Goal: Task Accomplishment & Management: Complete application form

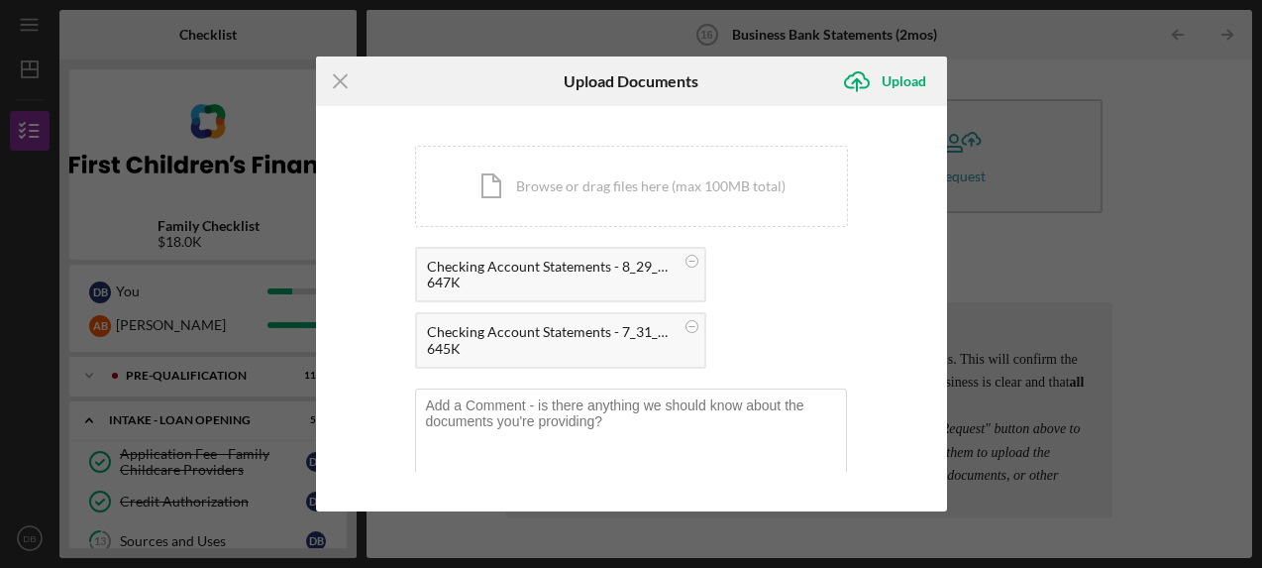
scroll to position [253, 0]
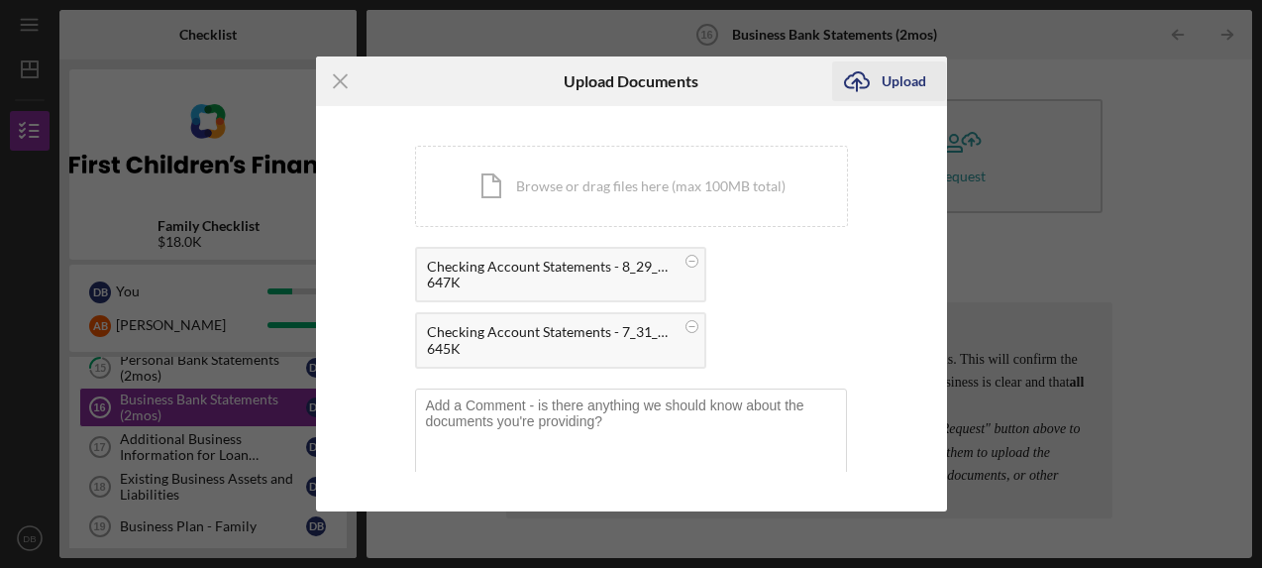
drag, startPoint x: 0, startPoint y: 0, endPoint x: 889, endPoint y: 78, distance: 892.0
click at [866, 82] on icon "Icon/Upload" at bounding box center [857, 81] width 50 height 50
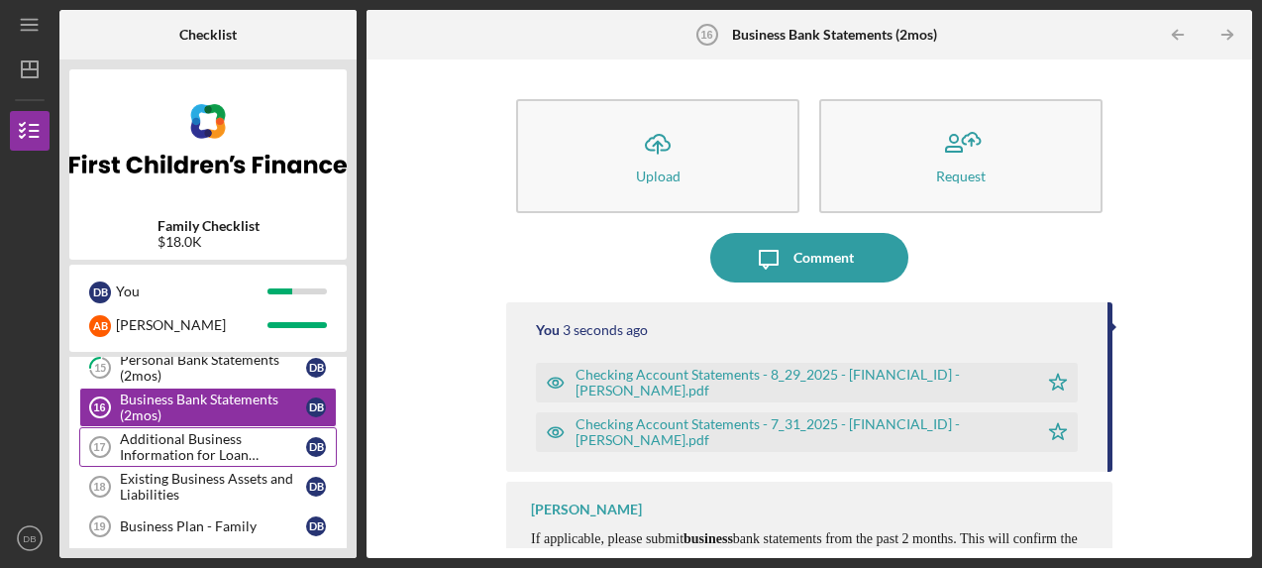
click at [197, 448] on div "Additional Business Information for Loan Application" at bounding box center [213, 447] width 186 height 32
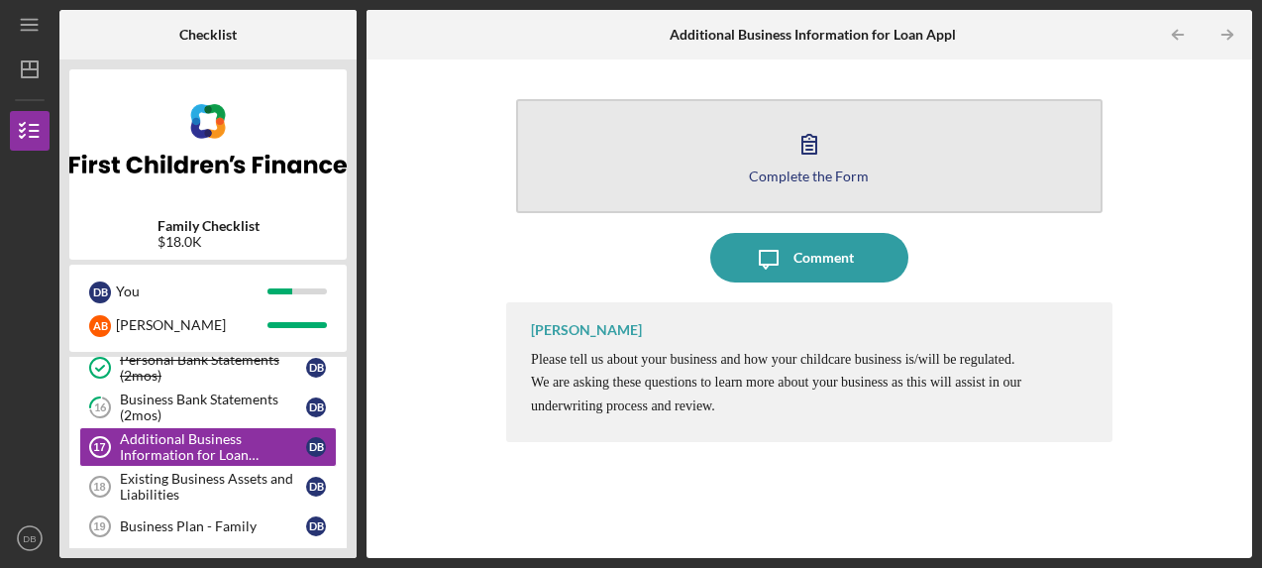
click at [757, 163] on button "Complete the Form Form" at bounding box center [809, 156] width 586 height 114
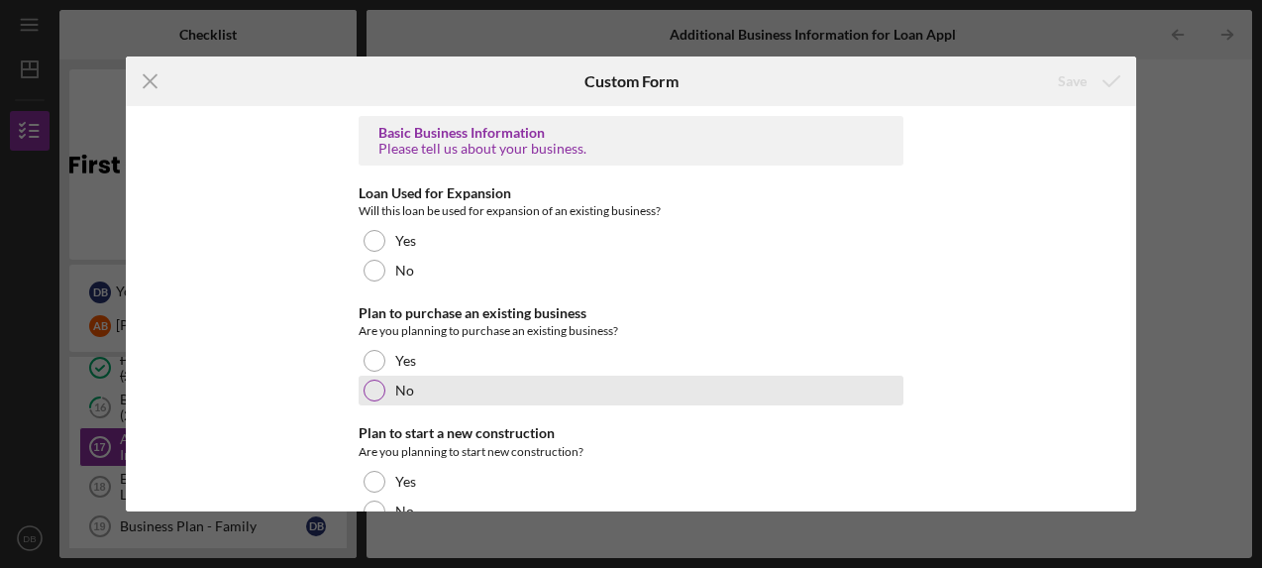
click at [370, 386] on div at bounding box center [375, 390] width 22 height 22
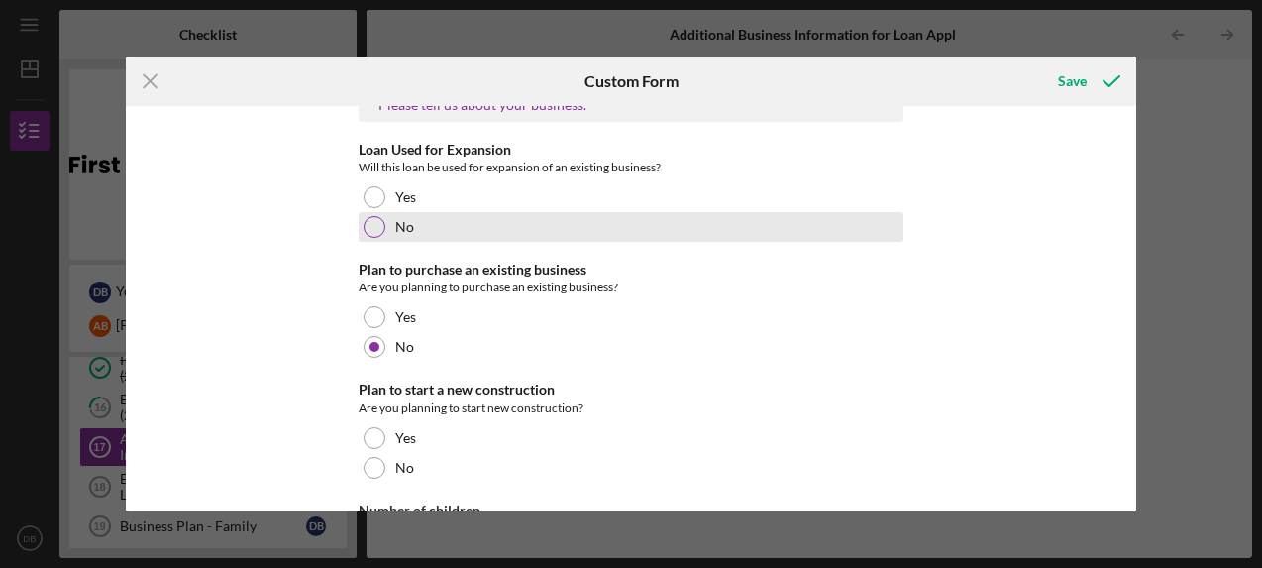
scroll to position [47, 0]
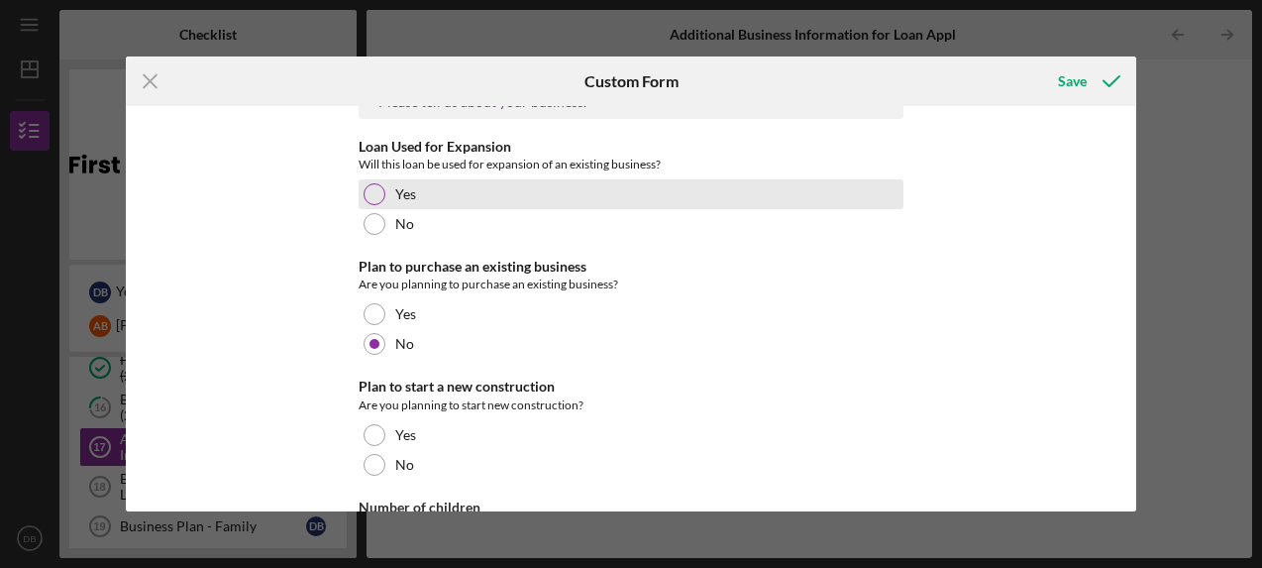
click at [379, 195] on div at bounding box center [375, 194] width 22 height 22
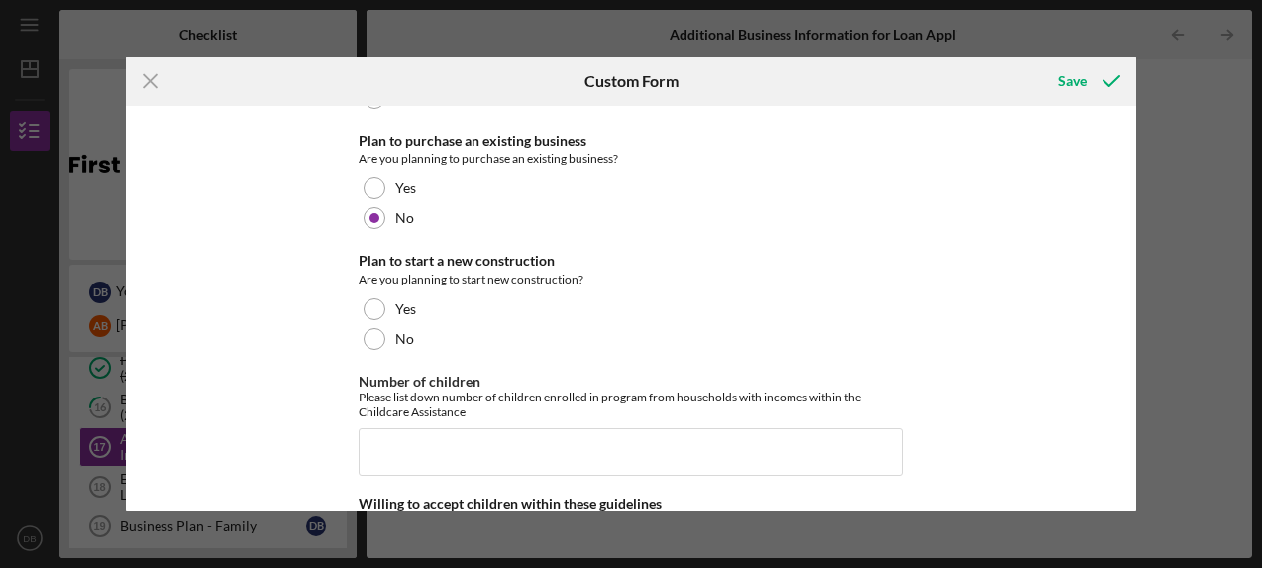
scroll to position [174, 0]
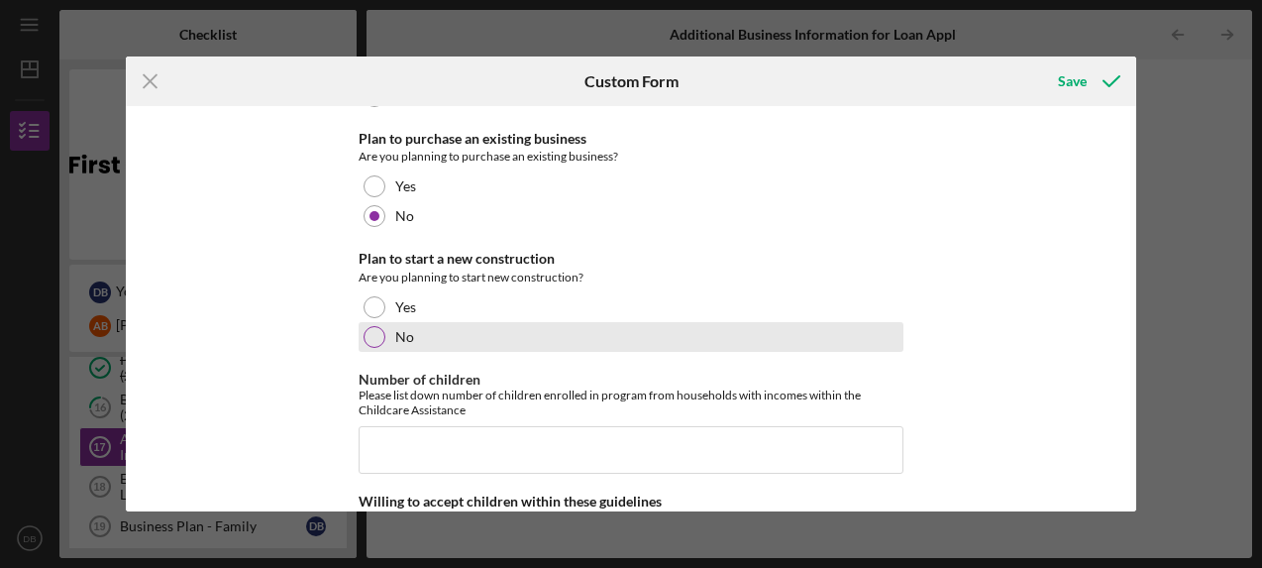
click at [368, 336] on div at bounding box center [375, 337] width 22 height 22
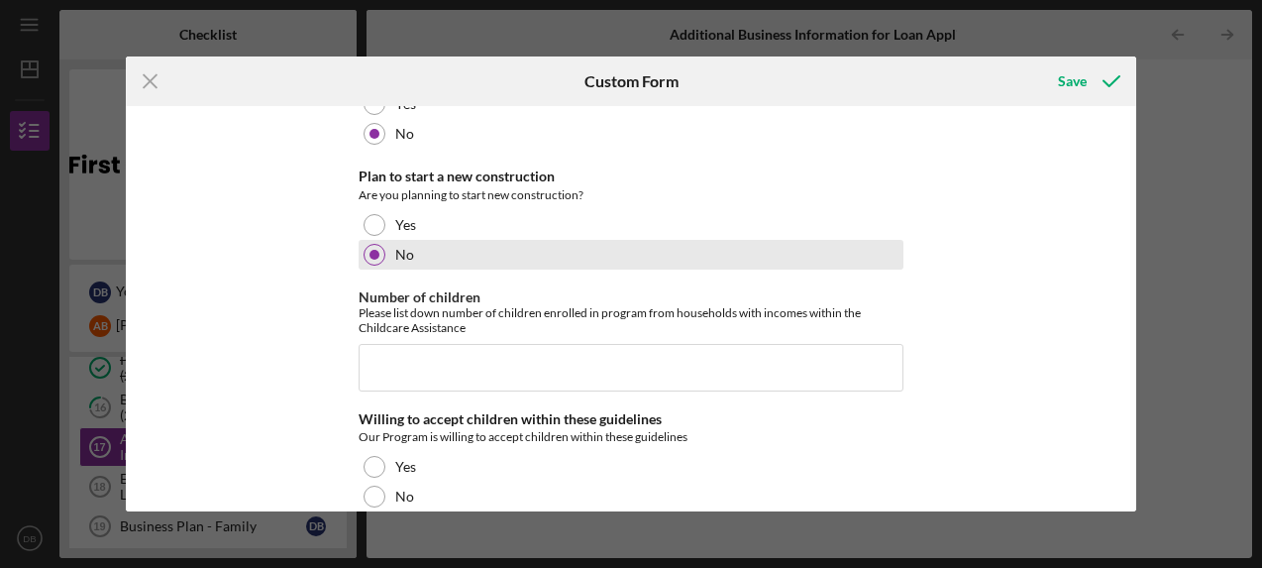
scroll to position [262, 0]
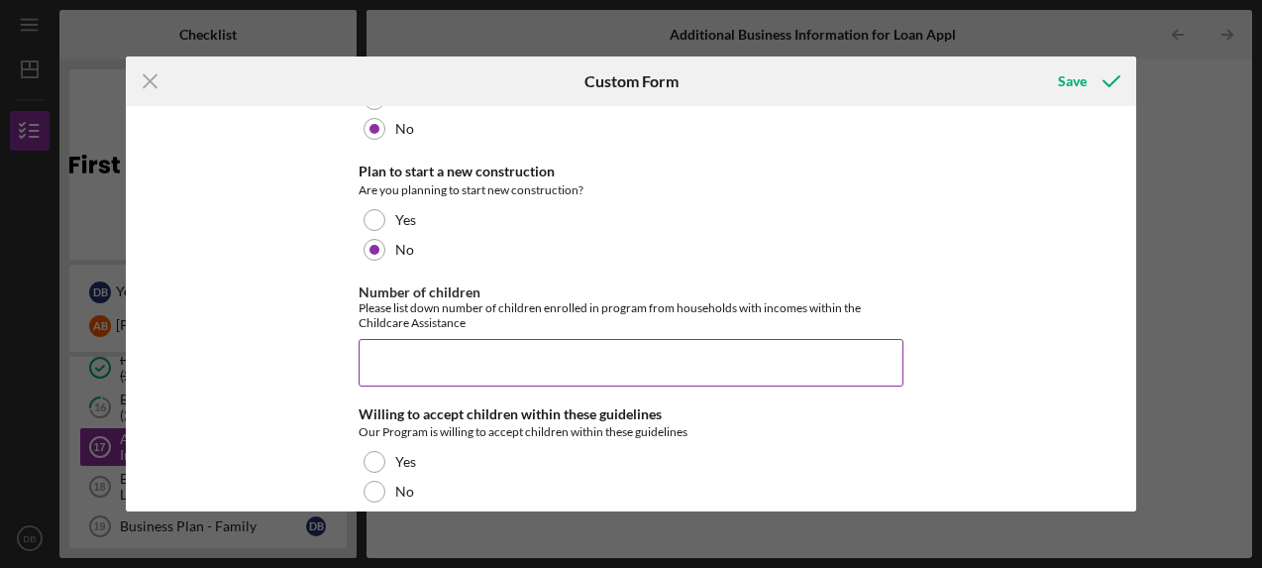
click at [558, 367] on input "Number of children" at bounding box center [631, 363] width 545 height 48
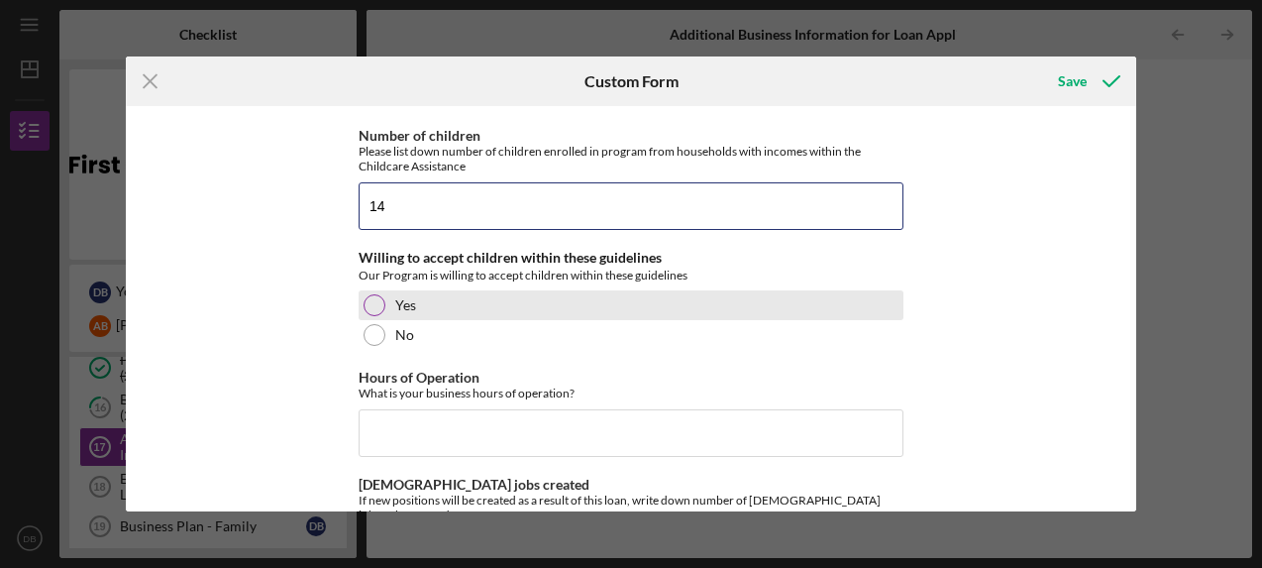
scroll to position [419, 0]
type input "14"
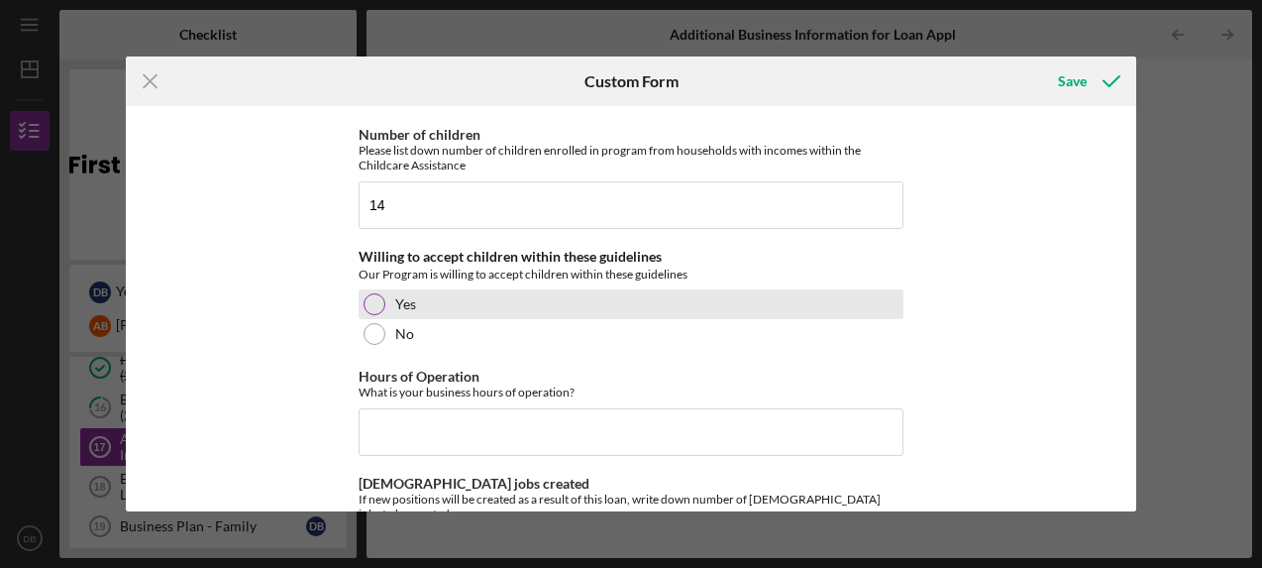
click at [370, 304] on div at bounding box center [375, 304] width 22 height 22
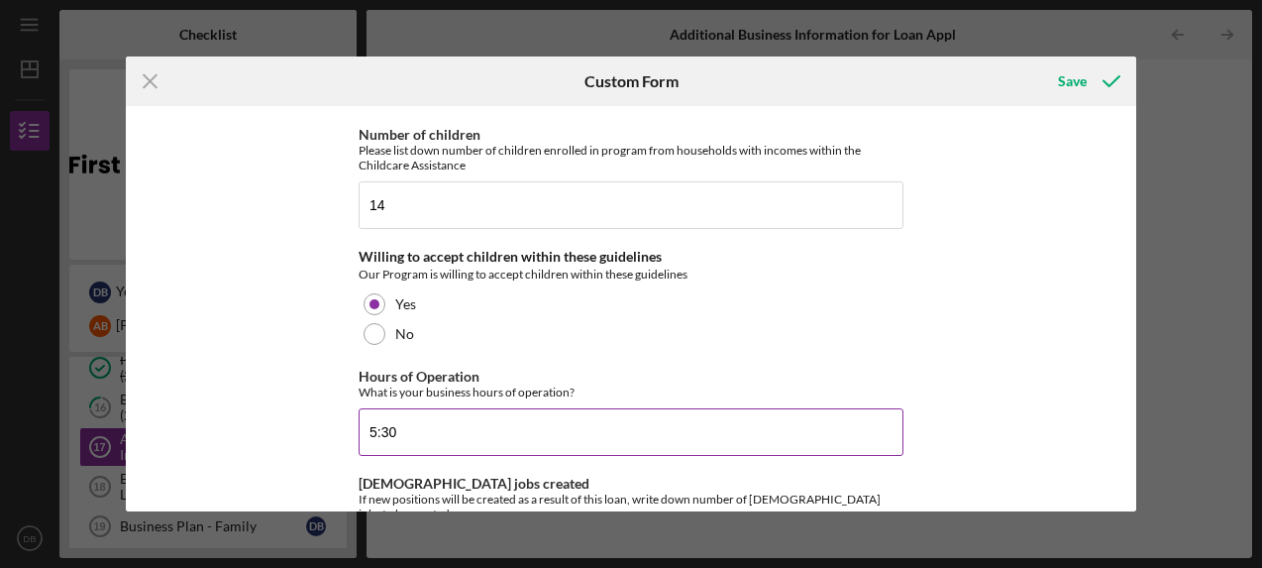
click at [895, 429] on input "5:30" at bounding box center [631, 432] width 545 height 48
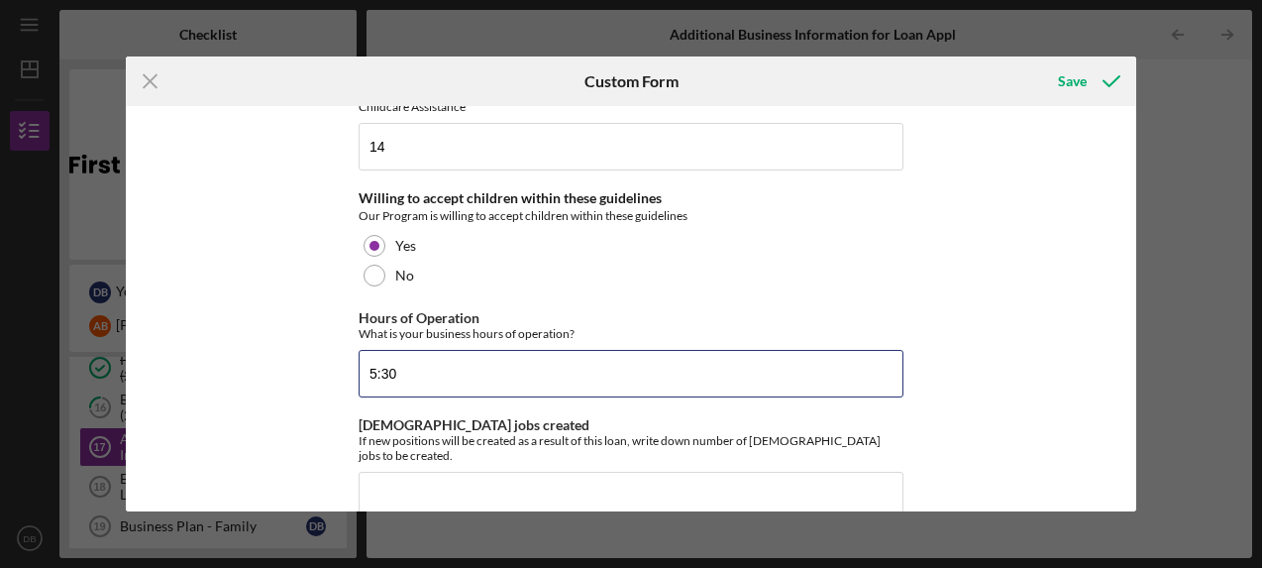
scroll to position [478, 0]
click at [894, 373] on input "5:30" at bounding box center [631, 373] width 545 height 48
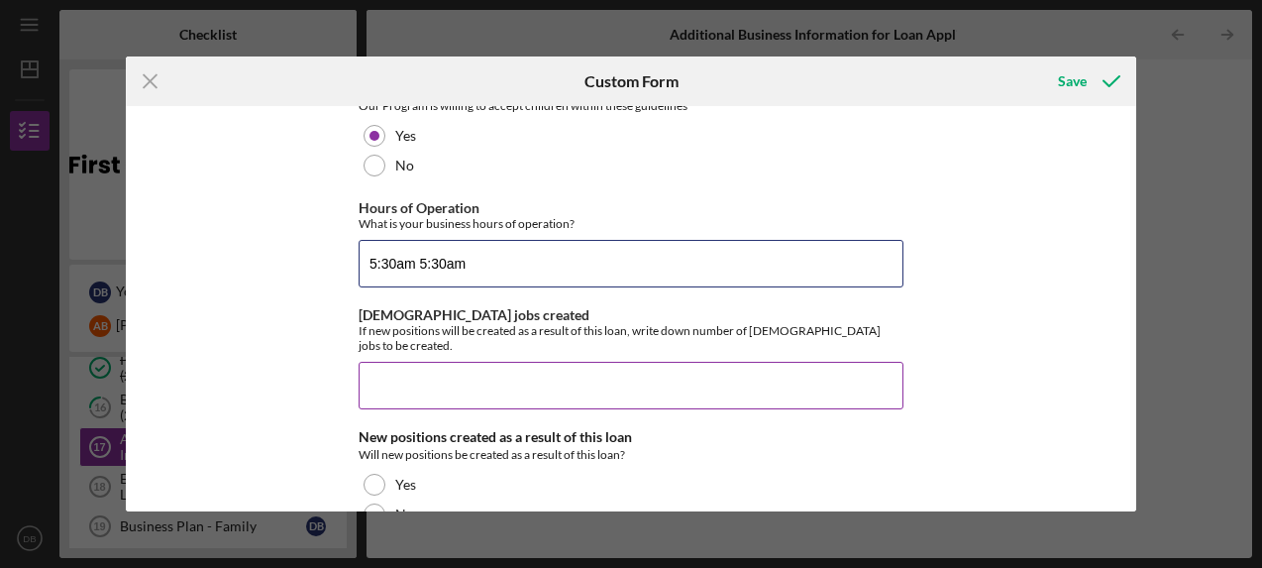
scroll to position [591, 0]
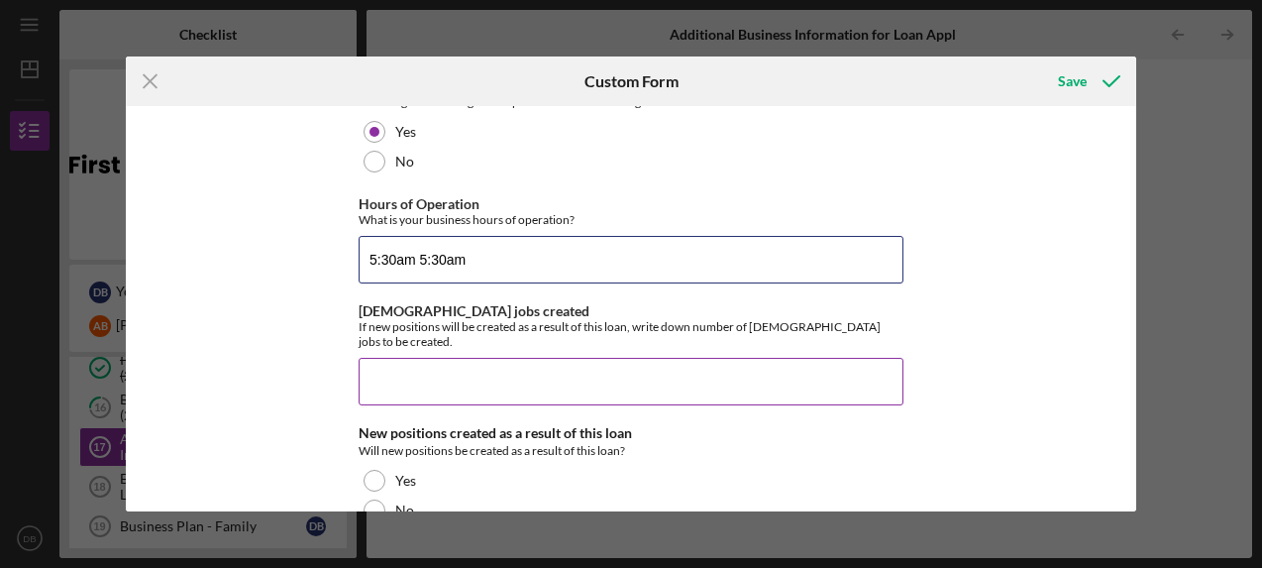
type input "5:30am 5:30am"
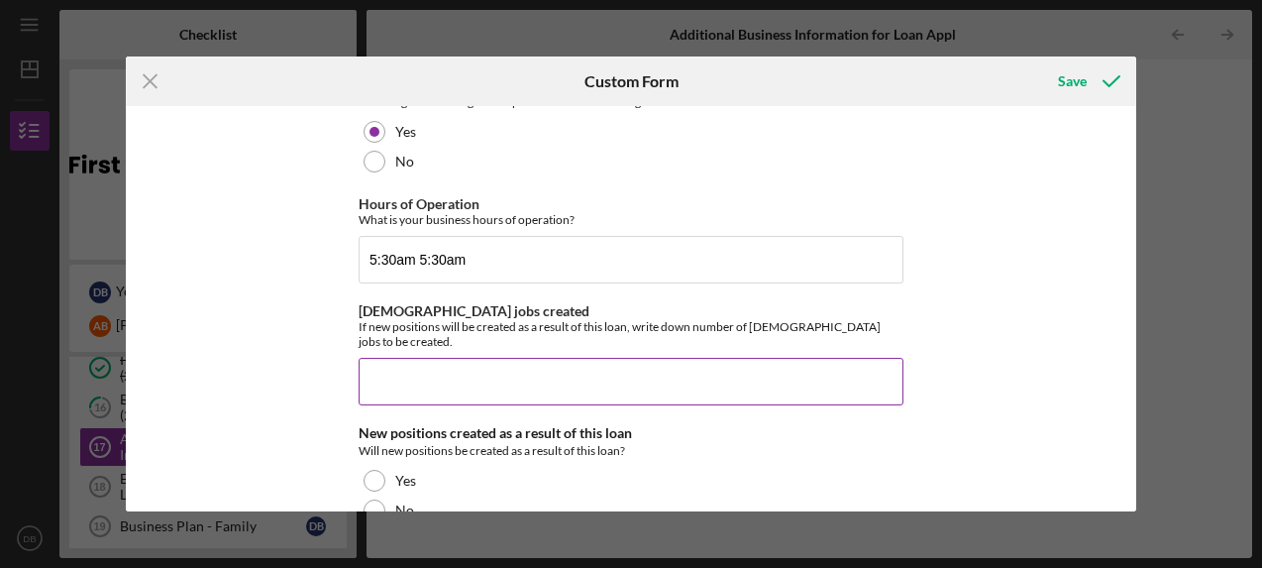
click at [543, 373] on input "[DEMOGRAPHIC_DATA] jobs created" at bounding box center [631, 382] width 545 height 48
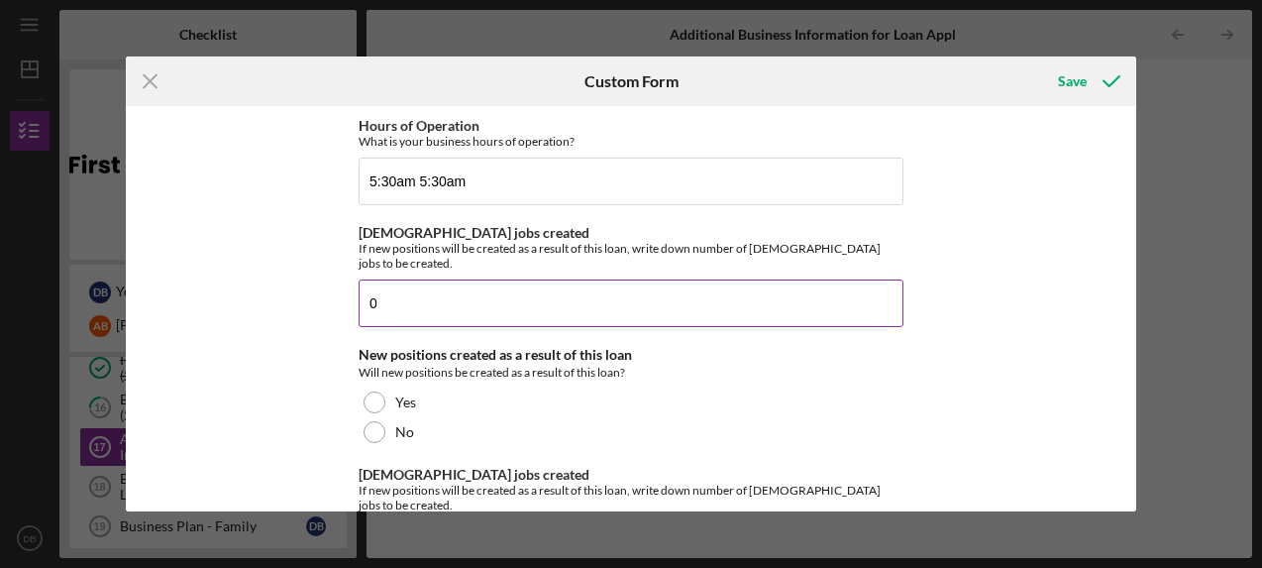
scroll to position [675, 0]
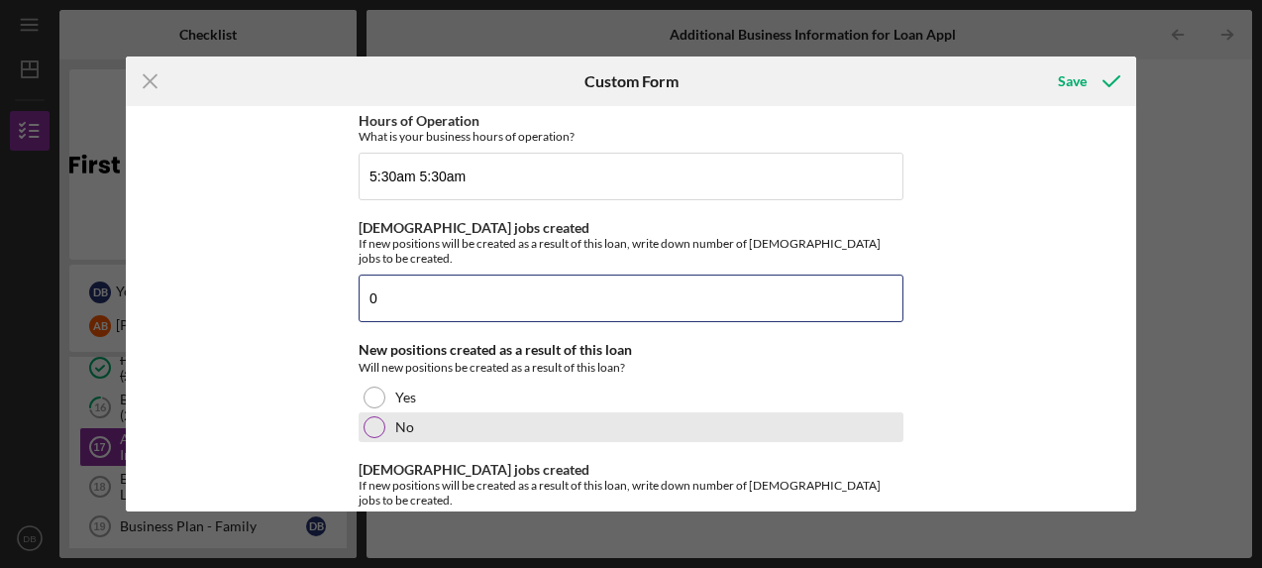
type input "0"
click at [370, 416] on div at bounding box center [375, 427] width 22 height 22
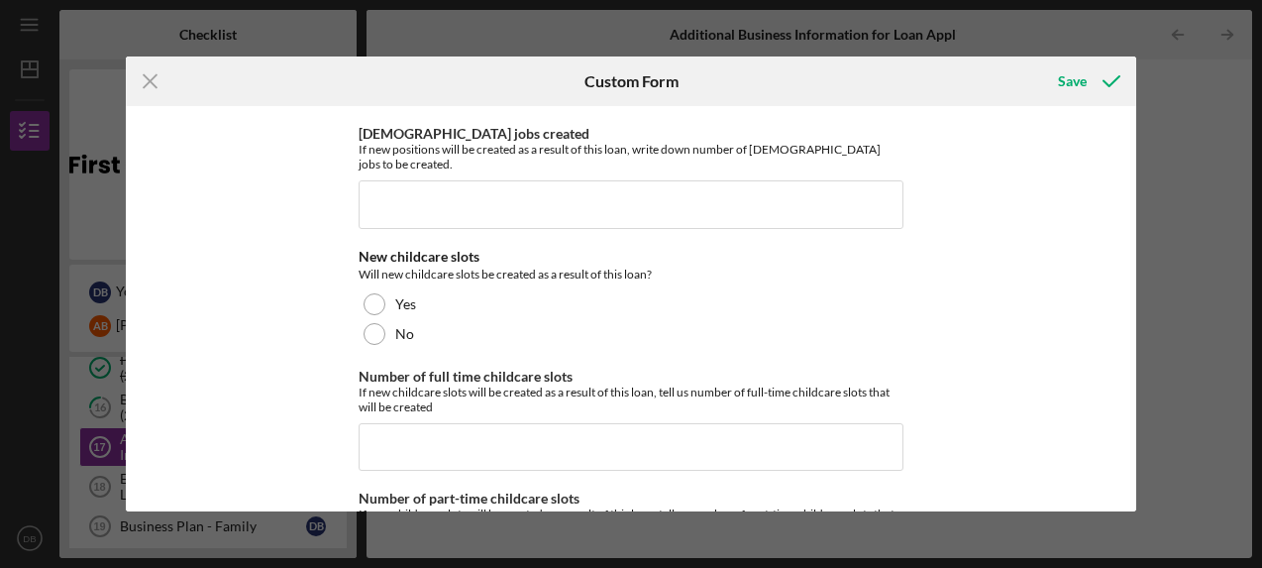
scroll to position [1011, 0]
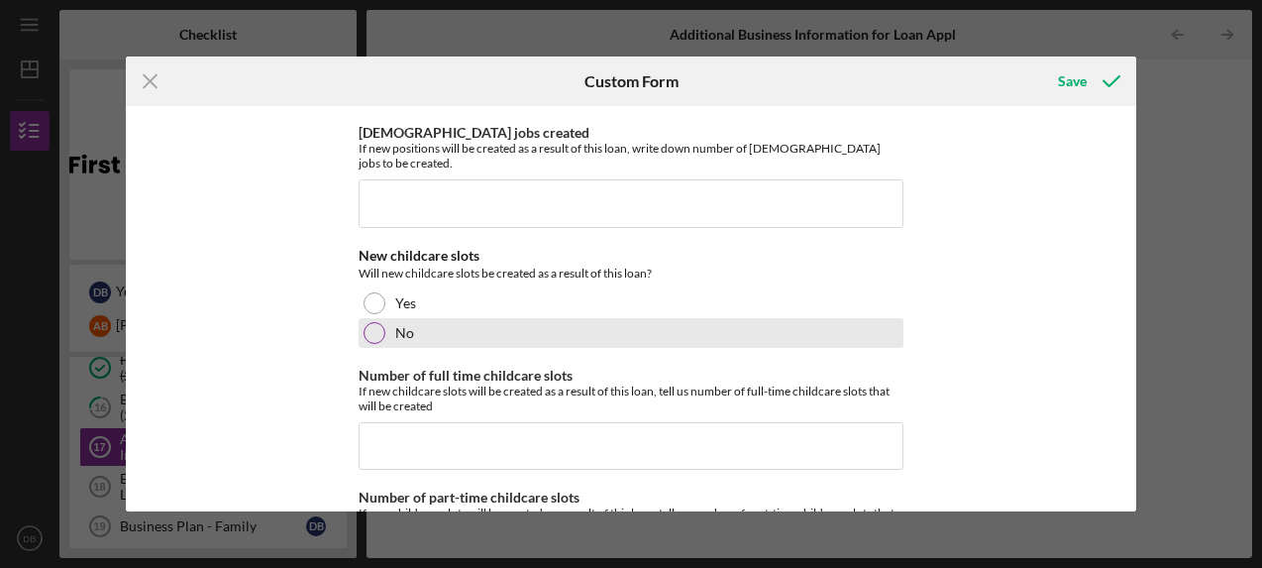
click at [374, 322] on div at bounding box center [375, 333] width 22 height 22
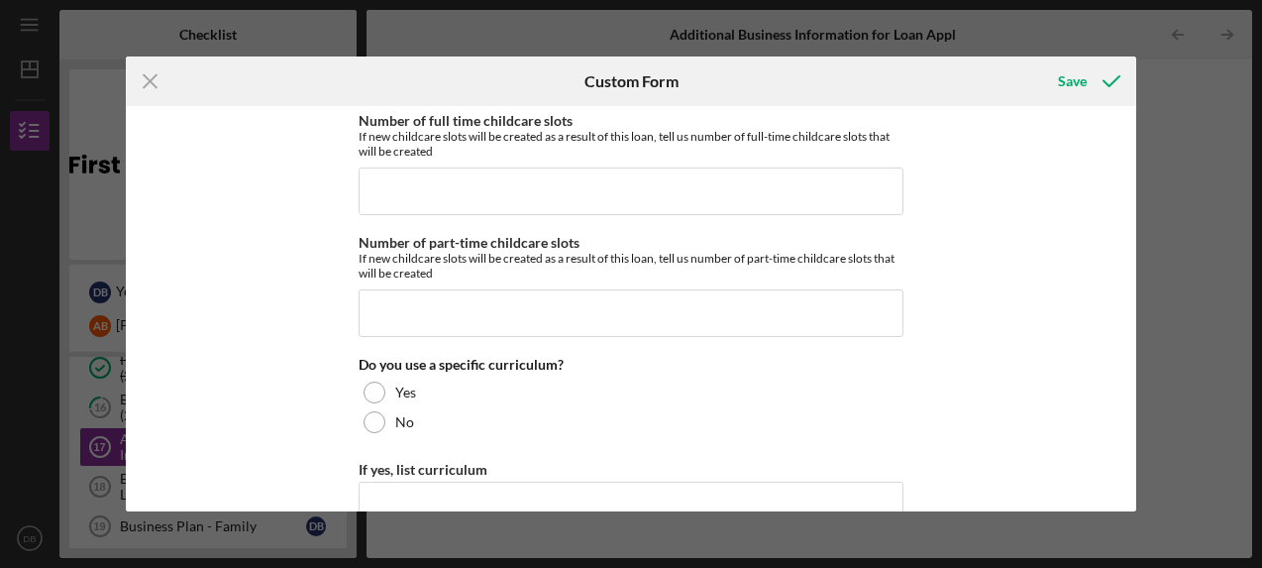
scroll to position [1270, 0]
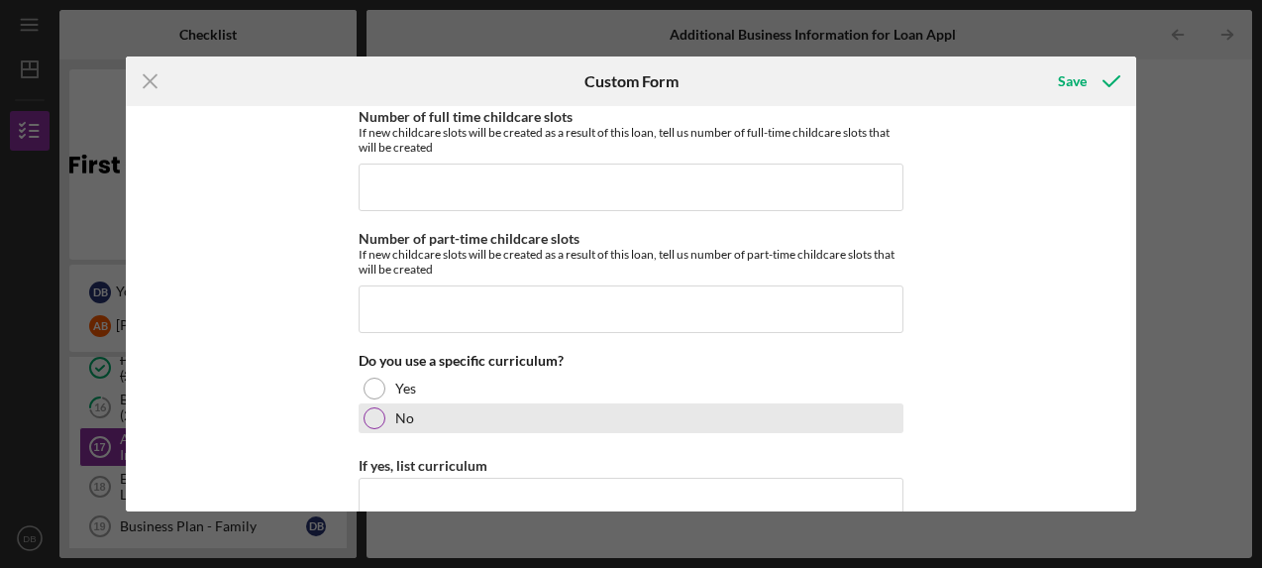
click at [365, 407] on div at bounding box center [375, 418] width 22 height 22
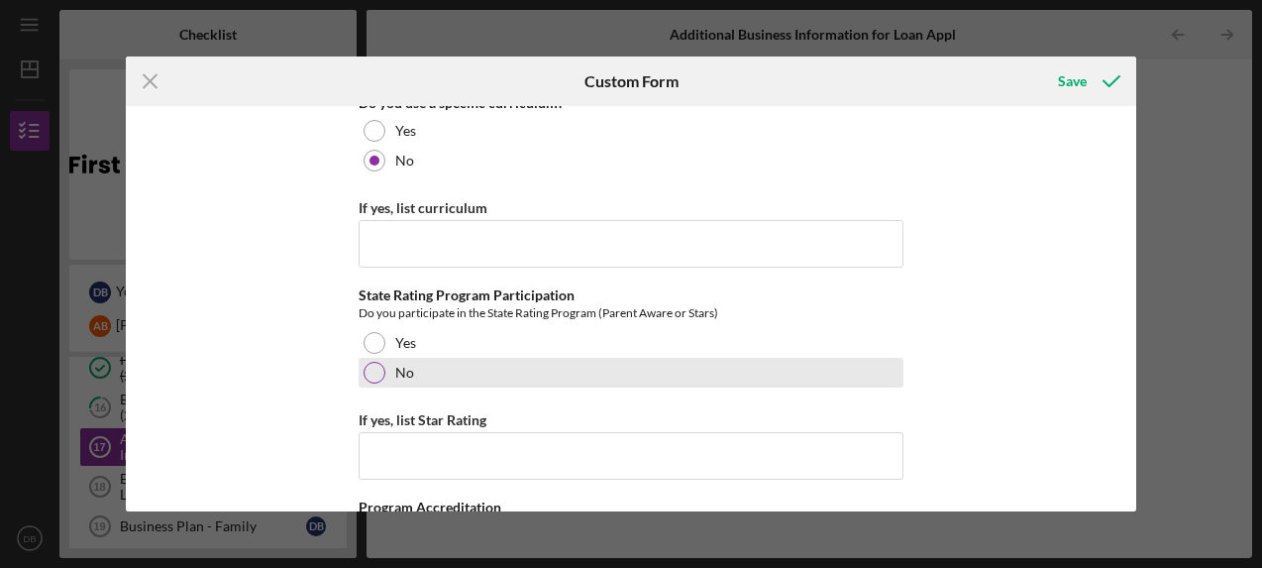
scroll to position [1536, 0]
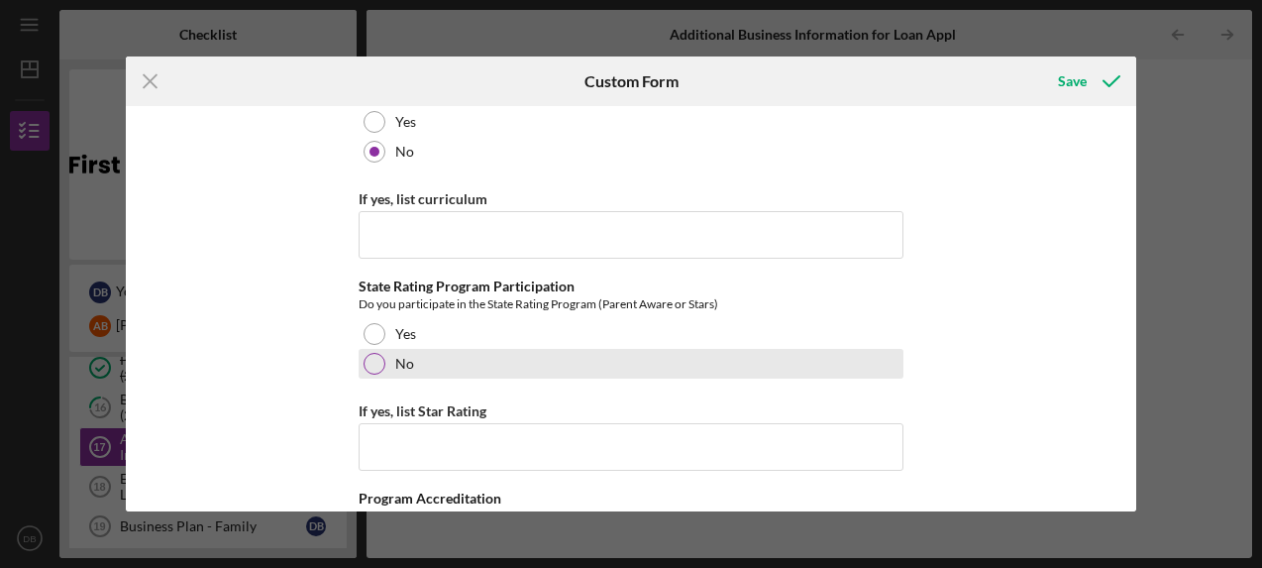
click at [375, 353] on div at bounding box center [375, 364] width 22 height 22
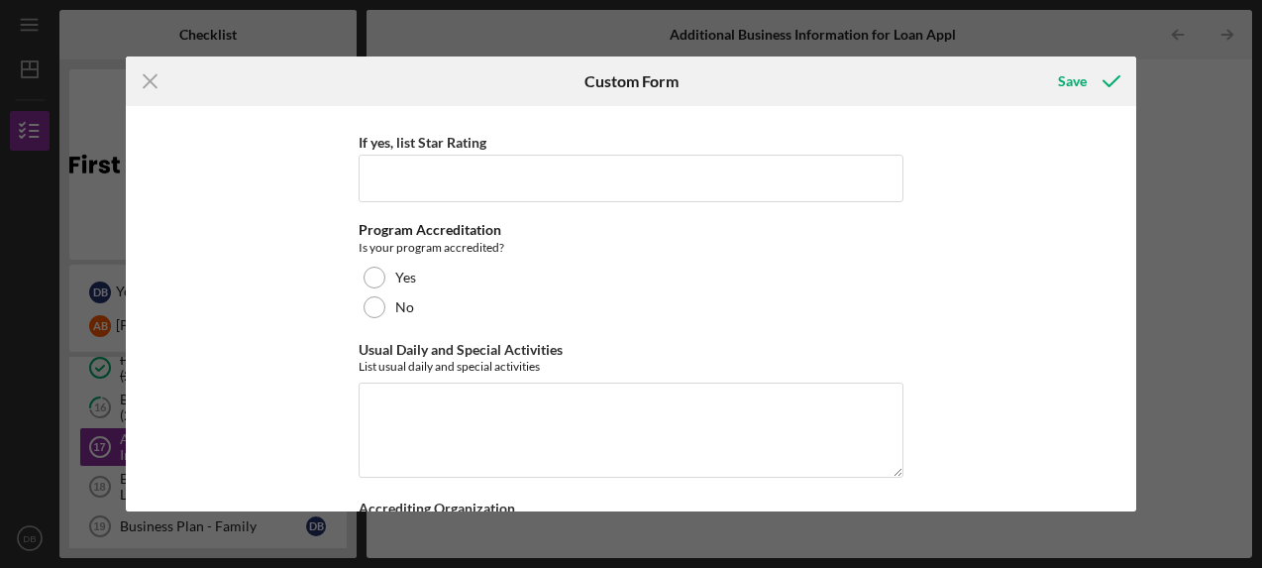
scroll to position [1813, 0]
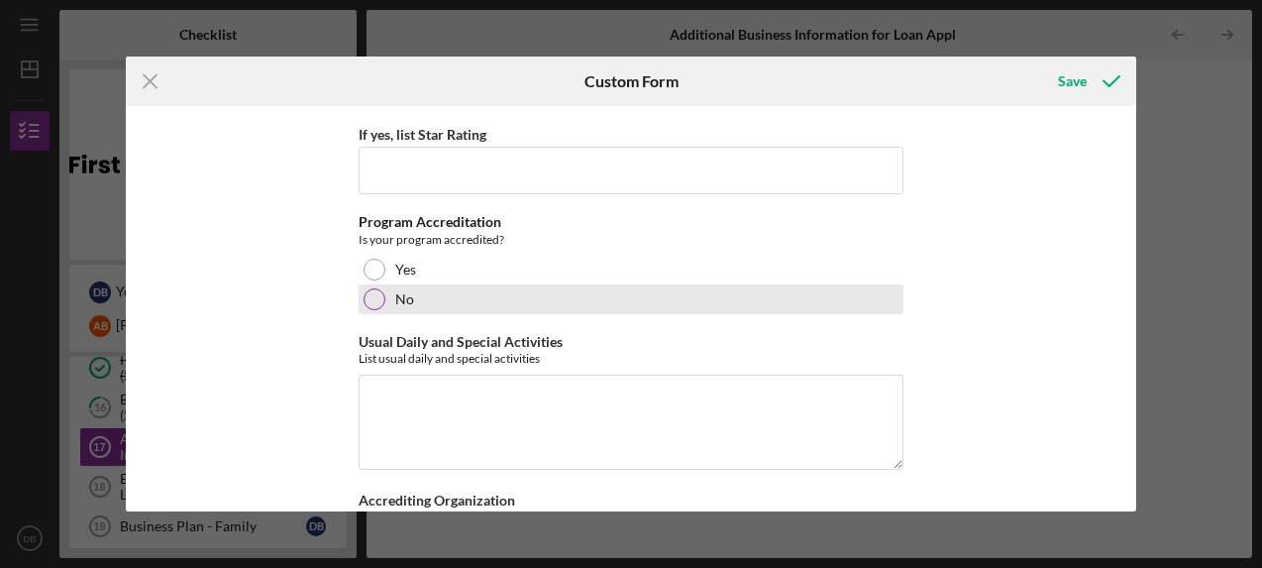
click at [377, 288] on div at bounding box center [375, 299] width 22 height 22
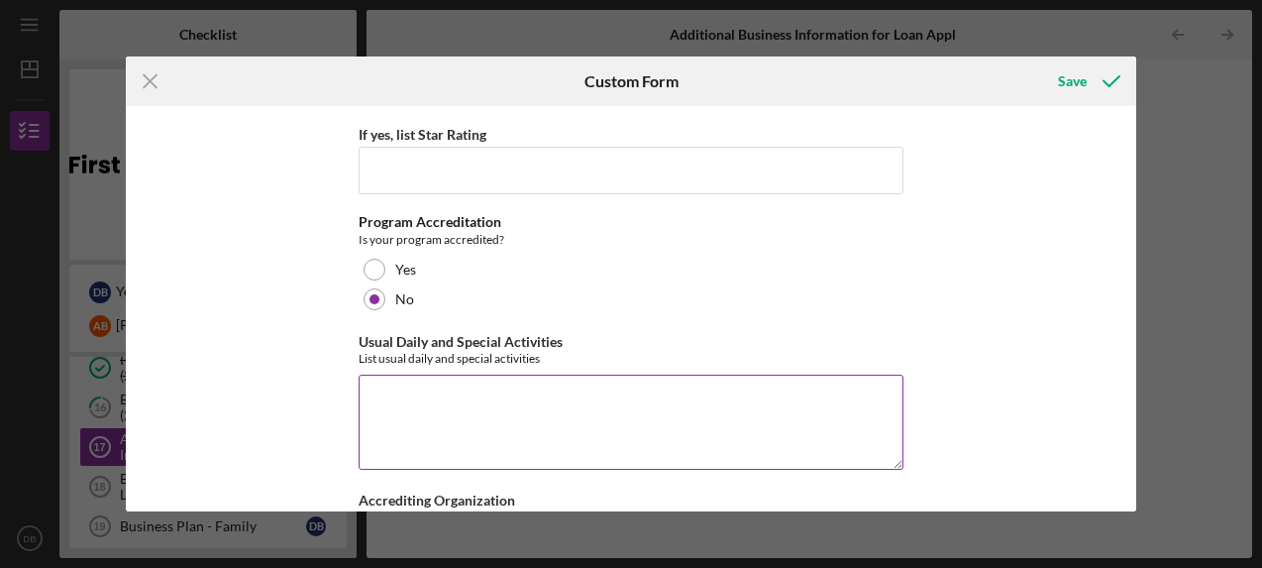
click at [445, 375] on textarea "Usual Daily and Special Activities" at bounding box center [631, 421] width 545 height 95
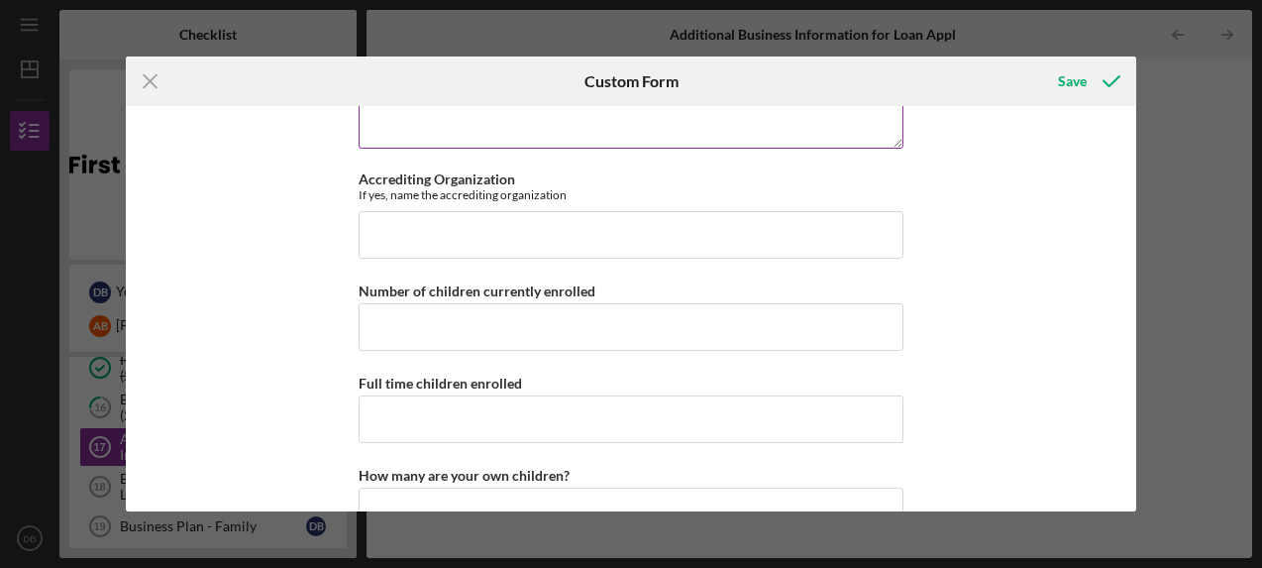
scroll to position [2144, 0]
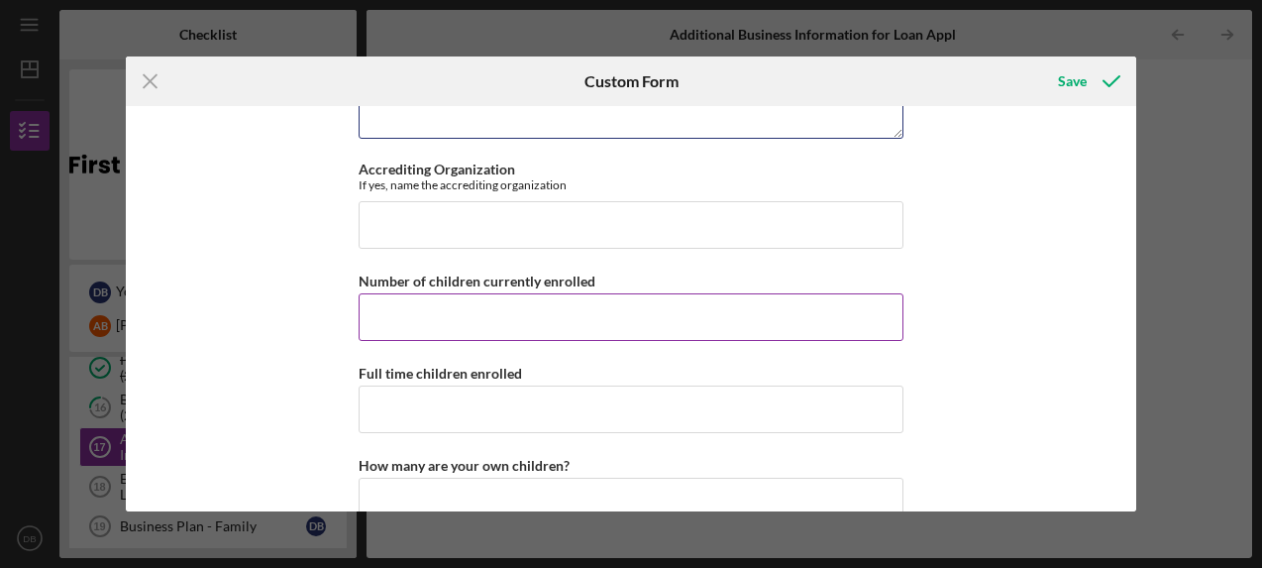
type textarea "outdoor play when weather permits. special fun days just to bring a little exci…"
click at [463, 293] on input "Number of children currently enrolled" at bounding box center [631, 317] width 545 height 48
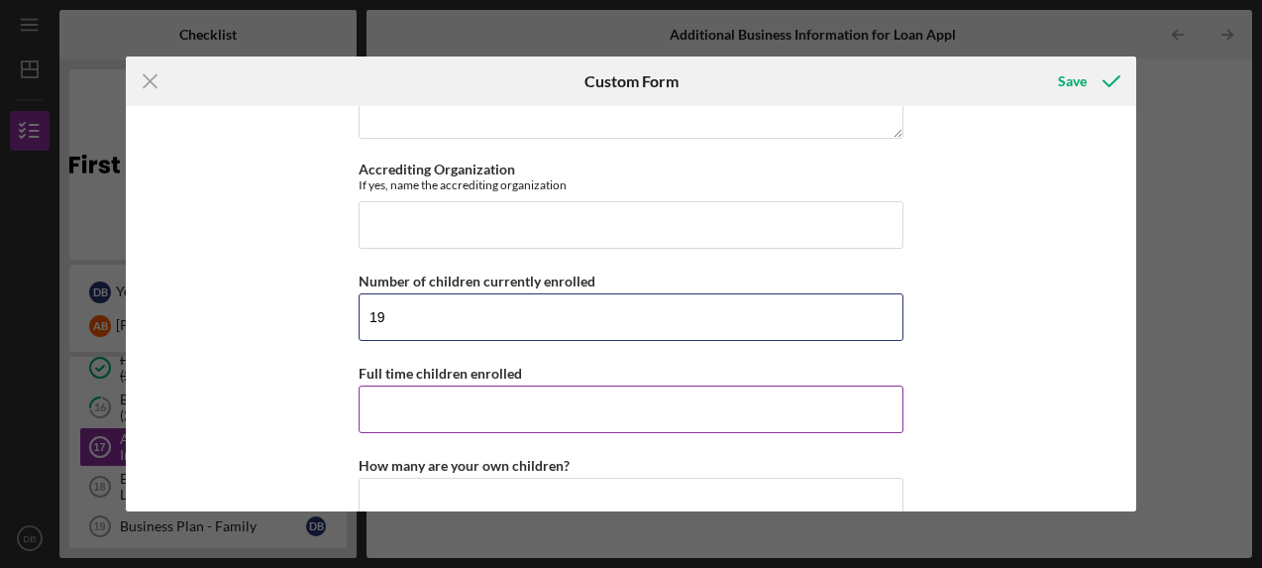
type input "19"
click at [478, 385] on input "Full time children enrolled" at bounding box center [631, 409] width 545 height 48
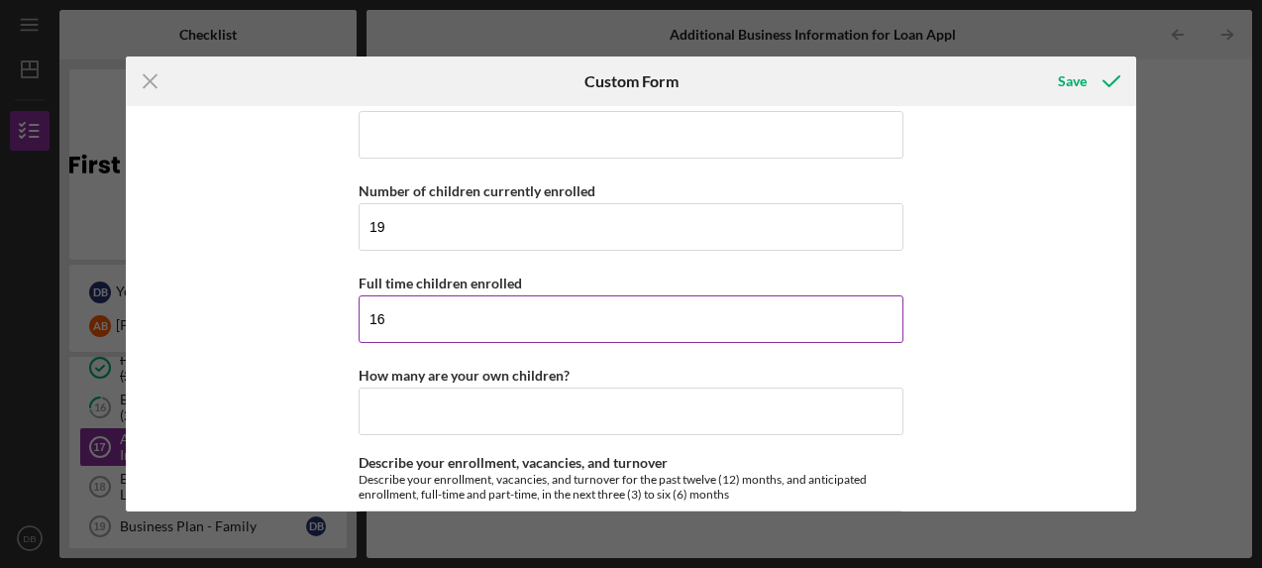
scroll to position [2238, 0]
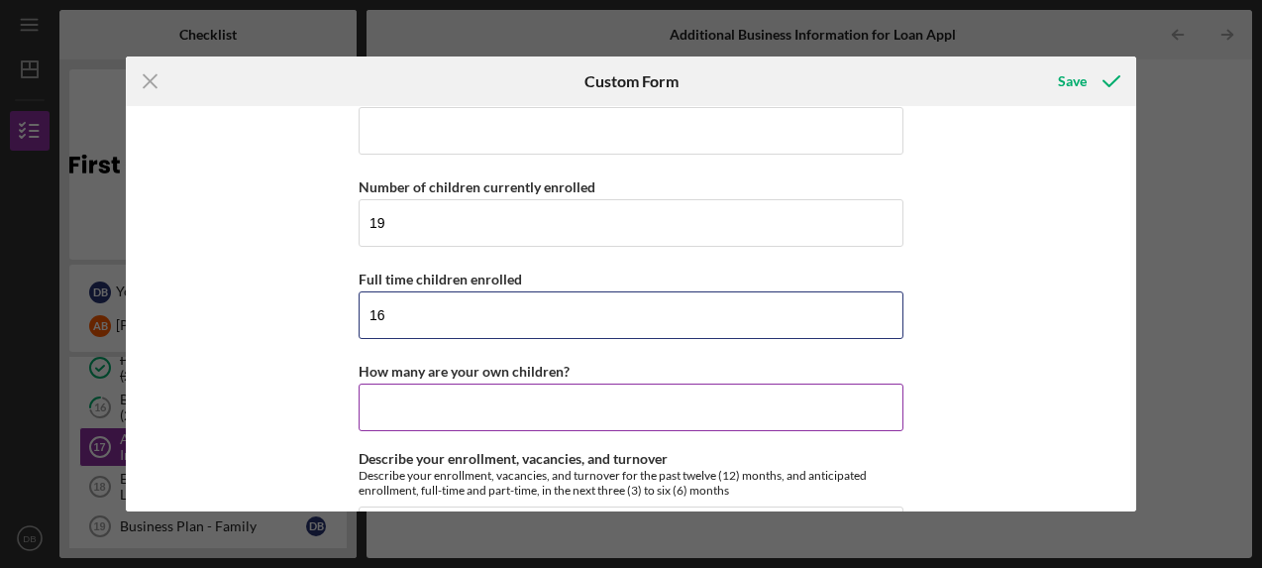
type input "16"
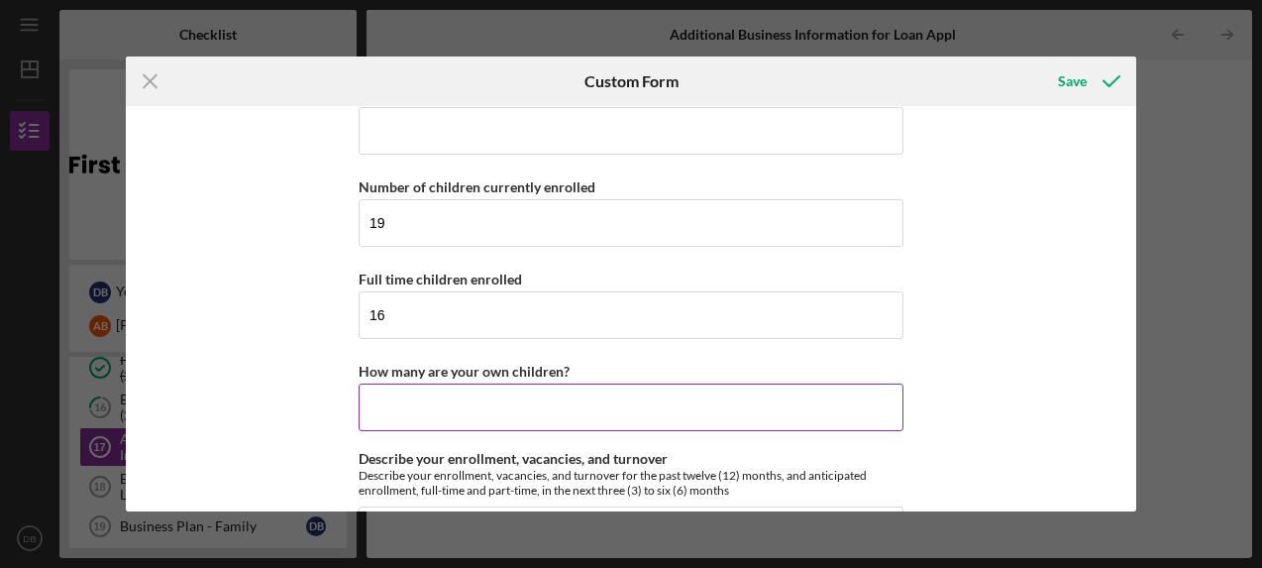
click at [471, 383] on input "How many are your own children?" at bounding box center [631, 407] width 545 height 48
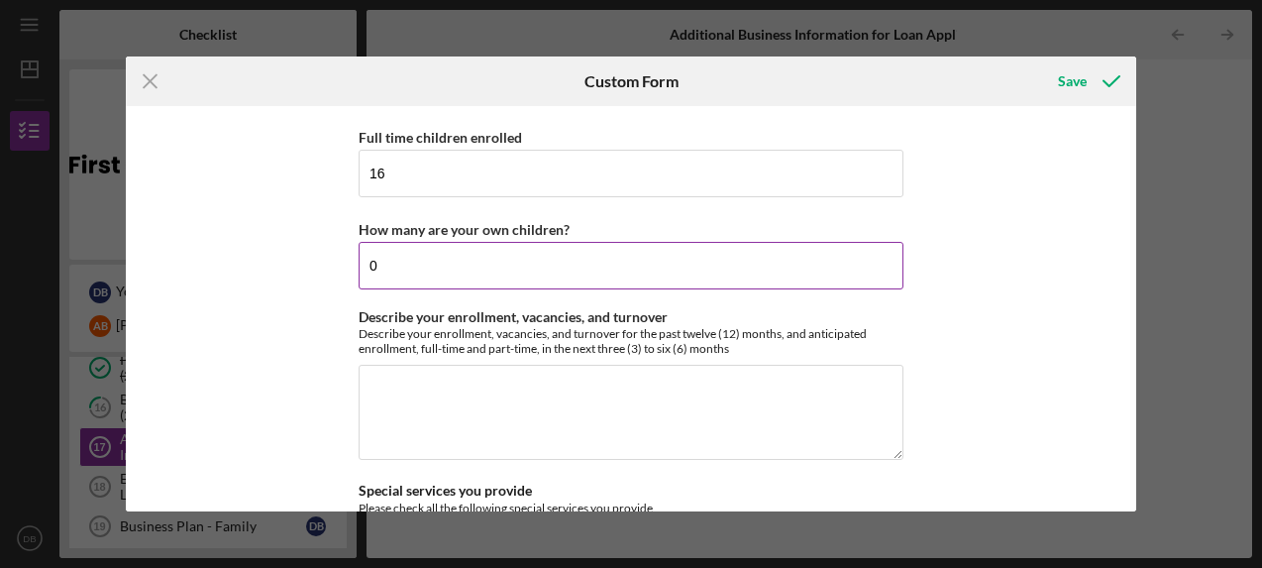
scroll to position [2384, 0]
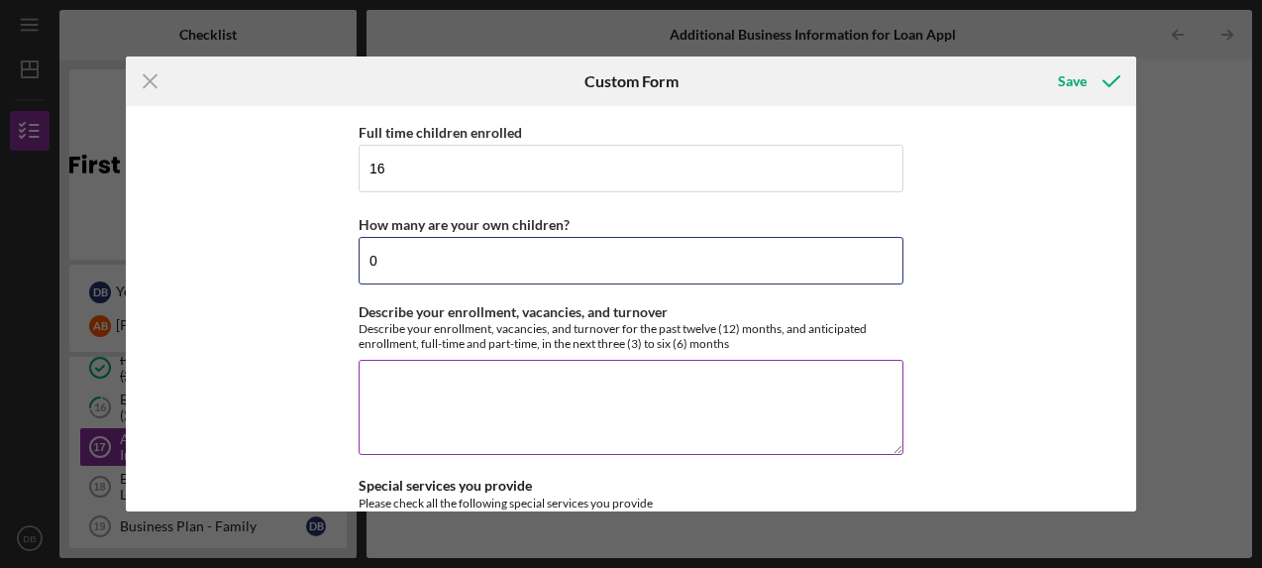
type input "0"
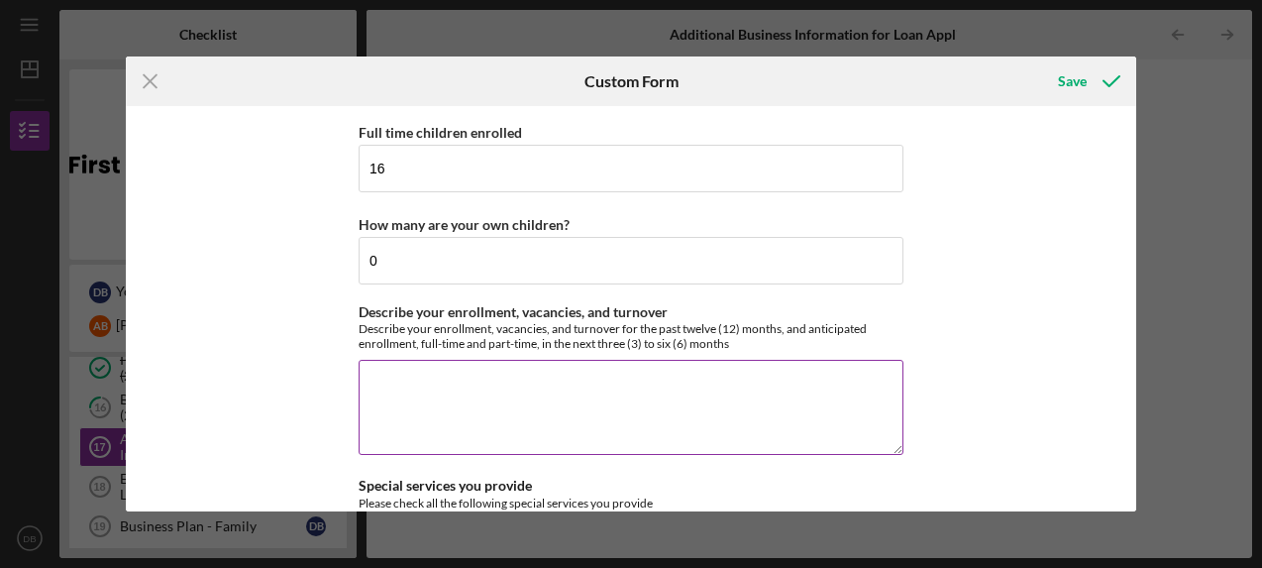
click at [464, 366] on textarea "Describe your enrollment, vacancies, and turnover" at bounding box center [631, 407] width 545 height 95
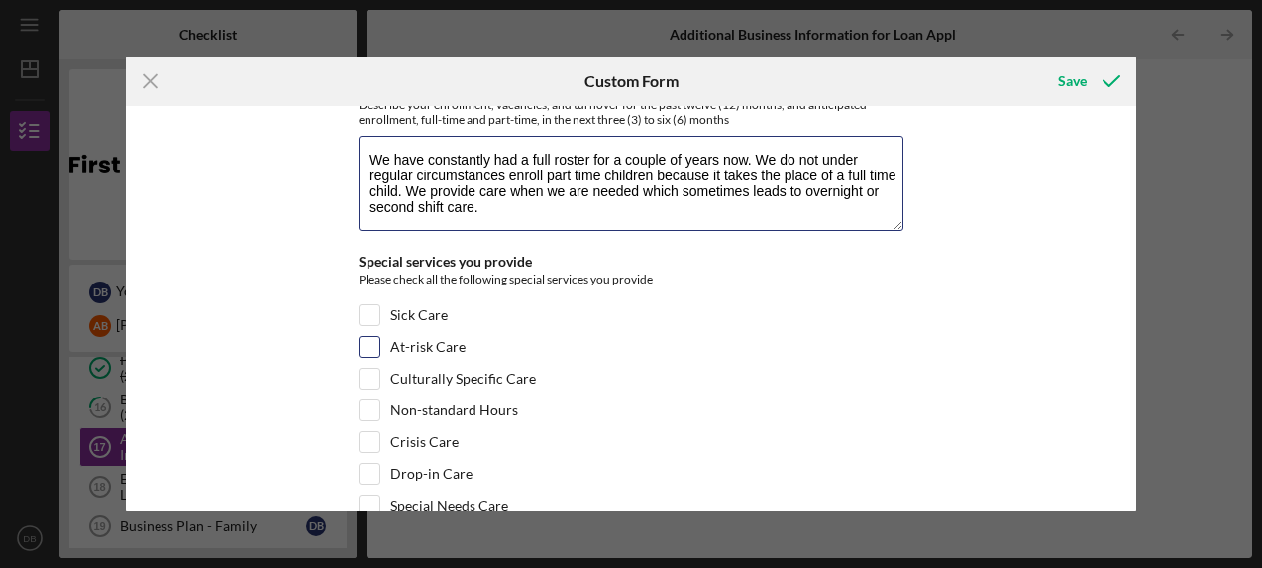
scroll to position [2626, 0]
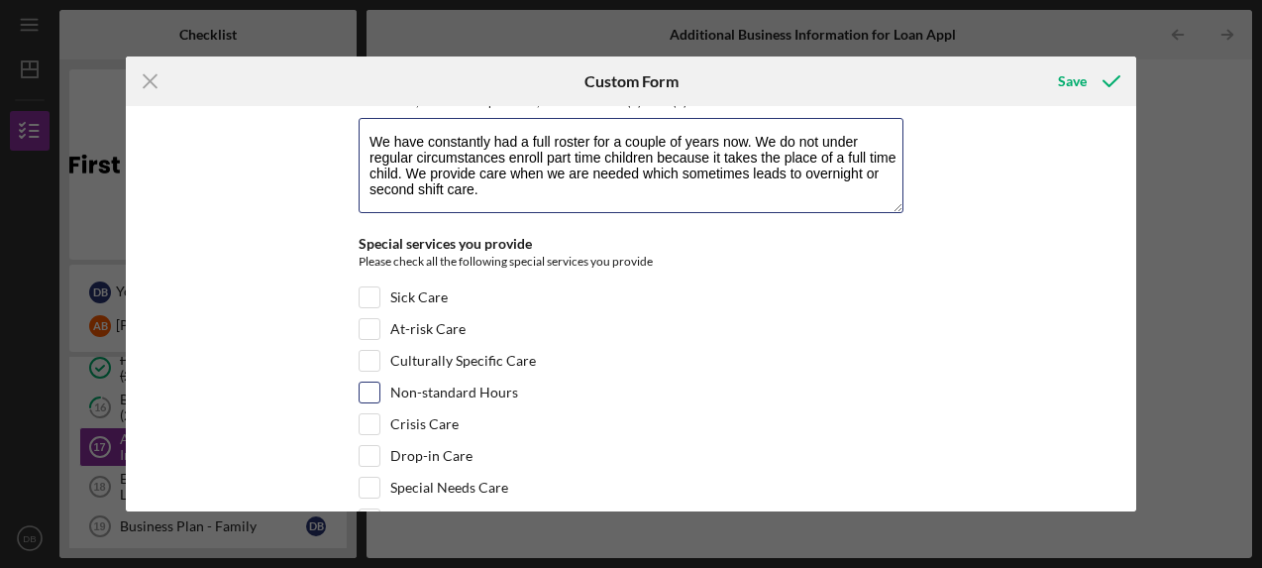
type textarea "We have constantly had a full roster for a couple of years now. We do not under…"
click at [370, 382] on input "Non-standard Hours" at bounding box center [370, 392] width 20 height 20
checkbox input "true"
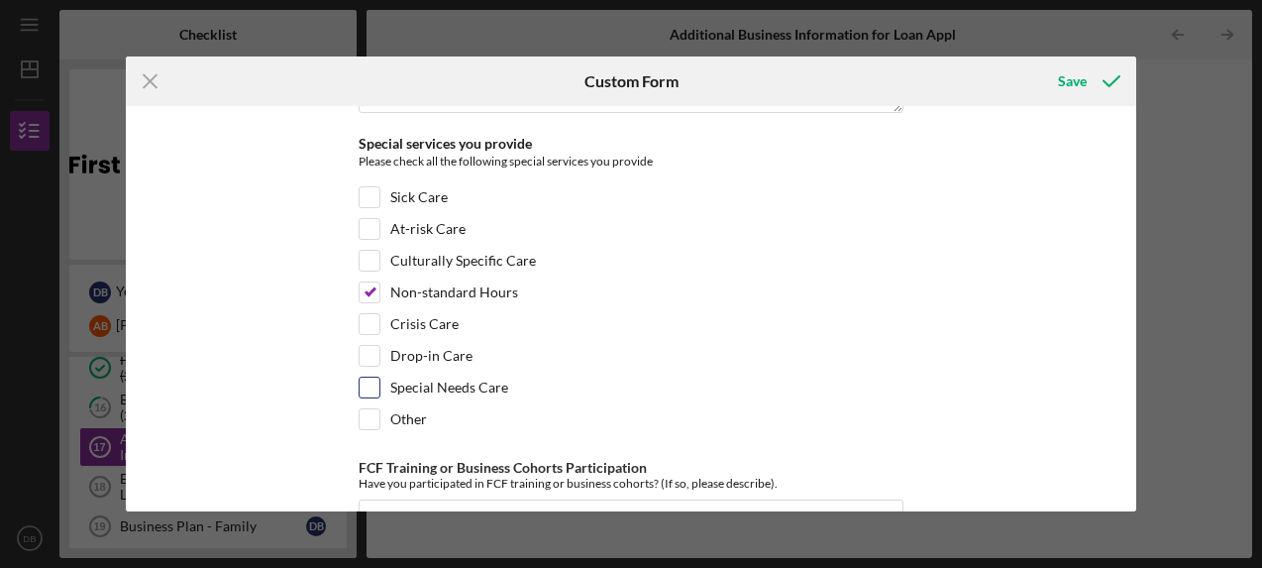
scroll to position [2737, 0]
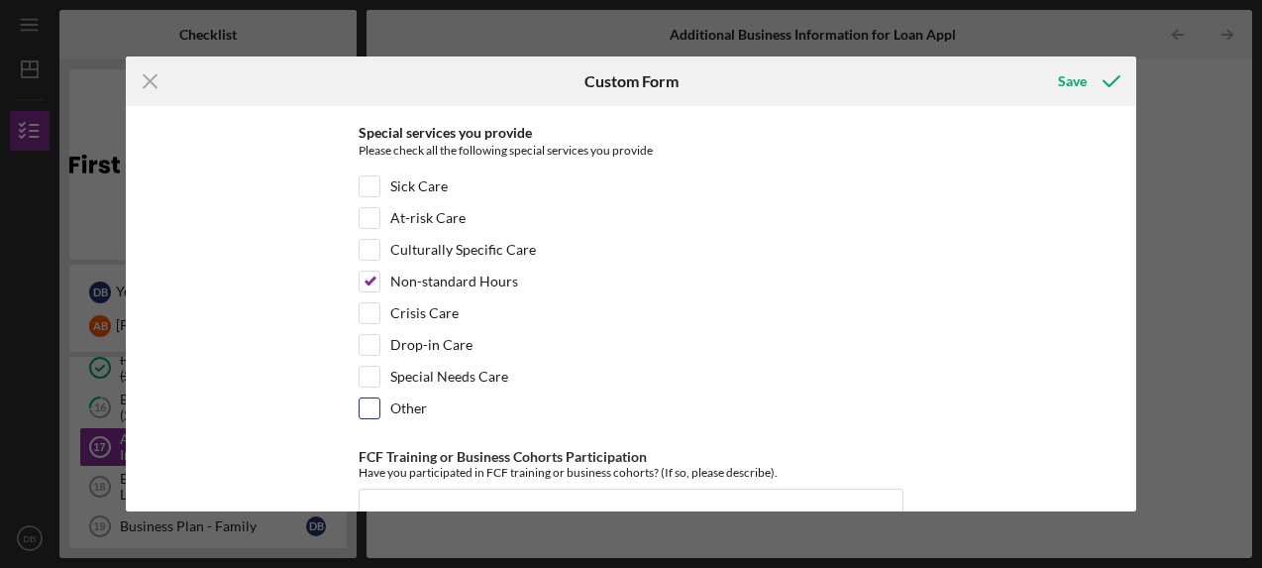
click at [369, 398] on input "Other" at bounding box center [370, 408] width 20 height 20
checkbox input "true"
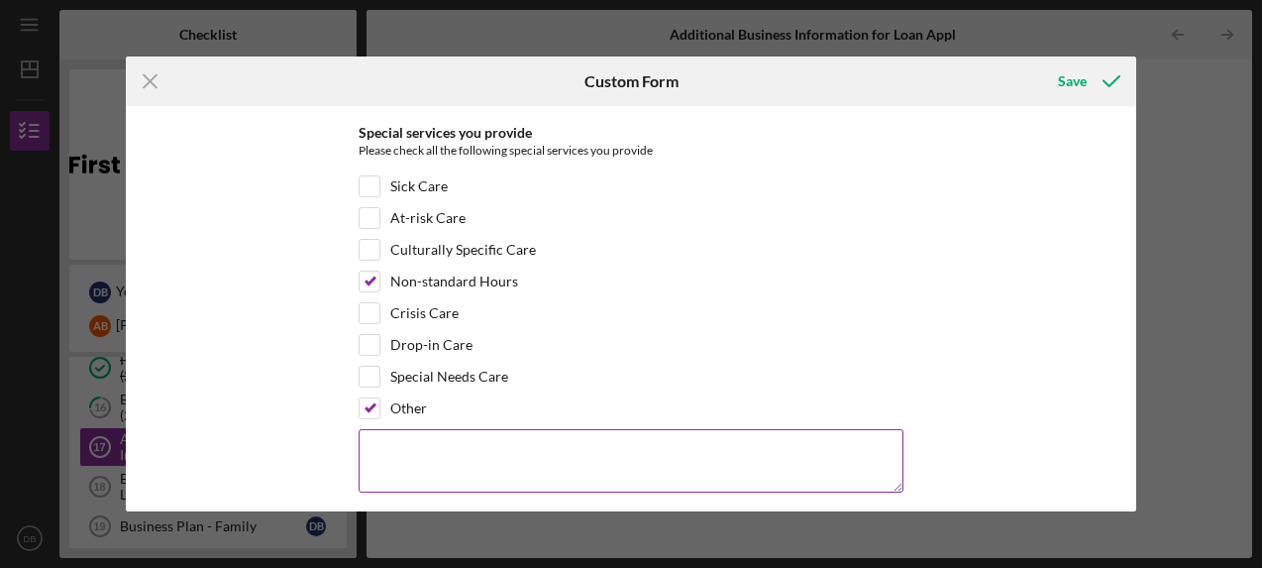
click at [622, 429] on textarea at bounding box center [631, 460] width 545 height 63
drag, startPoint x: 533, startPoint y: 417, endPoint x: 503, endPoint y: 417, distance: 29.7
click at [650, 429] on textarea "we have a family who owns a snow removal" at bounding box center [631, 460] width 545 height 63
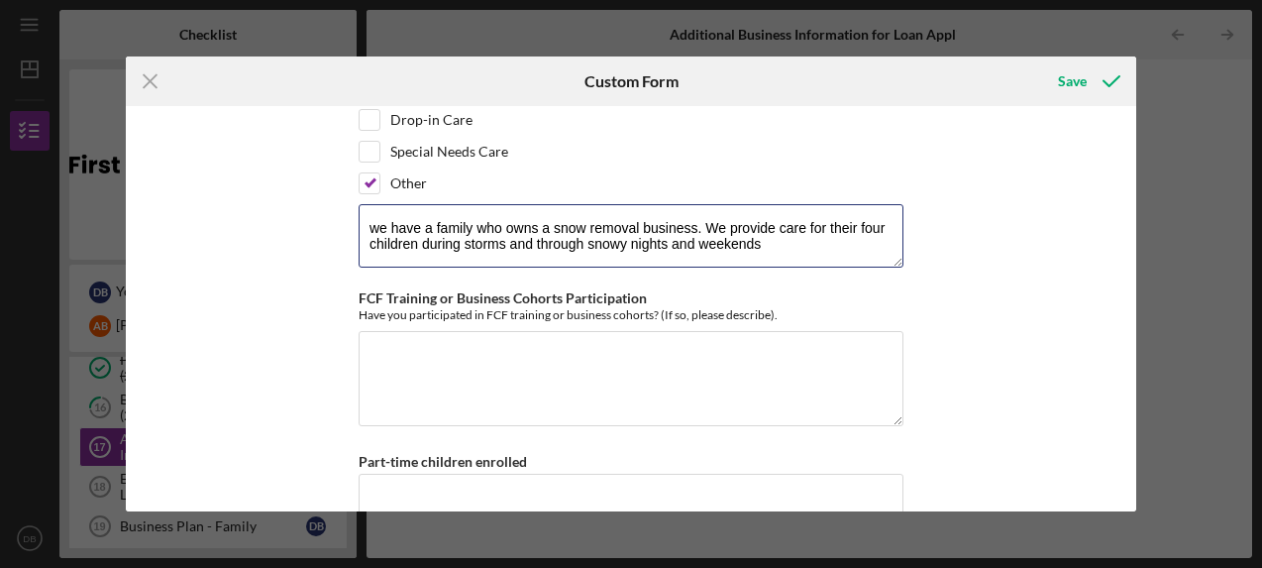
scroll to position [2967, 0]
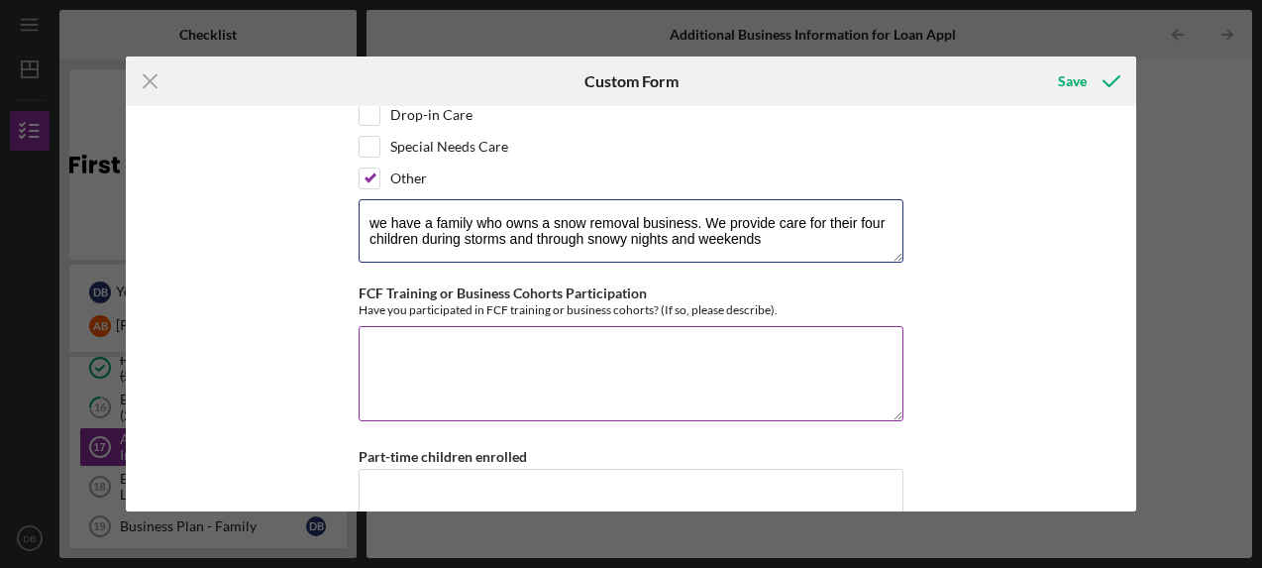
type textarea "we have a family who owns a snow removal business. We provide care for their fo…"
click at [511, 334] on textarea "FCF Training or Business Cohorts Participation" at bounding box center [631, 373] width 545 height 95
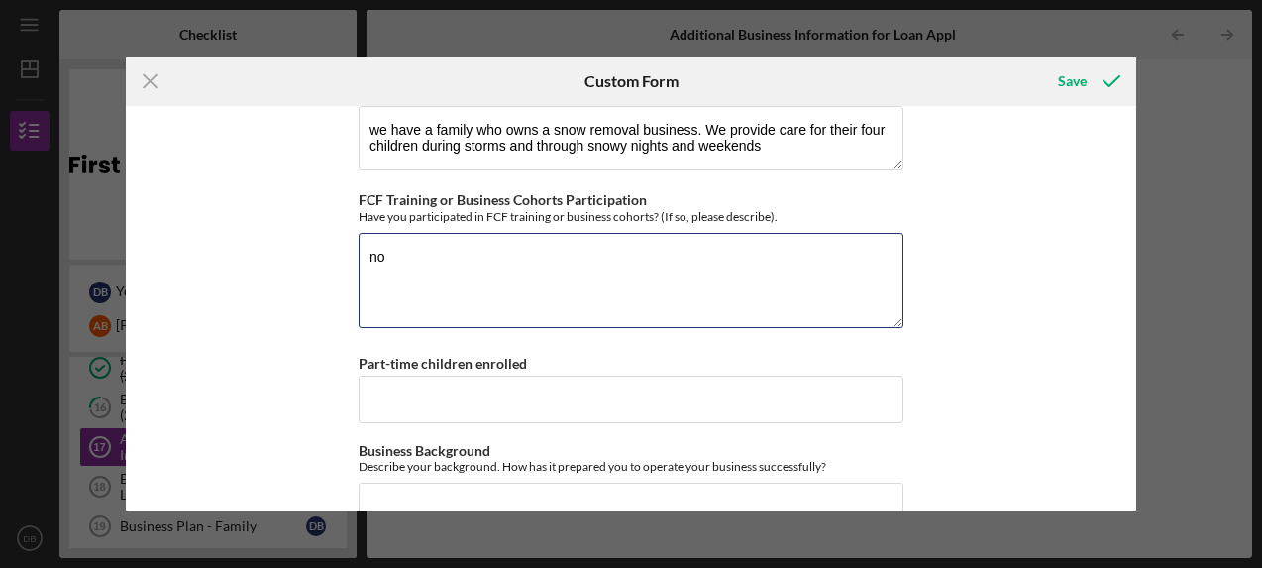
scroll to position [3063, 0]
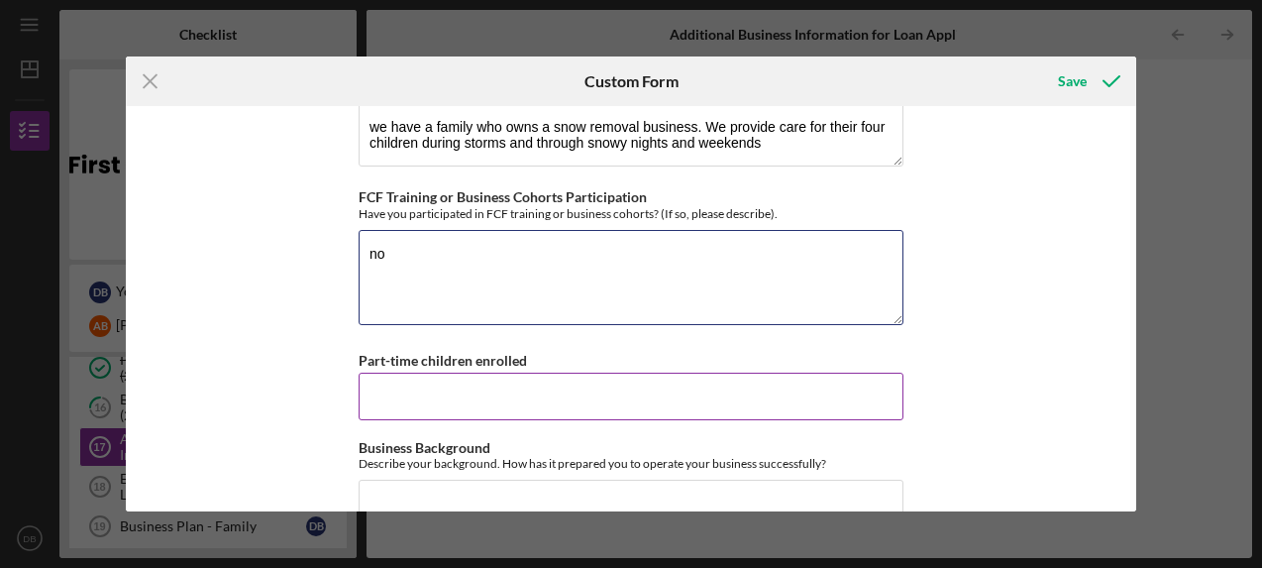
type textarea "no"
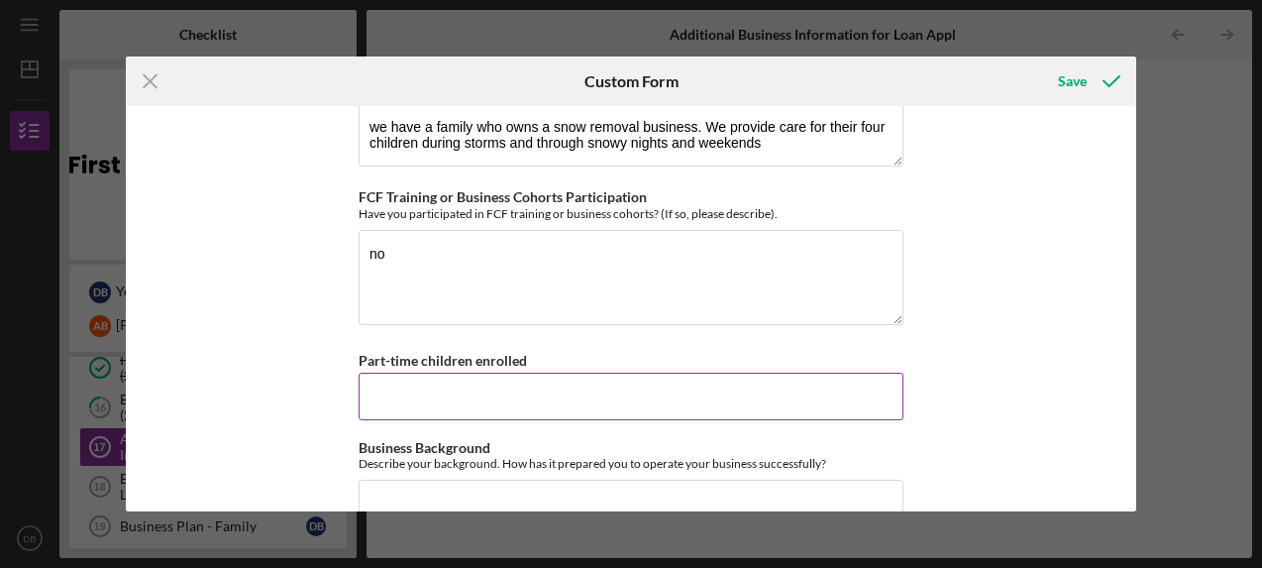
click at [424, 372] on input "Part-time children enrolled" at bounding box center [631, 396] width 545 height 48
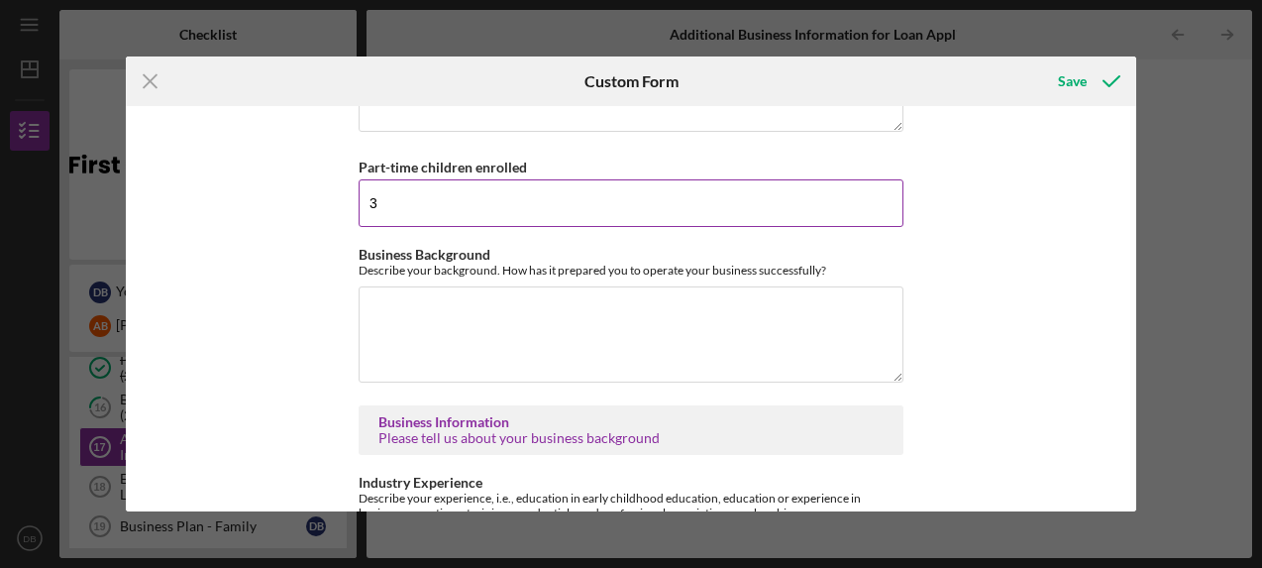
scroll to position [3261, 0]
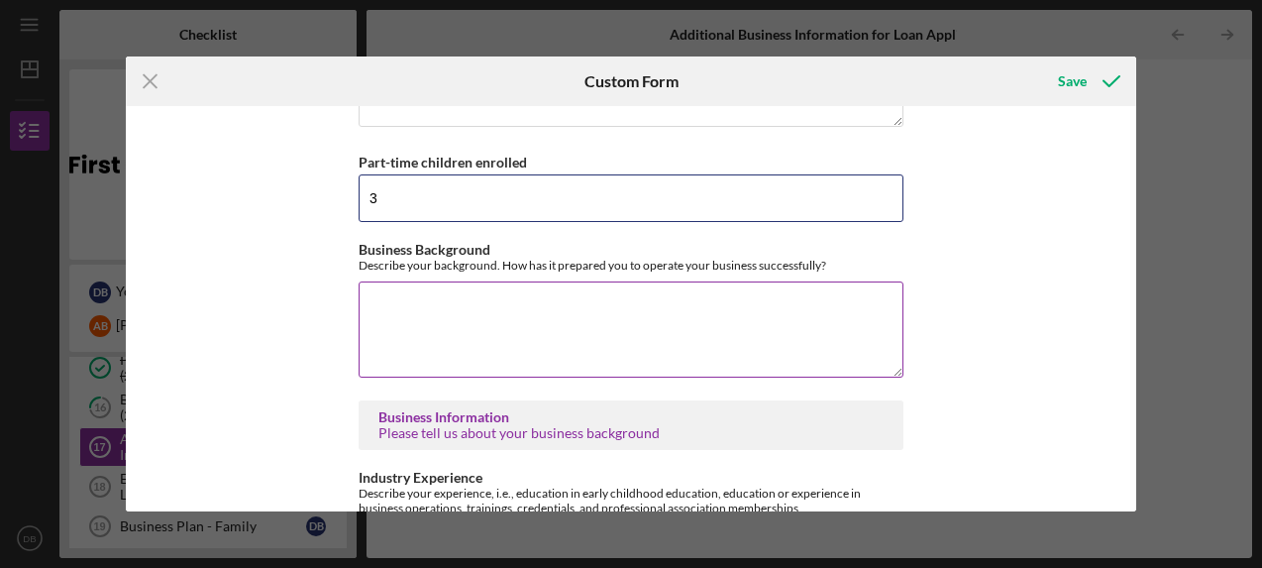
type input "3"
click at [522, 299] on textarea "Business Background" at bounding box center [631, 328] width 545 height 95
type textarea "M"
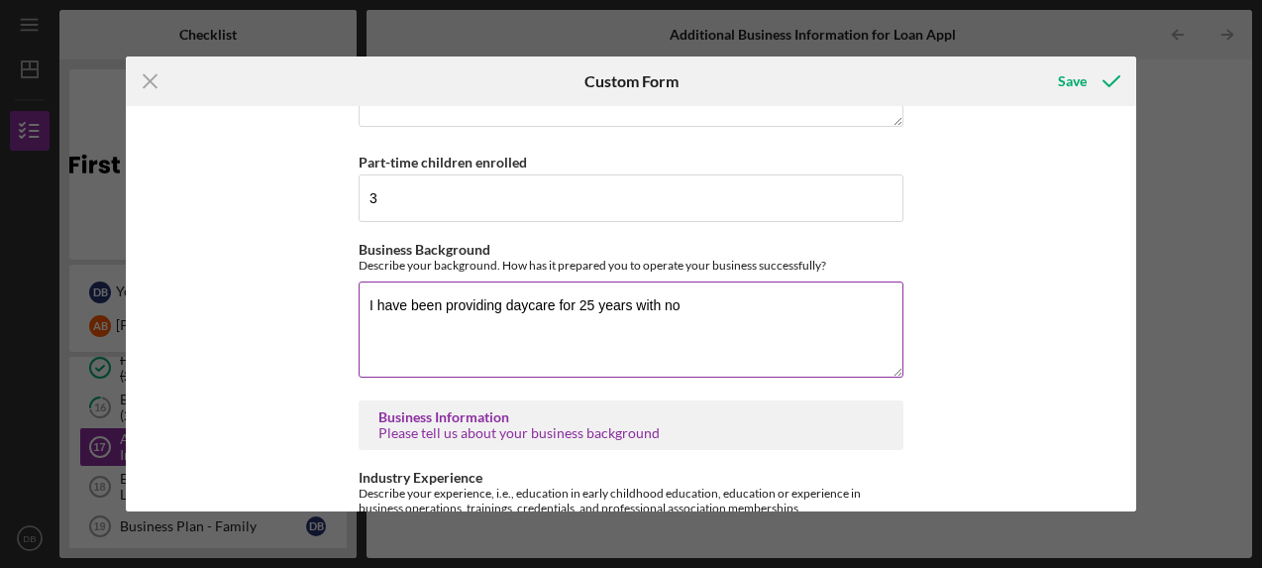
click at [552, 281] on textarea "I have been providing daycare for 25 years with no" at bounding box center [631, 328] width 545 height 95
drag, startPoint x: 737, startPoint y: 273, endPoint x: 682, endPoint y: 269, distance: 55.6
click at [682, 281] on textarea "I have been providing daycare full time for 25 years with no" at bounding box center [631, 328] width 545 height 95
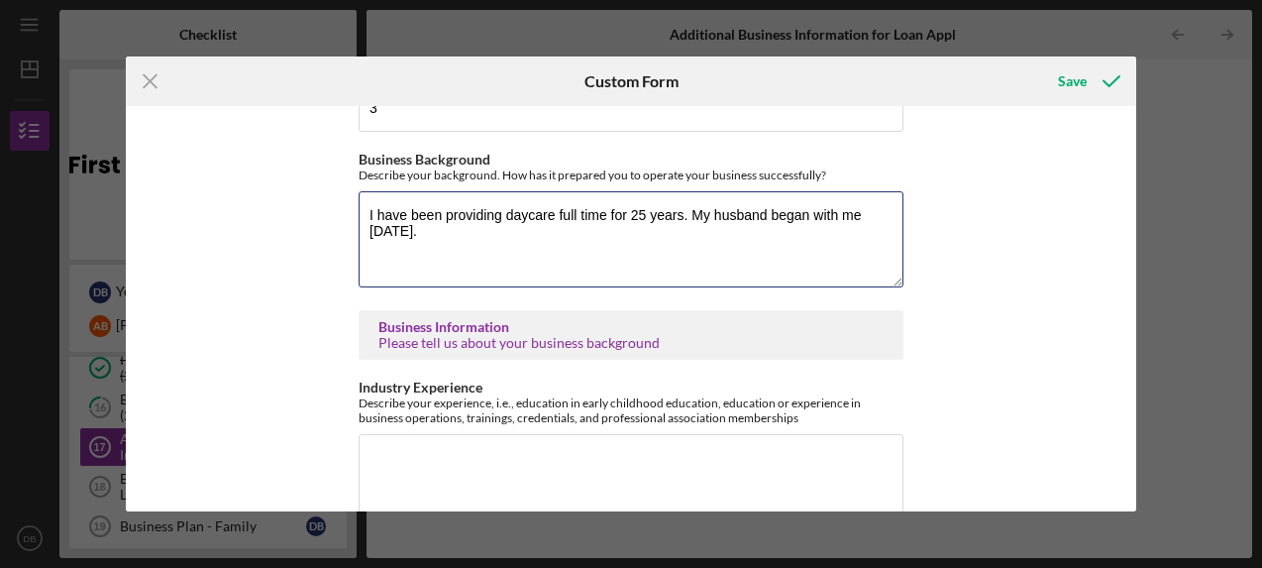
scroll to position [3389, 0]
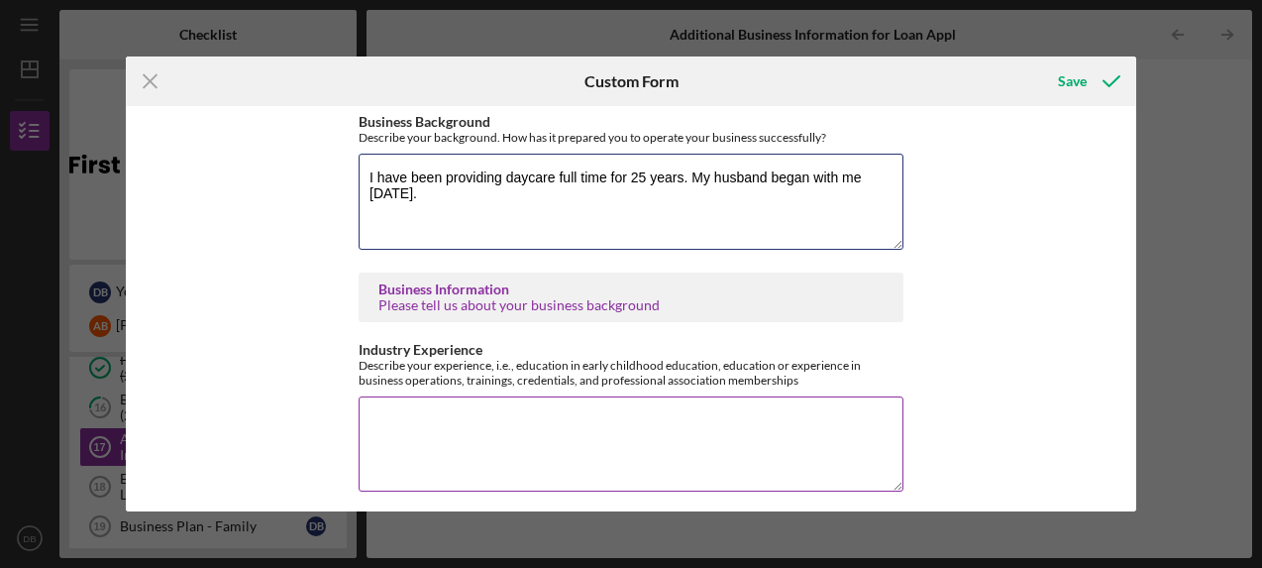
type textarea "I have been providing daycare full time for 25 years. My husband began with me …"
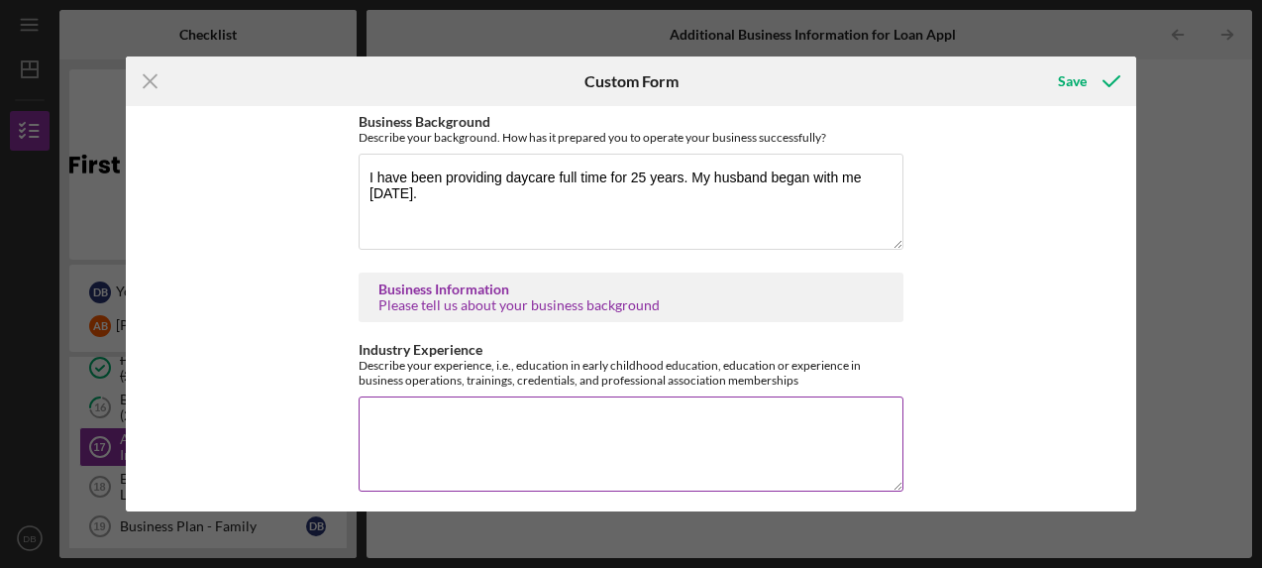
click at [526, 408] on textarea "Industry Experience" at bounding box center [631, 443] width 545 height 95
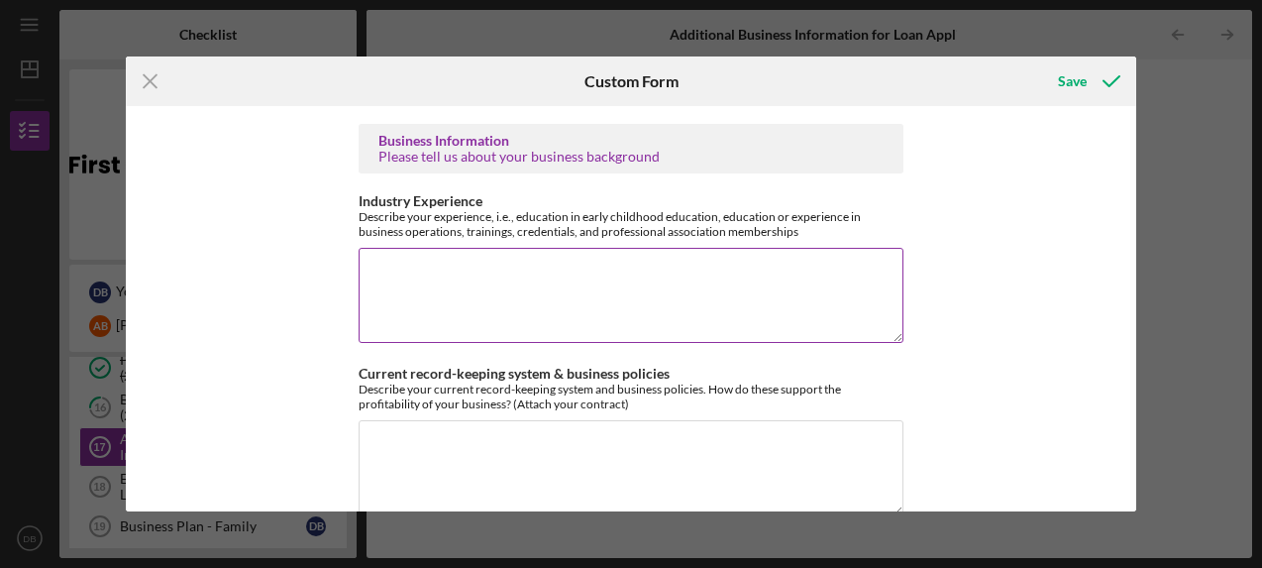
scroll to position [3540, 0]
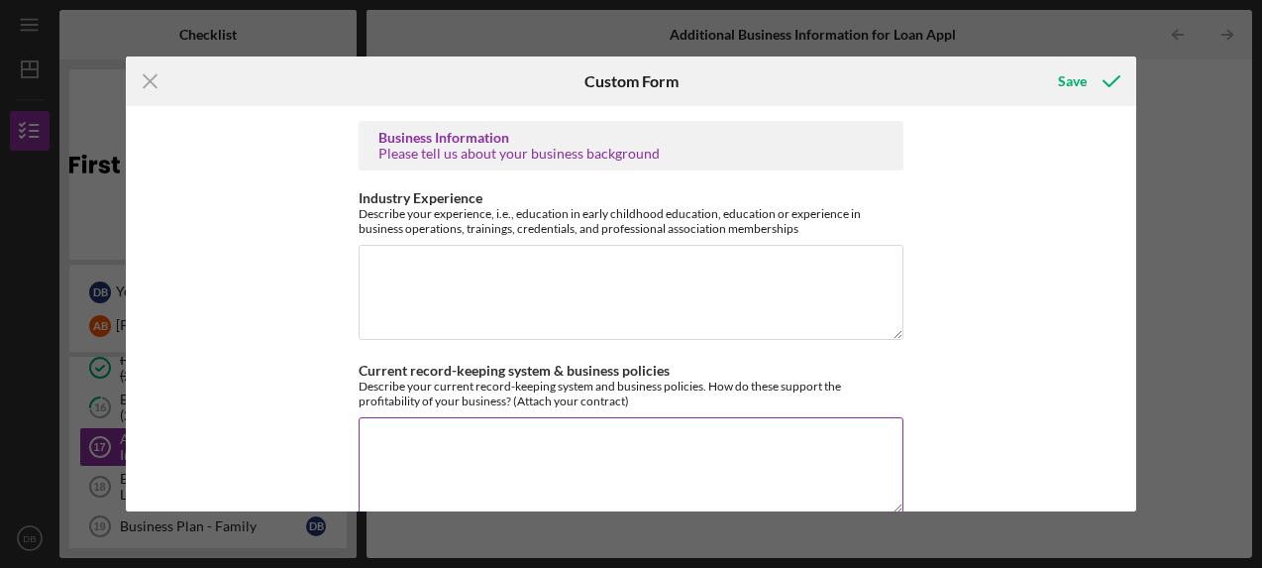
click at [526, 417] on textarea "Current record-keeping system & business policies" at bounding box center [631, 464] width 545 height 95
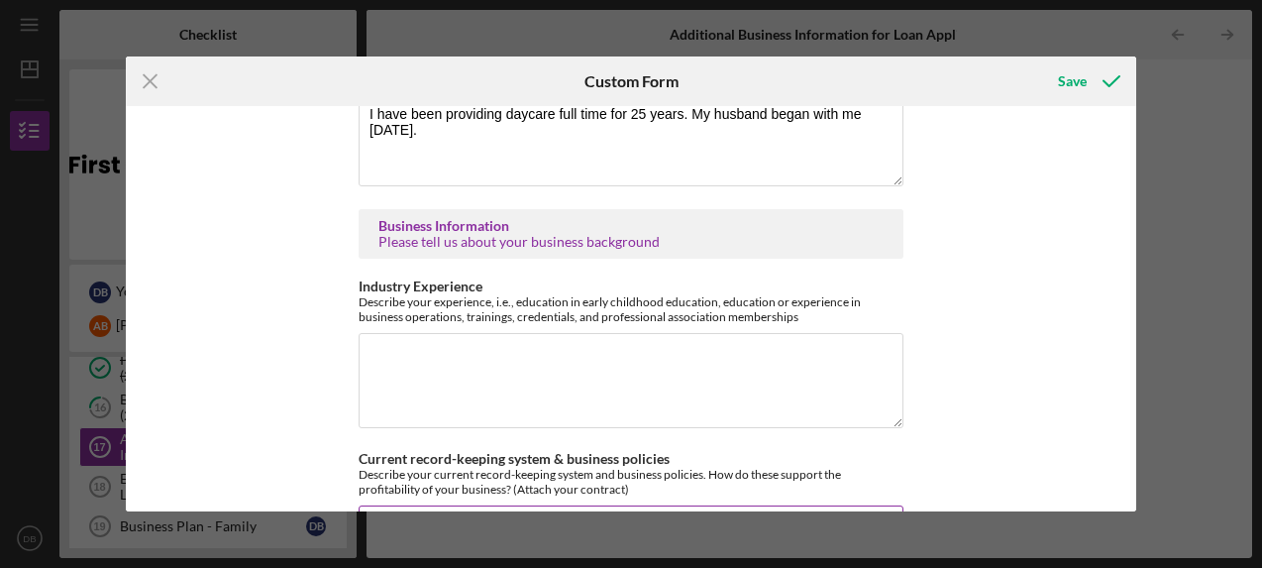
scroll to position [3449, 0]
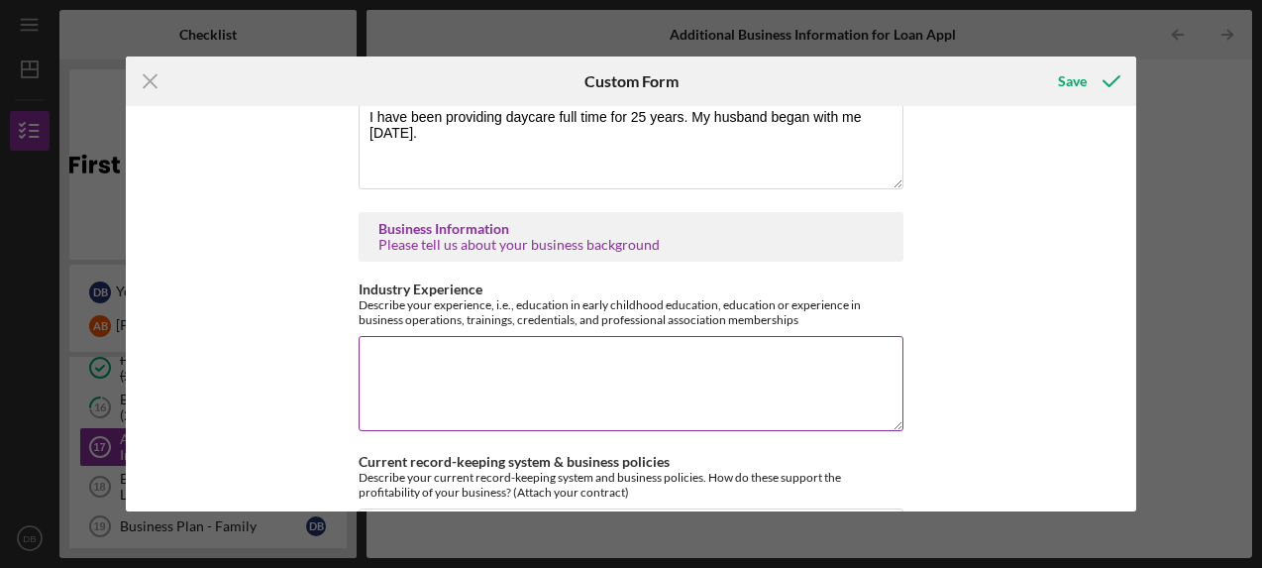
click at [570, 344] on textarea "Industry Experience" at bounding box center [631, 383] width 545 height 95
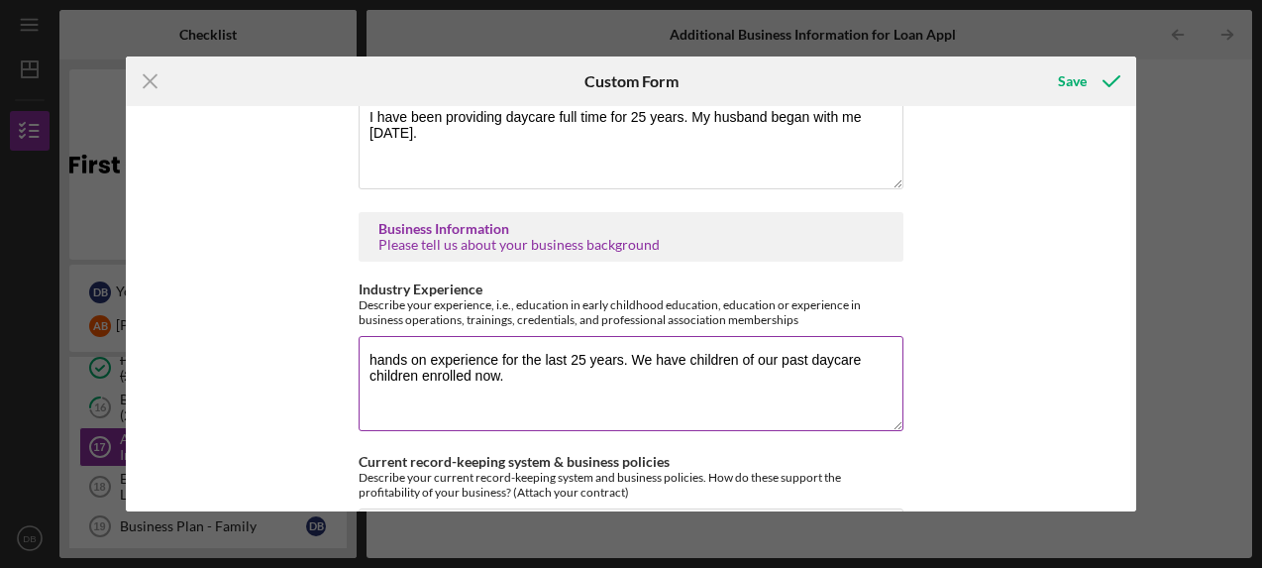
click at [369, 336] on textarea "hands on experience for the last 25 years. We have children of our past daycare…" at bounding box center [631, 383] width 545 height 95
click at [567, 342] on textarea "I have had hands on experience for the last 25 years. We have children of our p…" at bounding box center [631, 383] width 545 height 95
click at [555, 342] on textarea "I have had hands on experience for the last 25 years. We have children of our p…" at bounding box center [631, 383] width 545 height 95
click at [830, 343] on textarea "I have had hands on experience for the last 25 years. We have children of our p…" at bounding box center [631, 383] width 545 height 95
drag, startPoint x: 724, startPoint y: 343, endPoint x: 761, endPoint y: 343, distance: 36.7
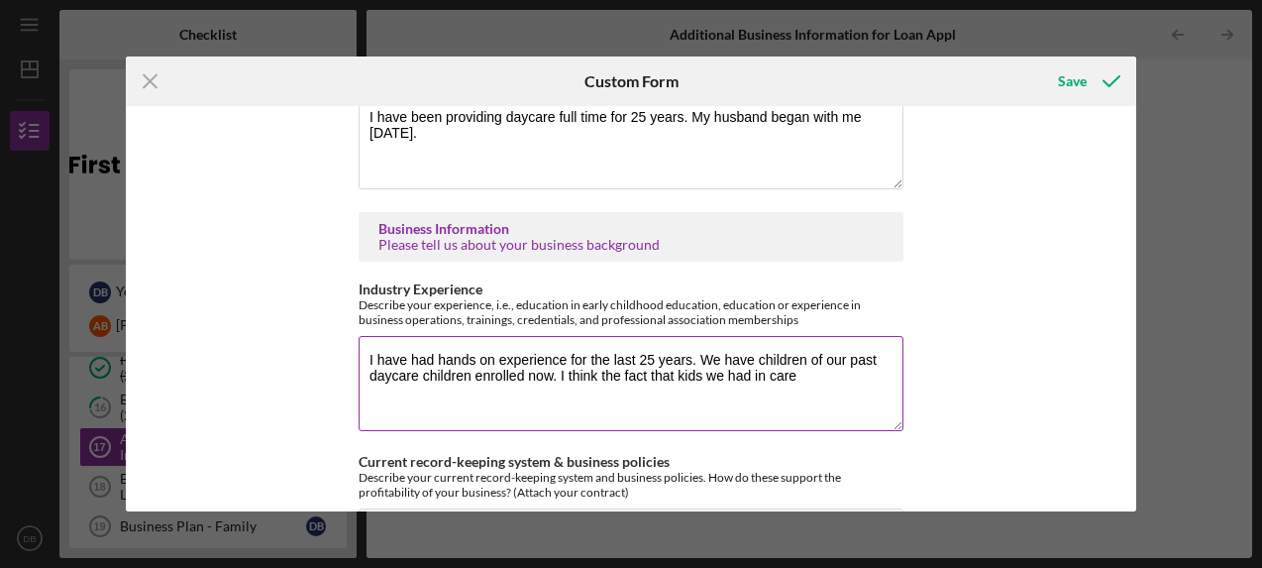
click at [797, 343] on textarea "I have had hands on experience for the last 25 years. We have children of our p…" at bounding box center [631, 383] width 545 height 95
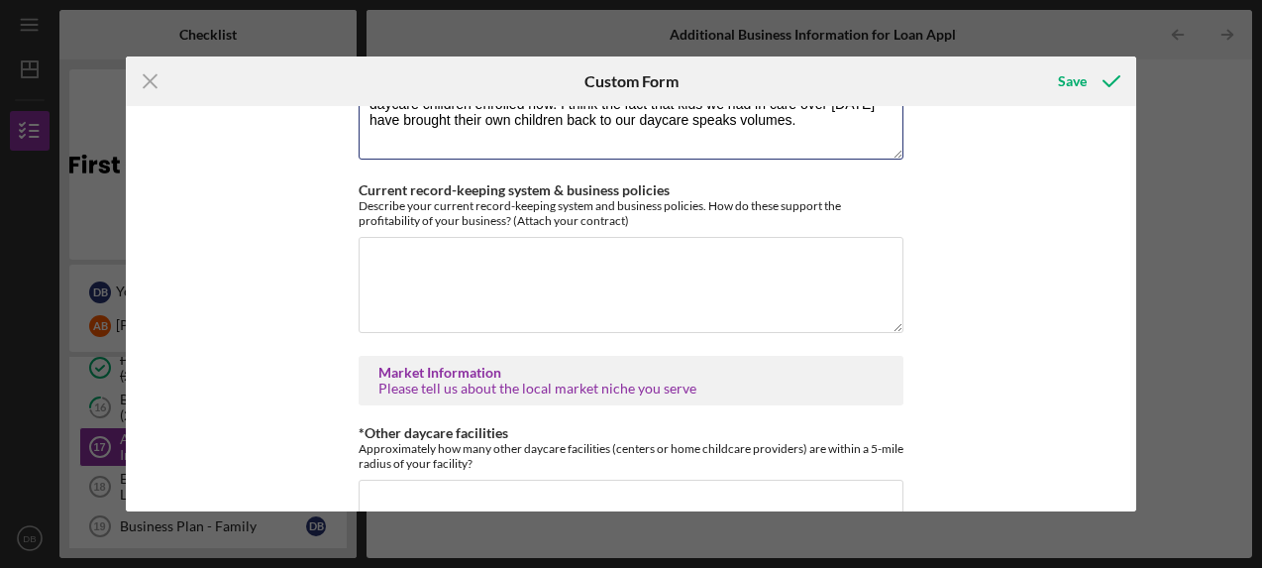
scroll to position [3726, 0]
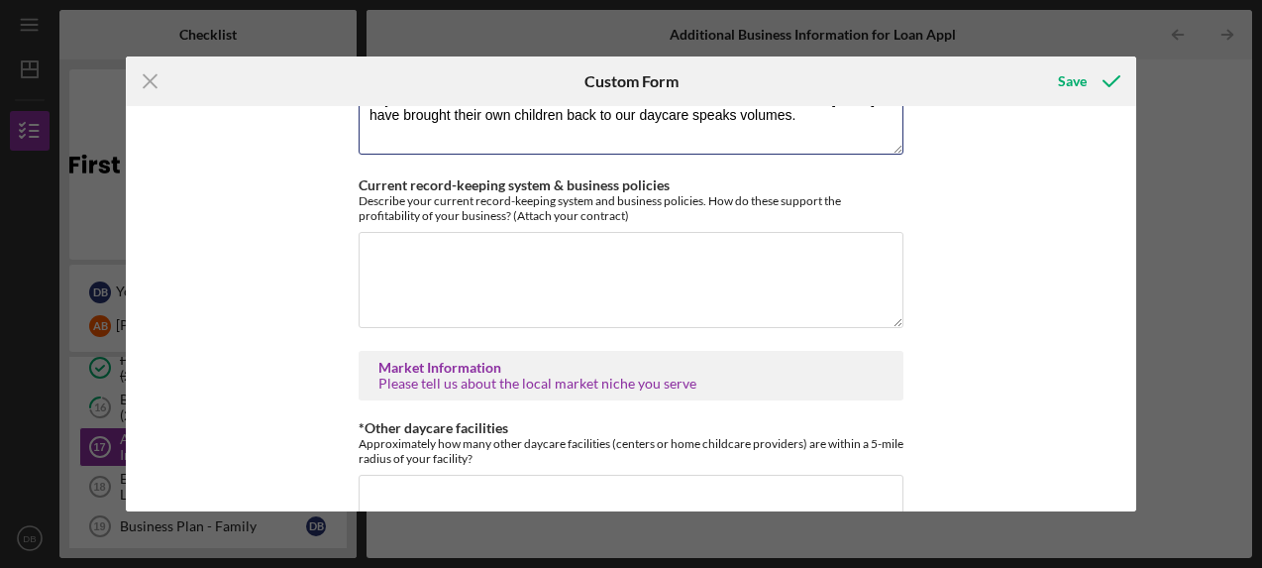
click at [904, 274] on div "Basic Business Information Please tell us about your business. Loan Used for Ex…" at bounding box center [630, 308] width 1009 height 404
type textarea "I have had hands on experience for the last 25 years. We have children of our p…"
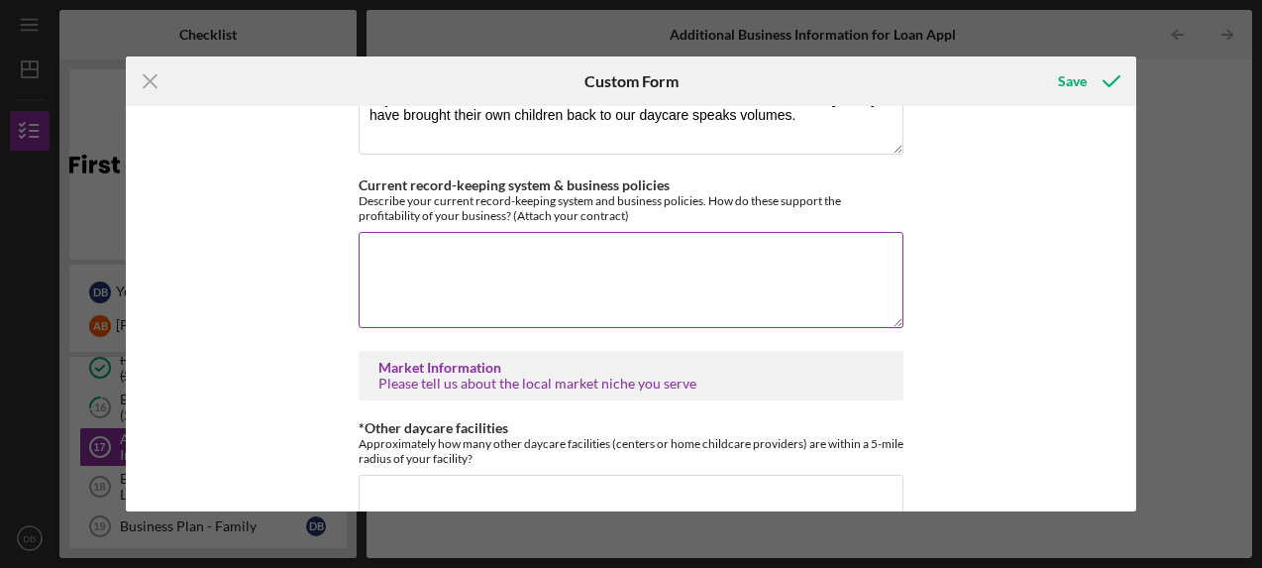
click at [608, 241] on textarea "Current record-keeping system & business policies" at bounding box center [631, 279] width 545 height 95
type textarea "C"
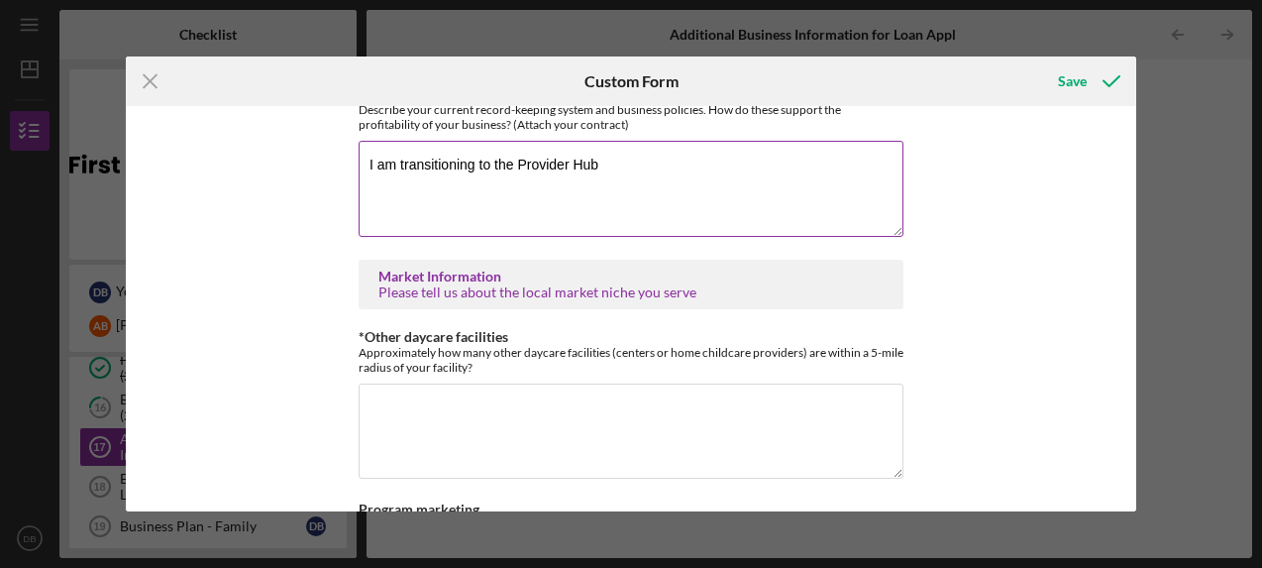
scroll to position [3824, 0]
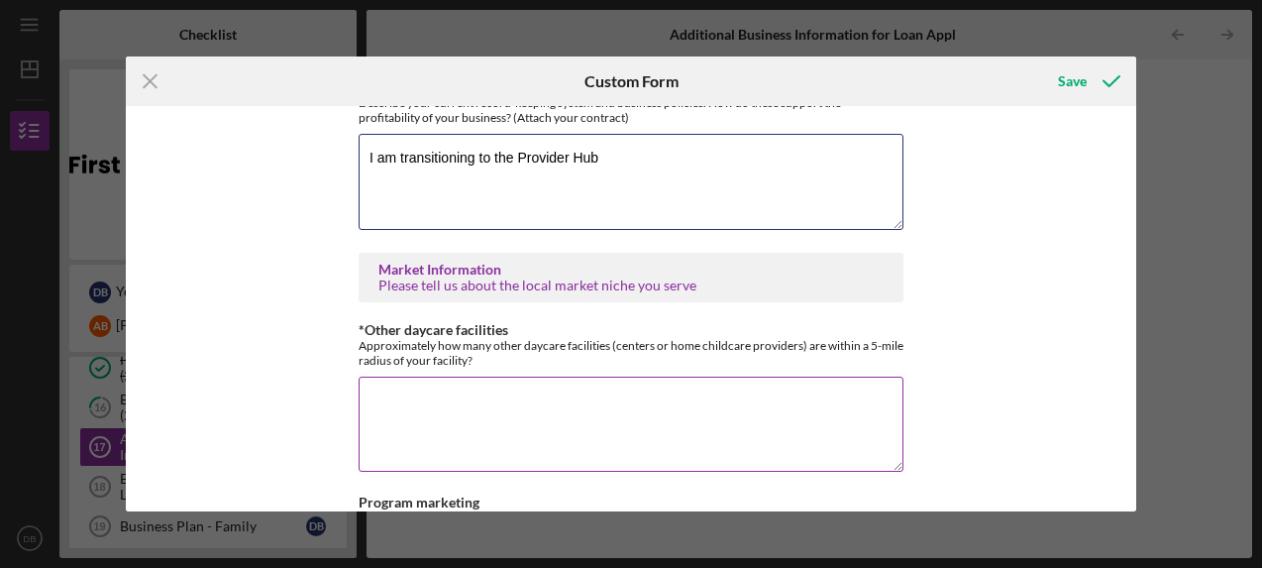
type textarea "I am transitioning to the Provider Hub"
click at [557, 376] on textarea "*Other daycare facilities" at bounding box center [631, 423] width 545 height 95
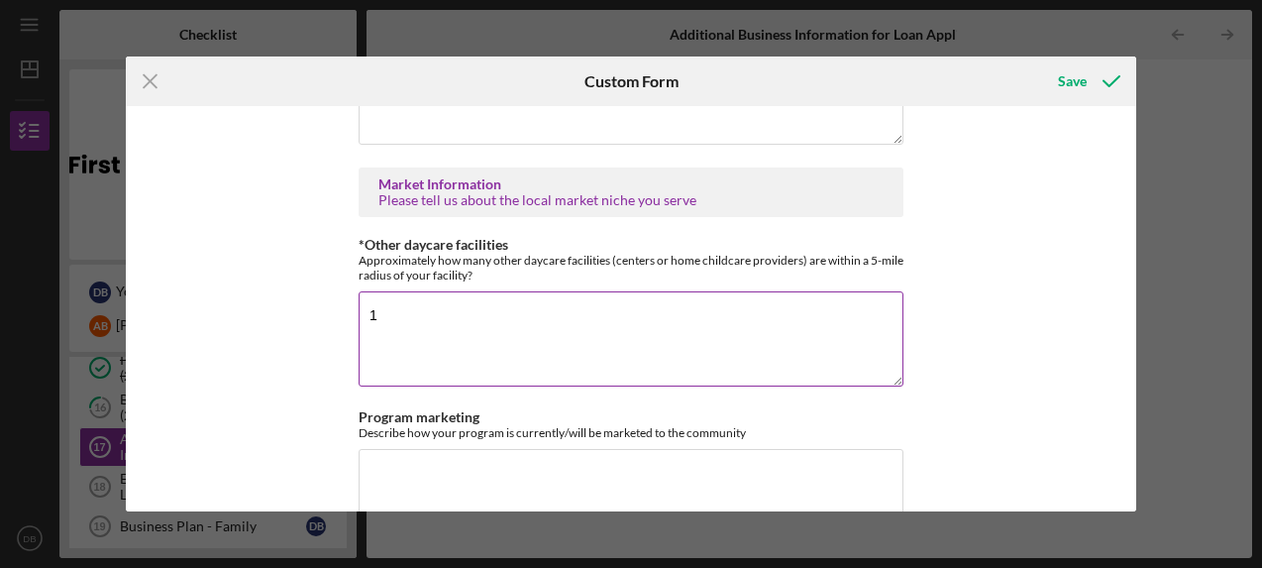
scroll to position [3929, 0]
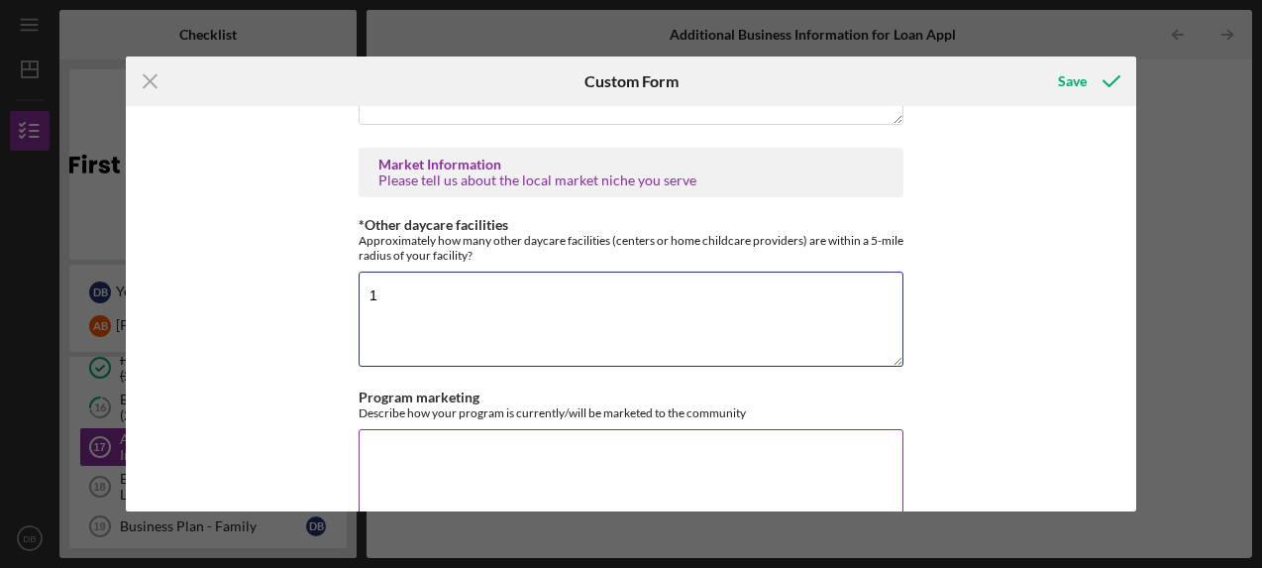
type textarea "1"
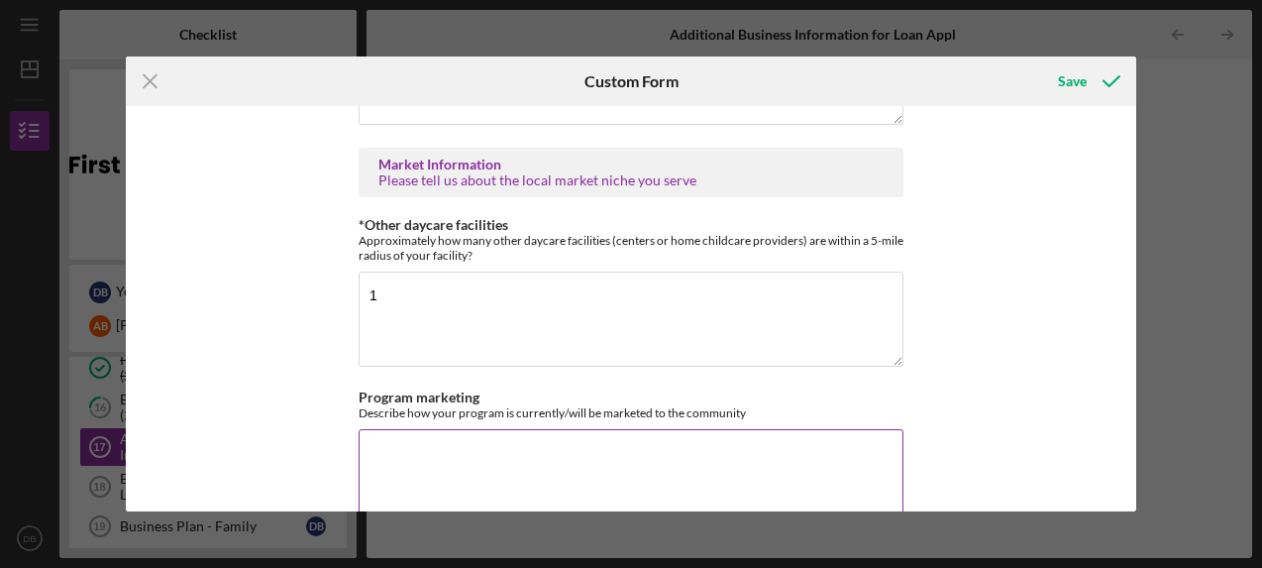
click at [652, 429] on textarea "Program marketing" at bounding box center [631, 476] width 545 height 95
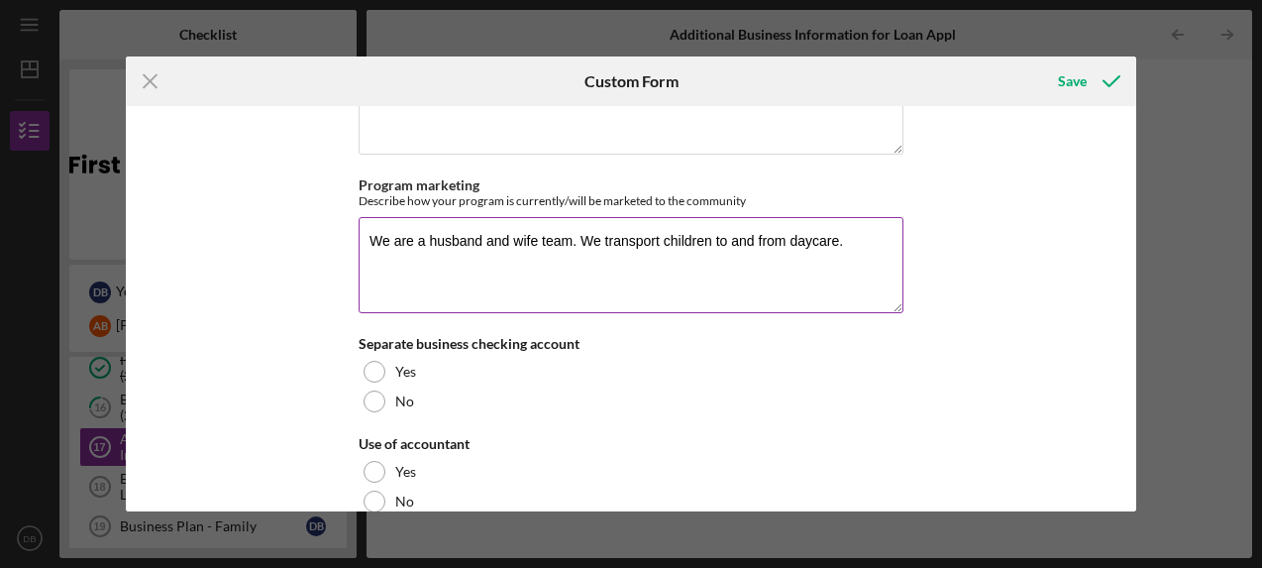
scroll to position [4148, 0]
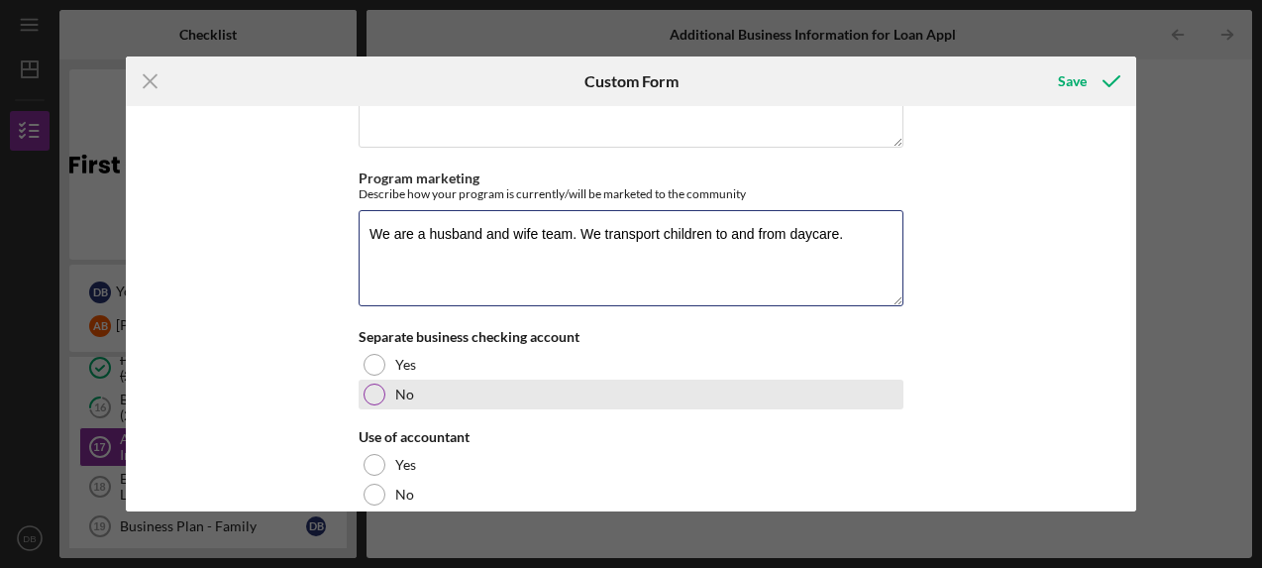
type textarea "We are a husband and wife team. We transport children to and from daycare."
click at [371, 383] on div at bounding box center [375, 394] width 22 height 22
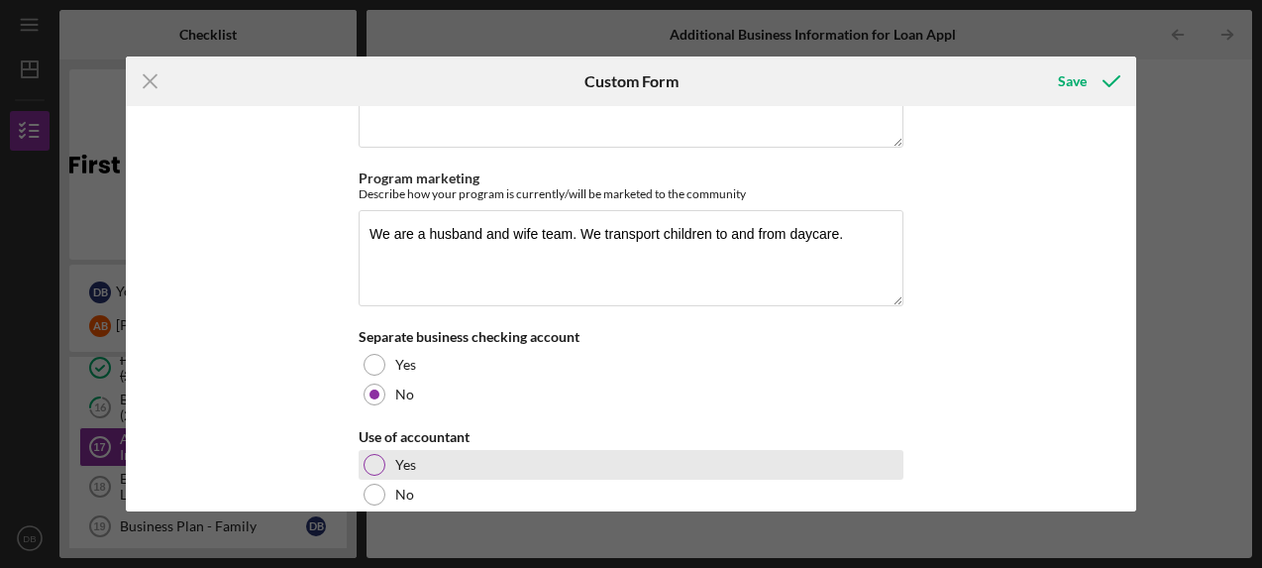
click at [373, 454] on div at bounding box center [375, 465] width 22 height 22
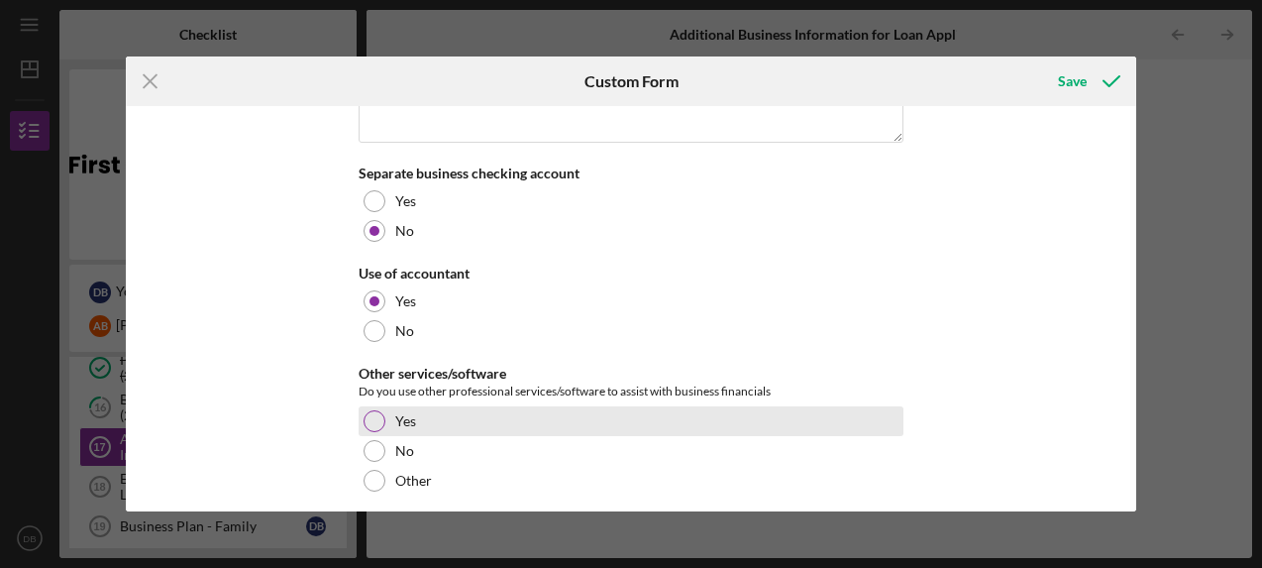
scroll to position [4313, 0]
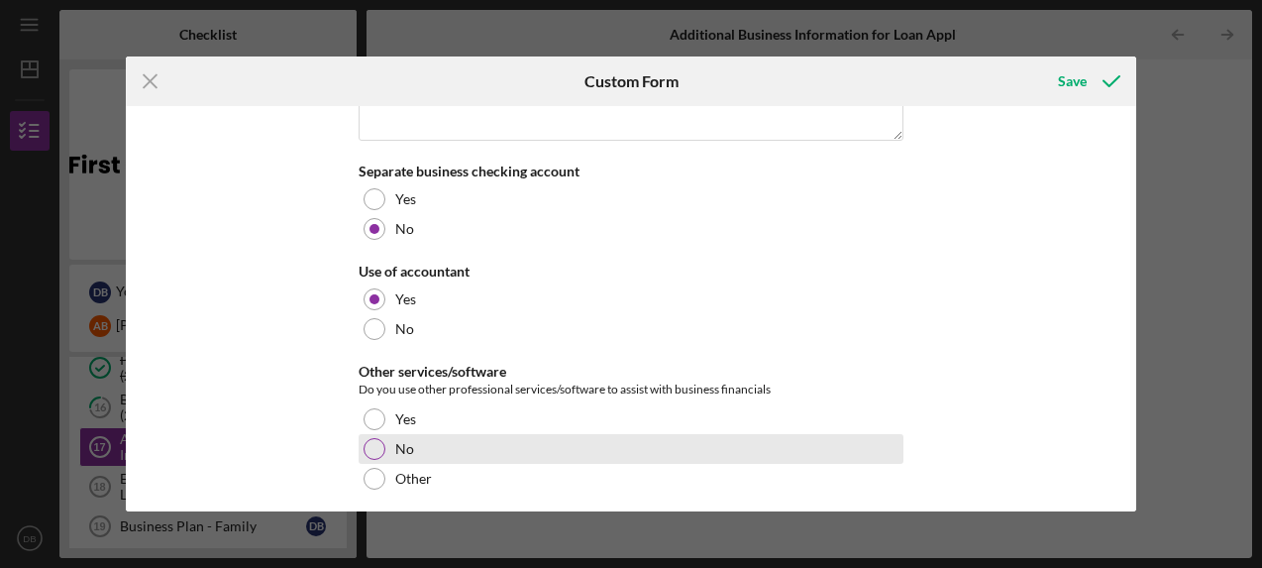
click at [397, 441] on label "No" at bounding box center [404, 449] width 19 height 16
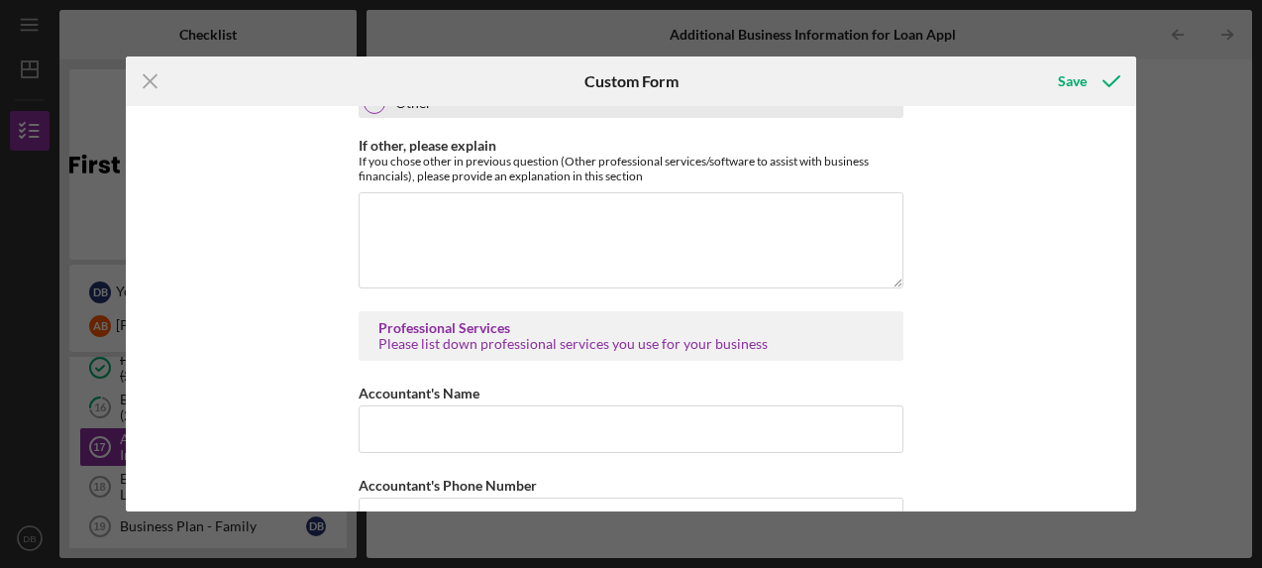
scroll to position [4693, 0]
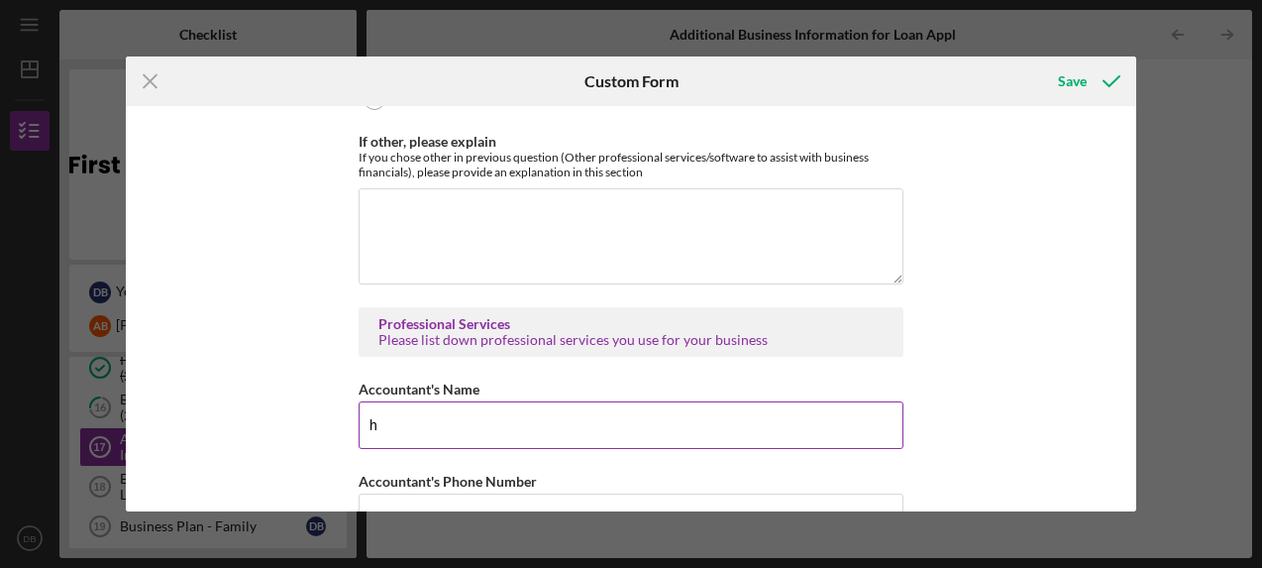
type input "h"
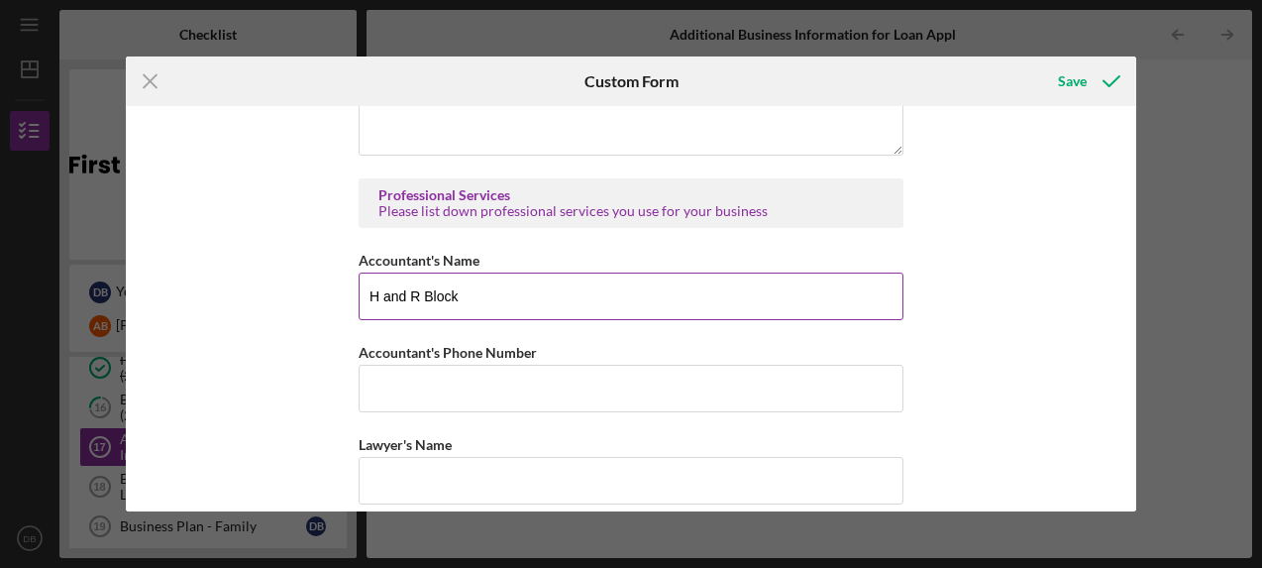
scroll to position [4827, 0]
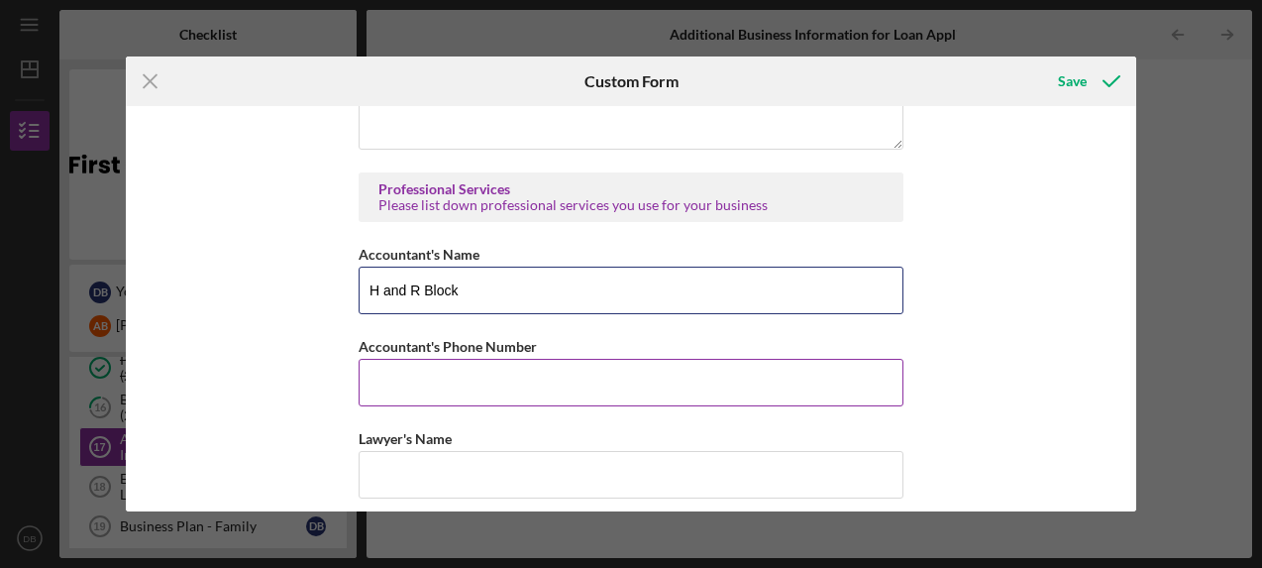
type input "H and R Block"
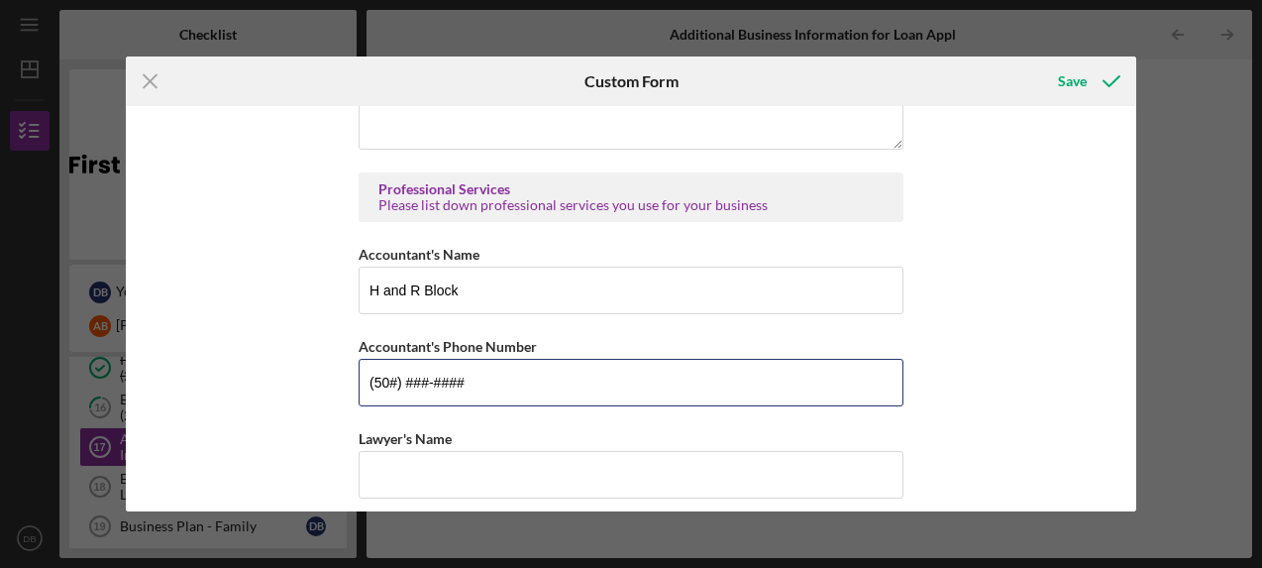
type input "(507) ###-####"
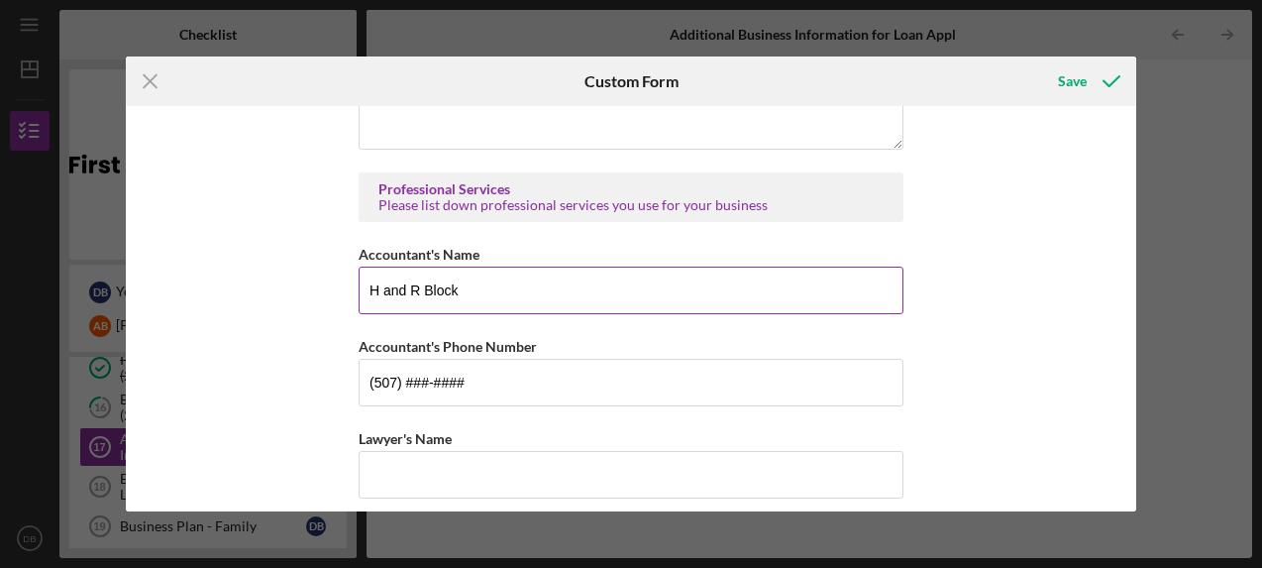
click at [470, 266] on input "H and R Block" at bounding box center [631, 290] width 545 height 48
type input "H and [PERSON_NAME] - [PERSON_NAME]"
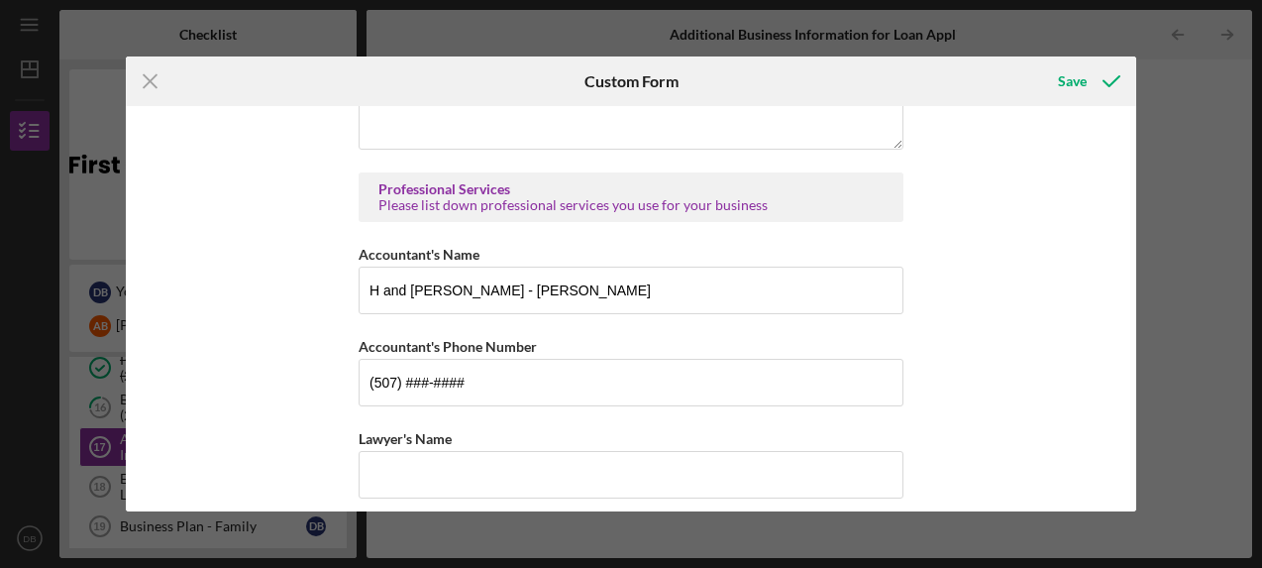
click at [1002, 33] on div "Icon/Menu Close Custom Form Save Basic Business Information Please tell us abou…" at bounding box center [631, 284] width 1262 height 568
click at [409, 359] on input "(507) ###-####" at bounding box center [631, 383] width 545 height 48
type input "[PHONE_NUMBER]"
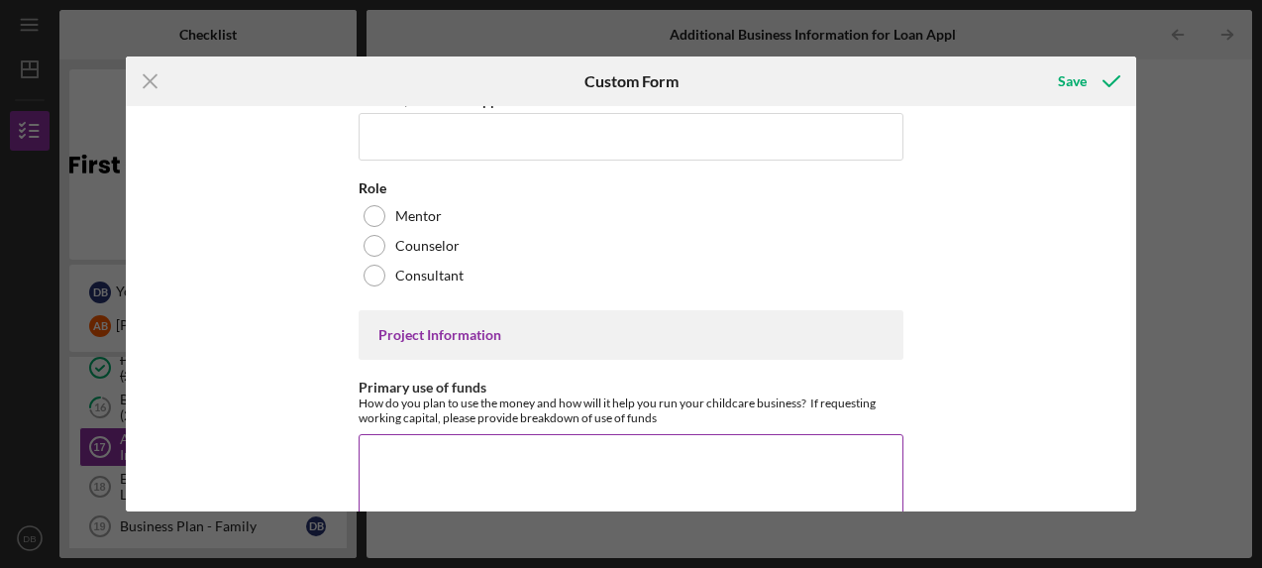
scroll to position [5809, 0]
click at [484, 436] on textarea "Primary use of funds" at bounding box center [631, 483] width 545 height 95
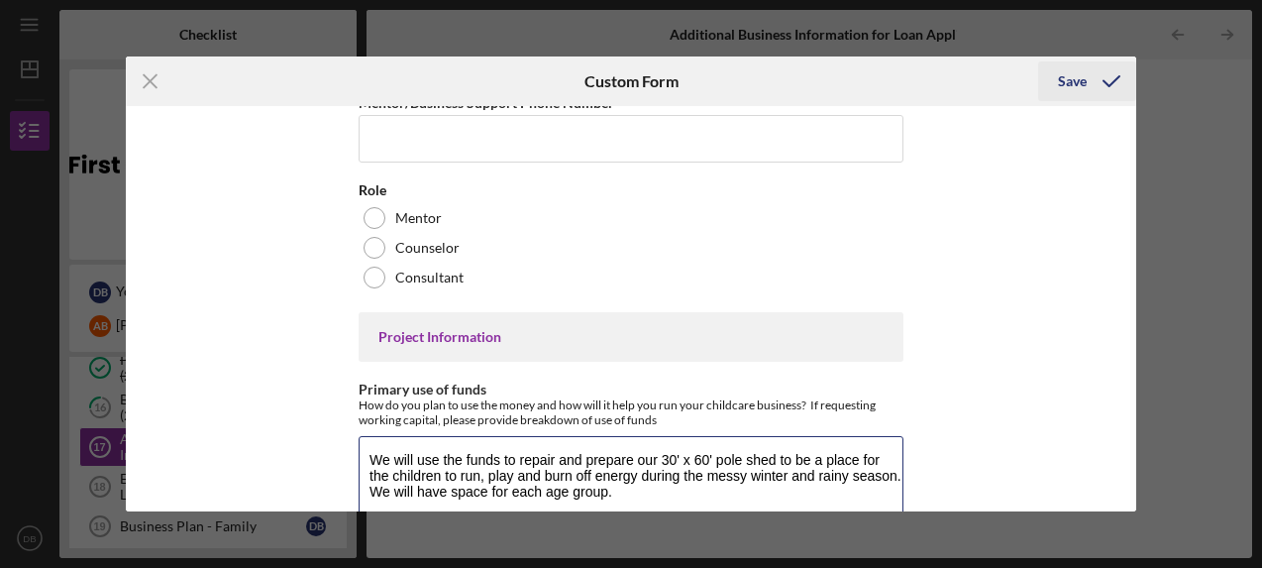
type textarea "We will use the funds to repair and prepare our 30' x 60' pole shed to be a pla…"
click at [1073, 77] on div "Save" at bounding box center [1072, 81] width 29 height 40
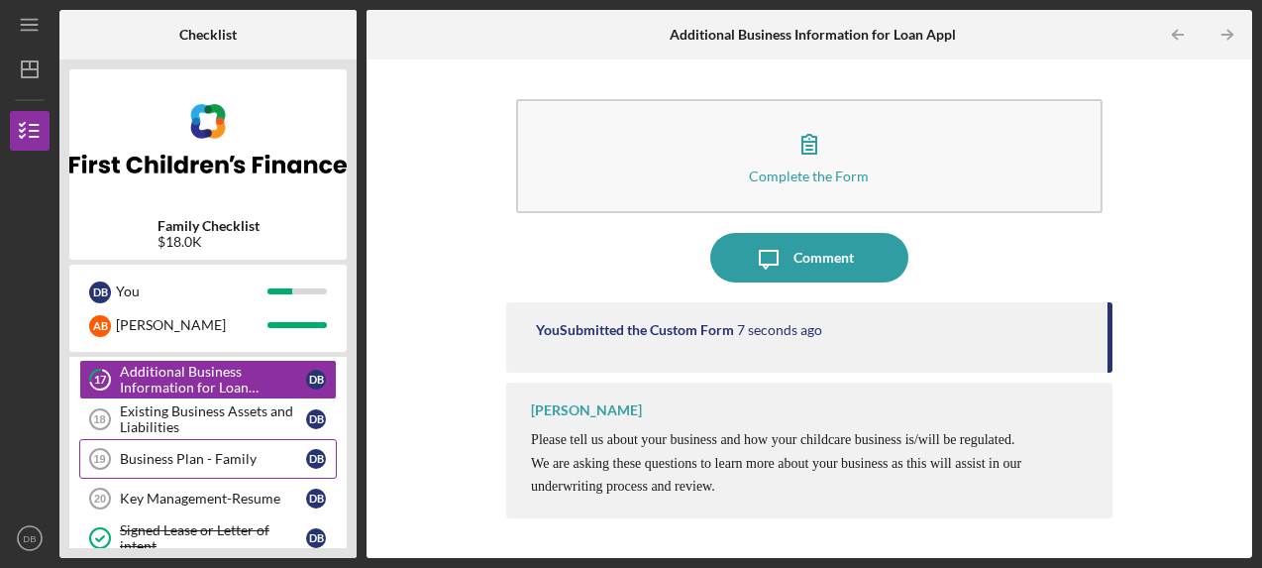
scroll to position [327, 0]
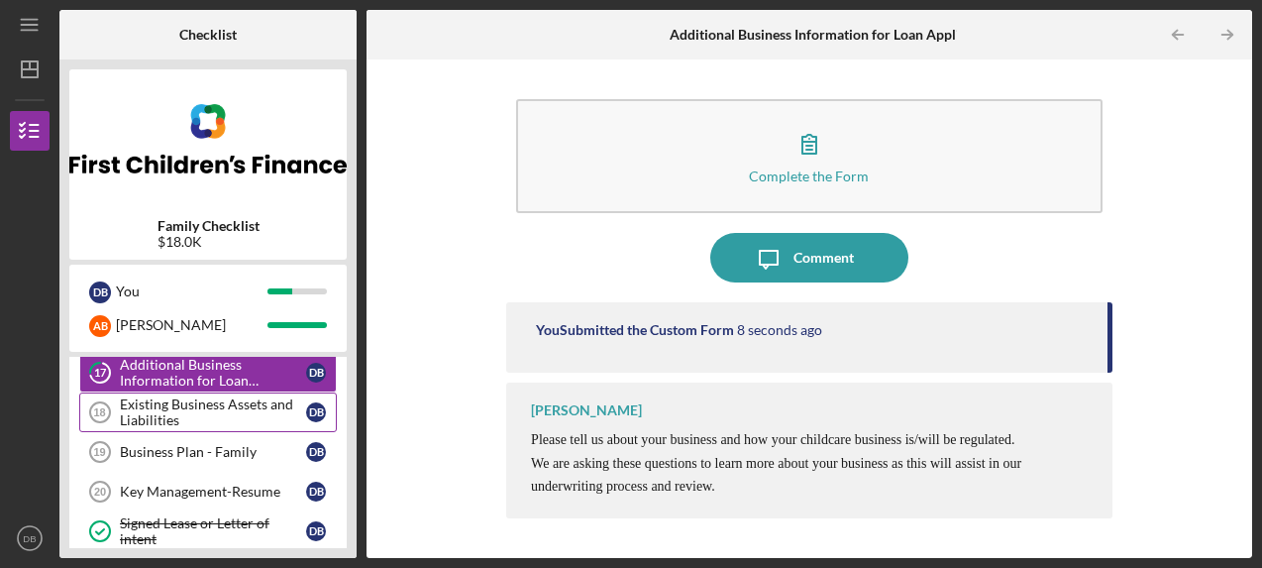
click at [239, 407] on div "Existing Business Assets and Liabilities" at bounding box center [213, 412] width 186 height 32
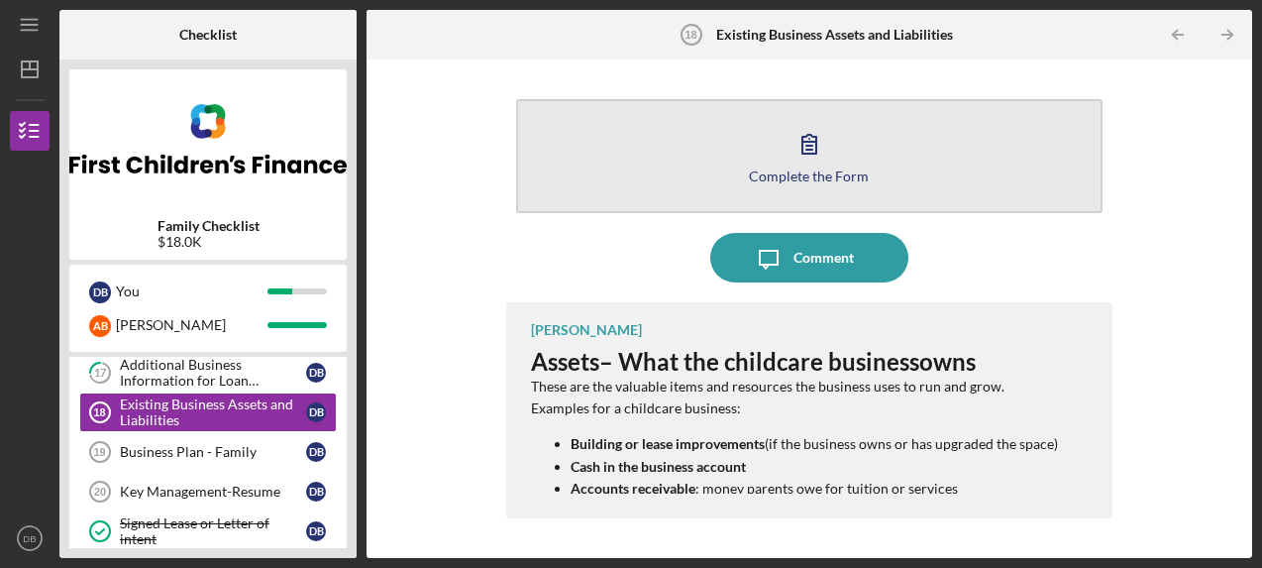
click at [821, 158] on icon "button" at bounding box center [810, 144] width 50 height 50
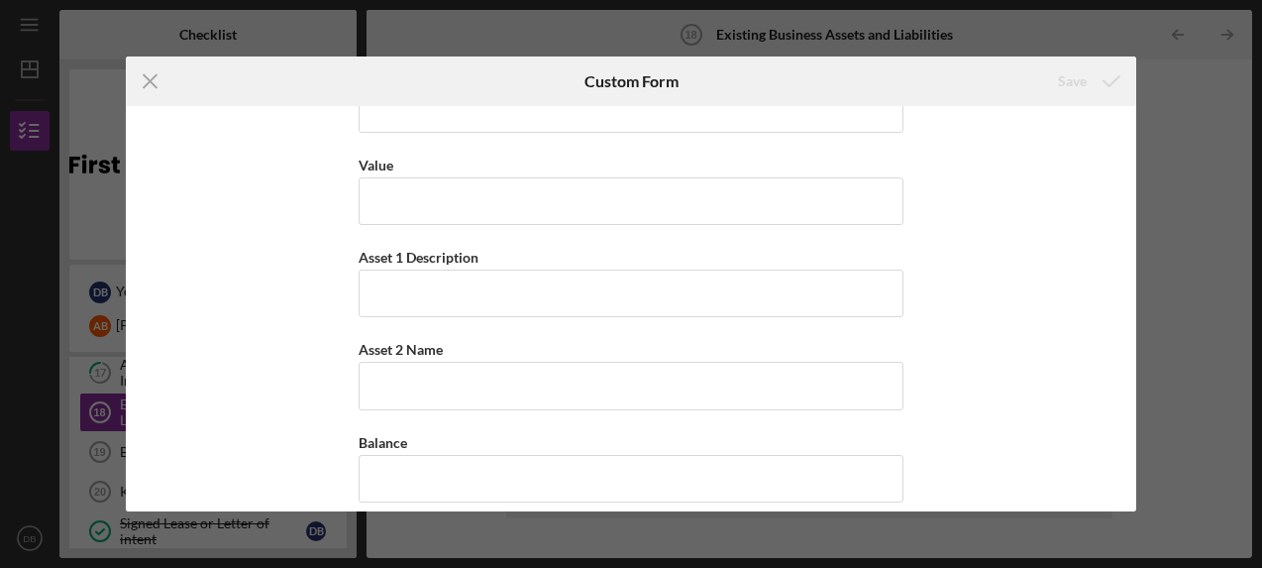
scroll to position [2233, 0]
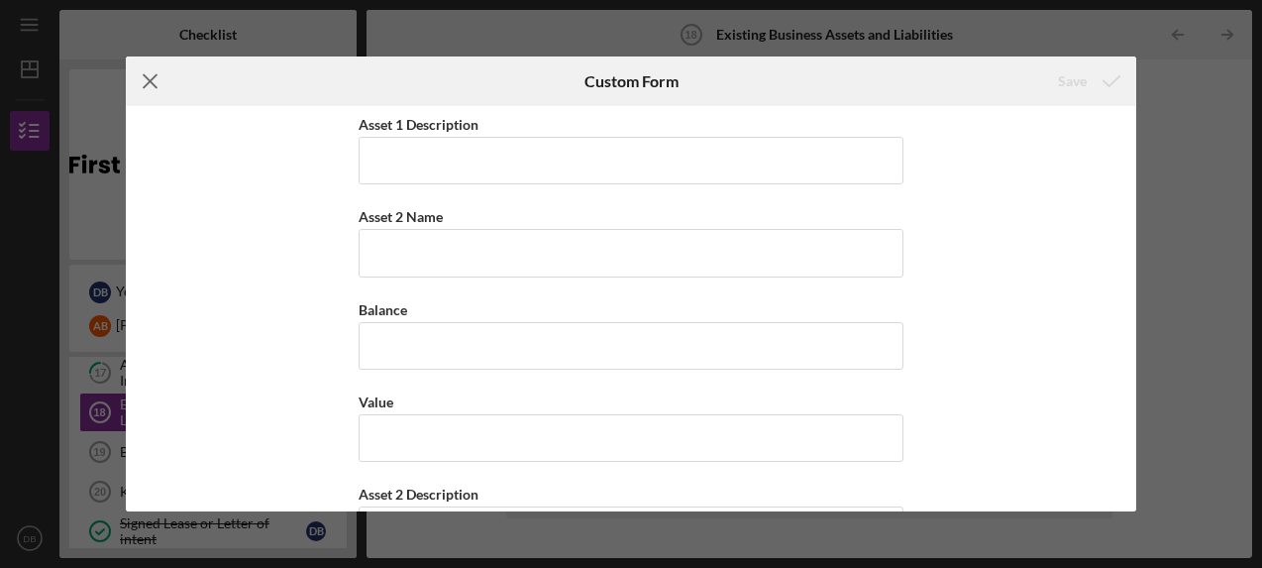
click at [156, 83] on icon "Icon/Menu Close" at bounding box center [151, 81] width 50 height 50
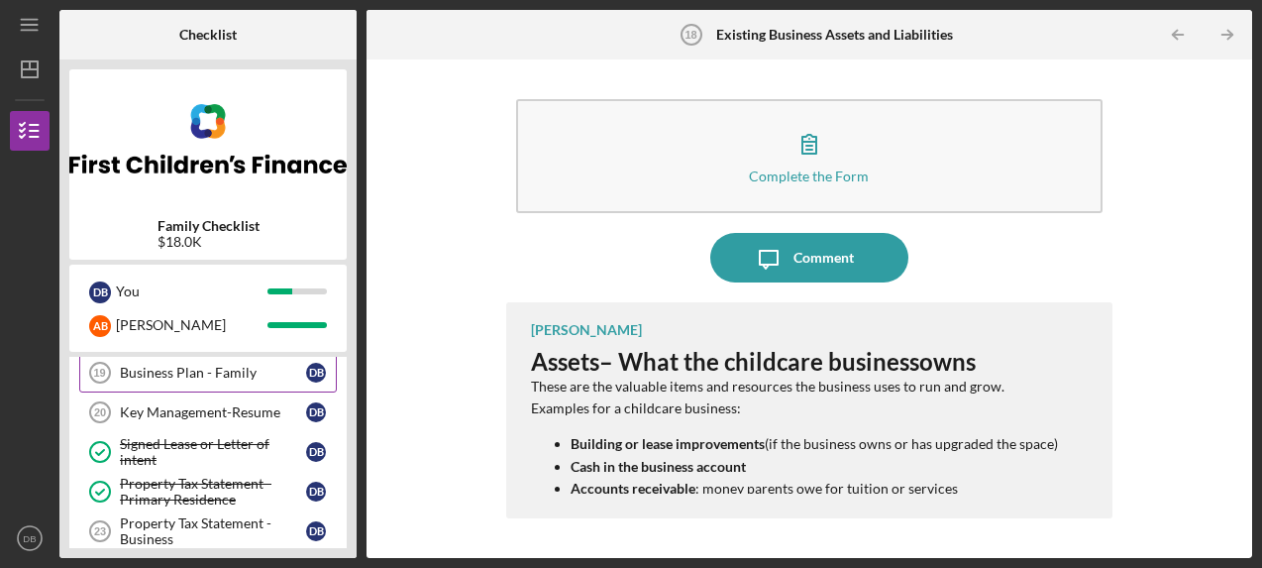
scroll to position [410, 0]
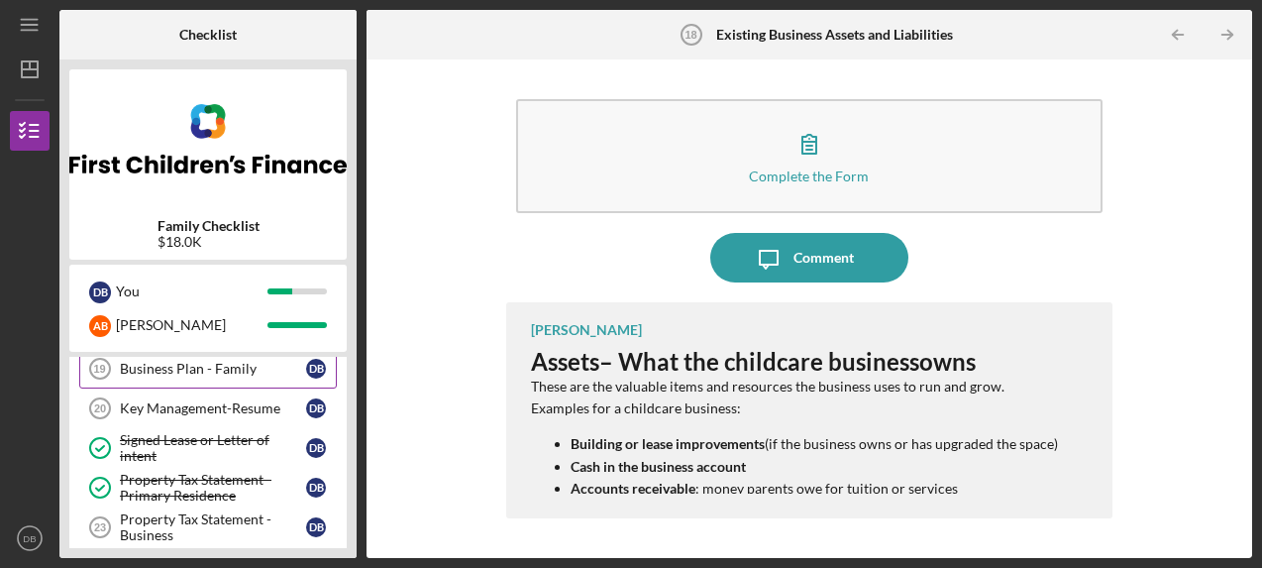
click at [246, 373] on div "Business Plan - Family" at bounding box center [213, 369] width 186 height 16
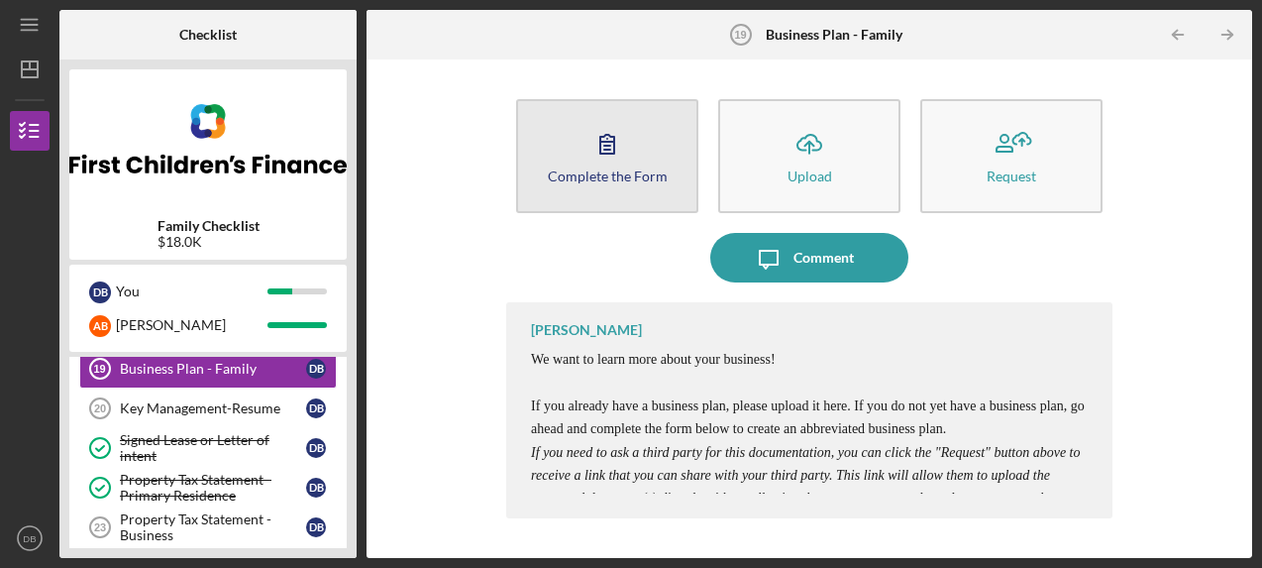
click at [608, 171] on div "Complete the Form" at bounding box center [608, 175] width 120 height 15
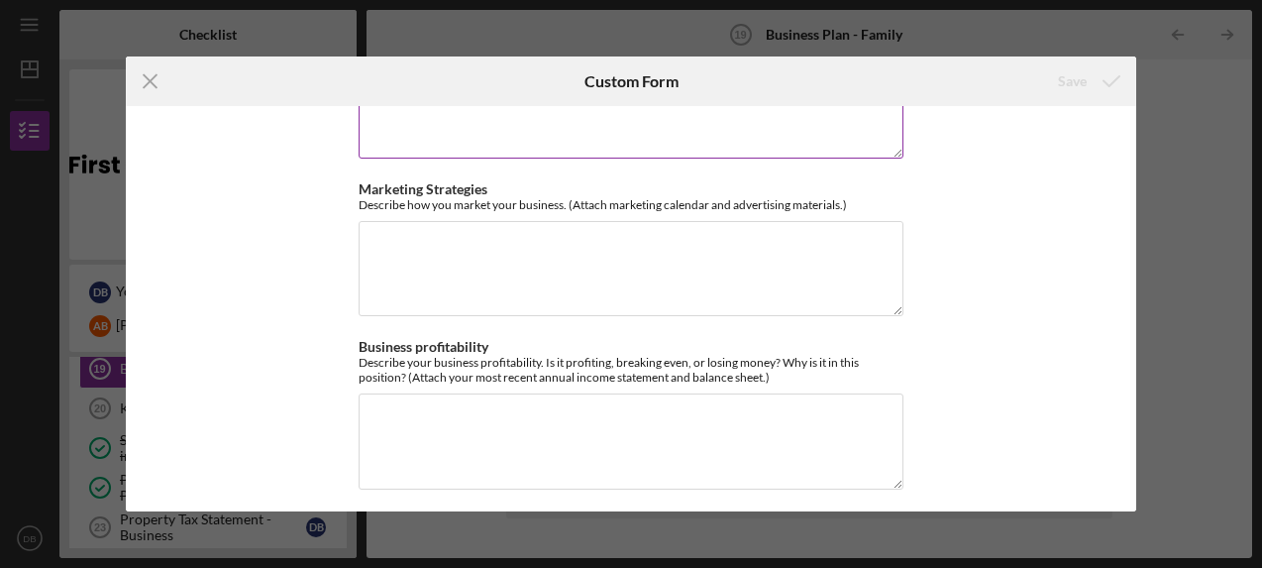
scroll to position [1343, 0]
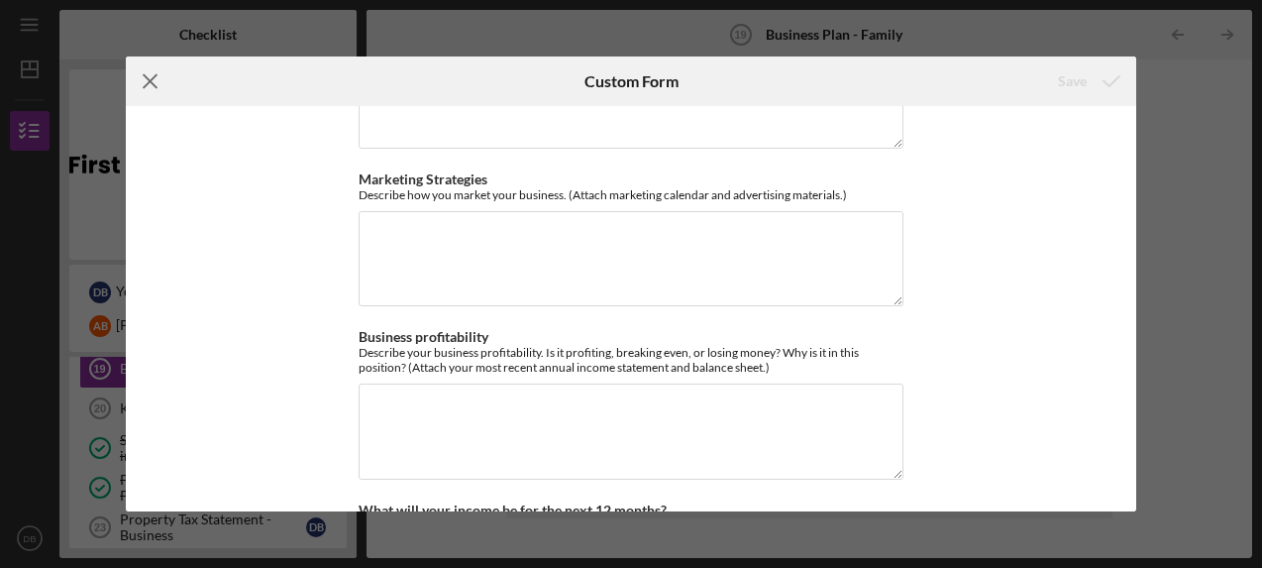
click at [152, 81] on line at bounding box center [151, 81] width 13 height 13
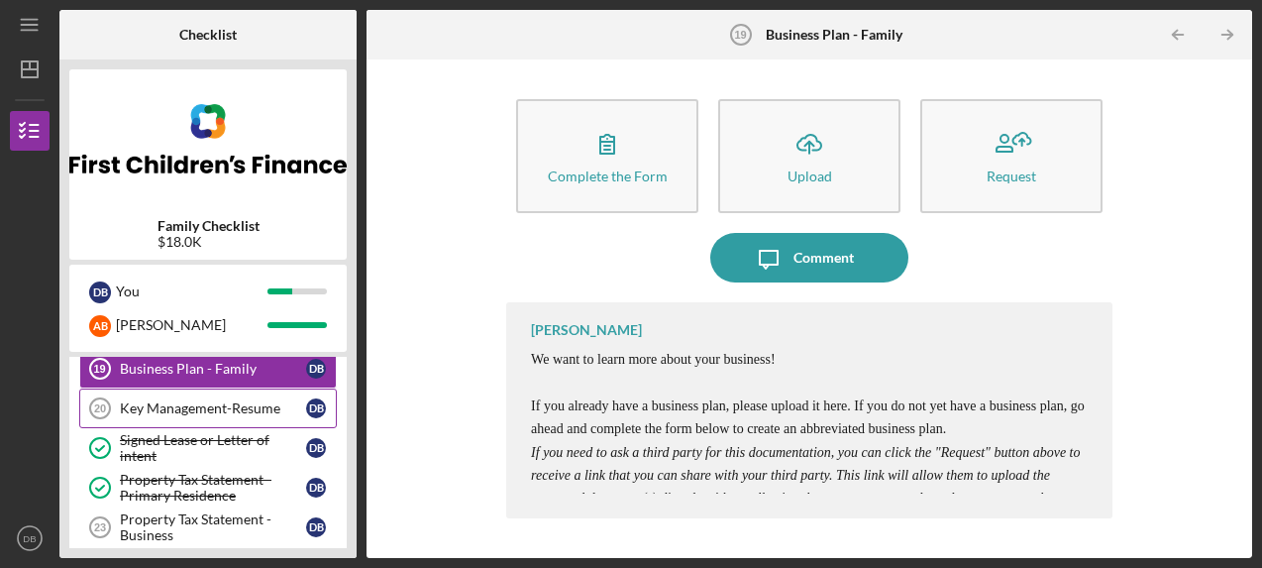
click at [249, 403] on div "Key Management-Resume" at bounding box center [213, 408] width 186 height 16
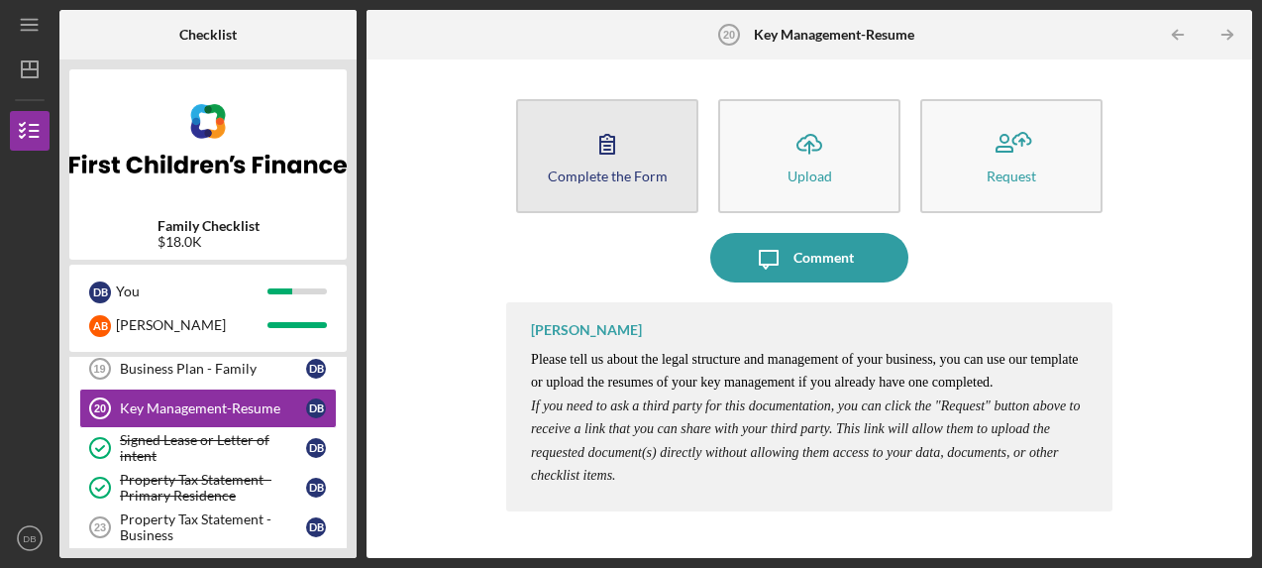
click at [627, 168] on div "Complete the Form" at bounding box center [608, 175] width 120 height 15
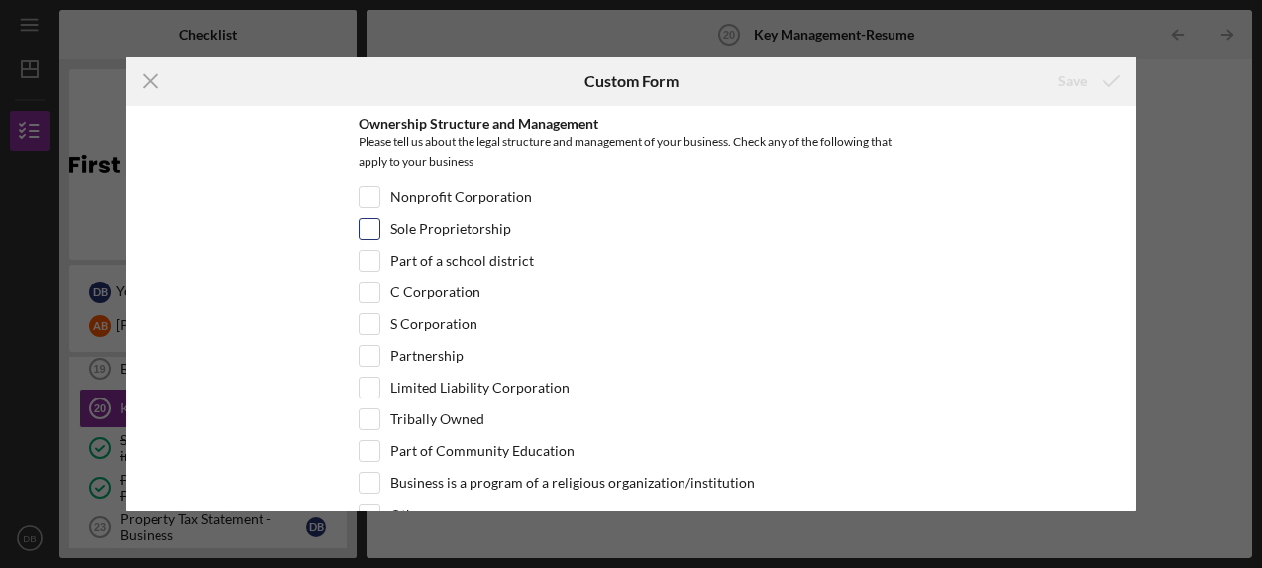
click at [372, 228] on input "Sole Proprietorship" at bounding box center [370, 229] width 20 height 20
checkbox input "true"
click at [1077, 76] on div "Save" at bounding box center [1072, 81] width 29 height 40
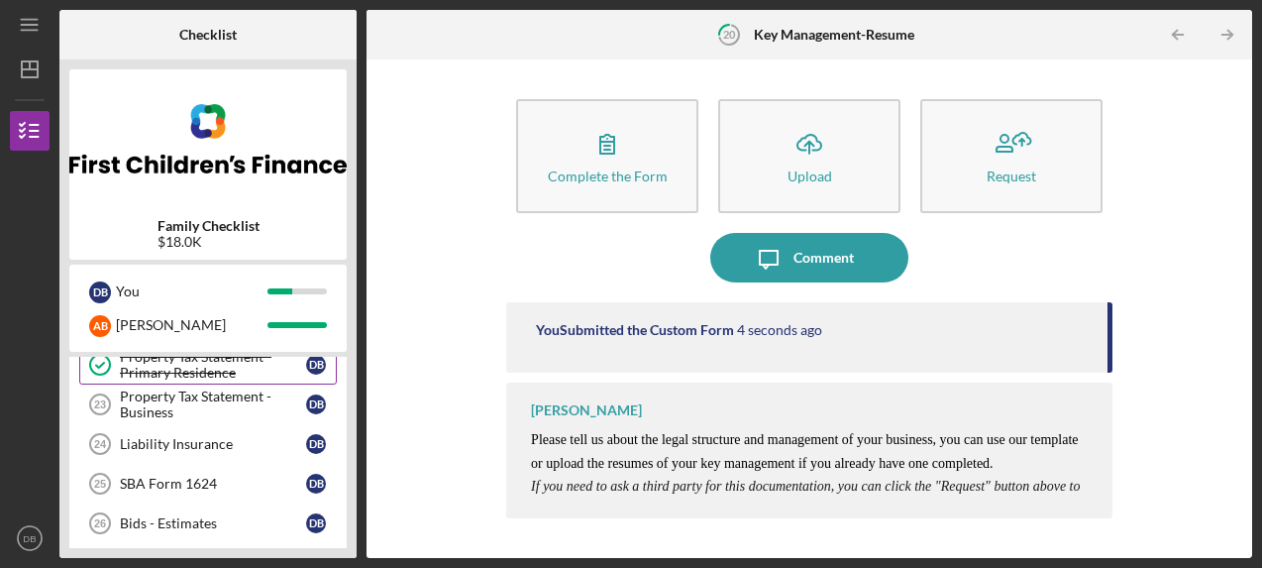
scroll to position [537, 0]
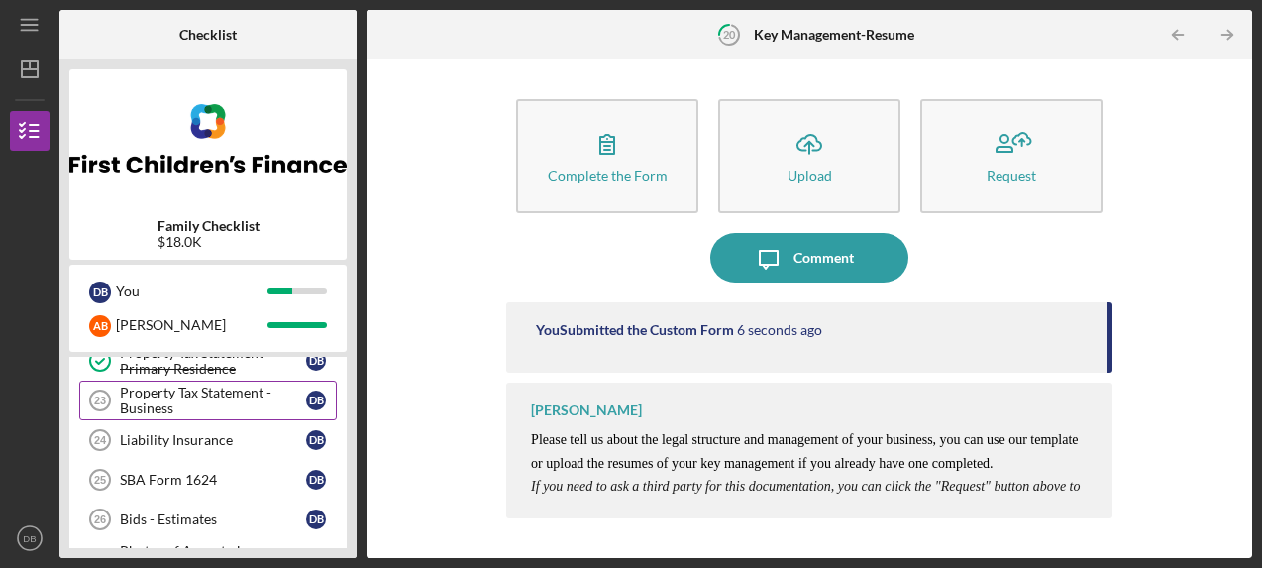
click at [221, 397] on div "Property Tax Statement - Business" at bounding box center [213, 400] width 186 height 32
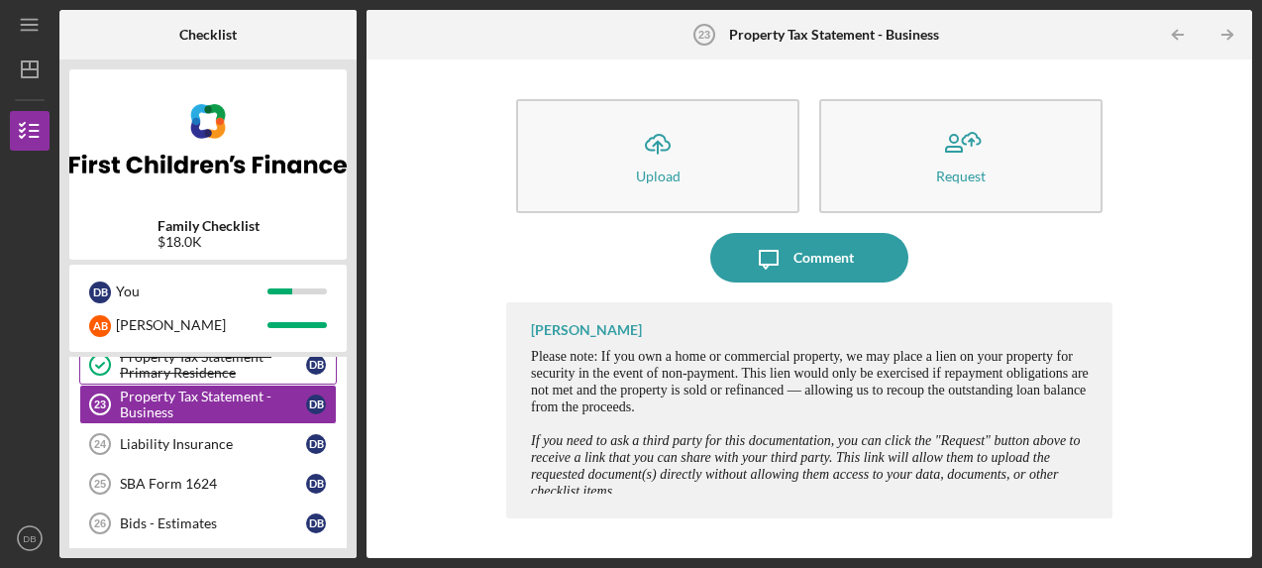
scroll to position [541, 0]
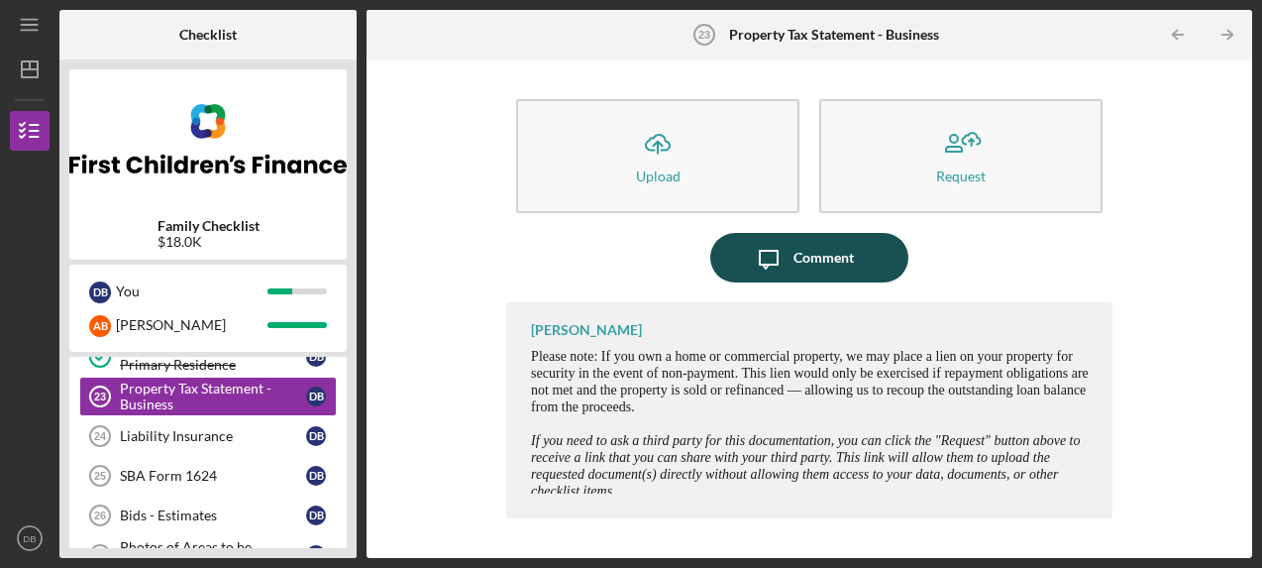
click at [810, 262] on div "Comment" at bounding box center [823, 258] width 60 height 50
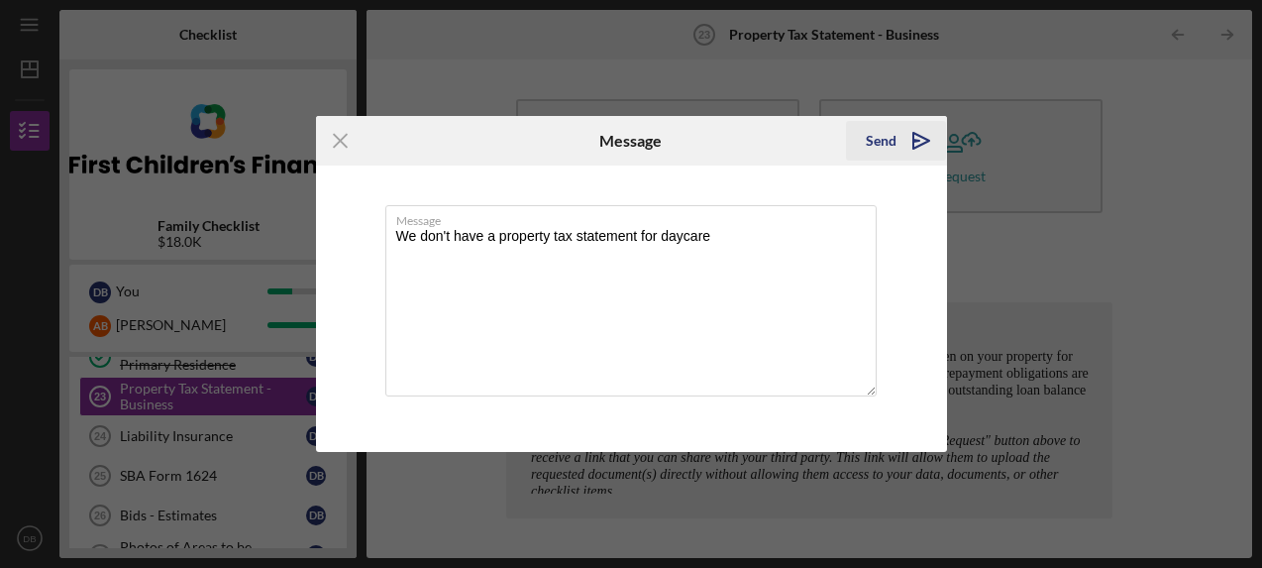
type textarea "We don't have a property tax statement for daycare"
click at [902, 138] on icon "Icon/icon-invite-send" at bounding box center [922, 141] width 50 height 50
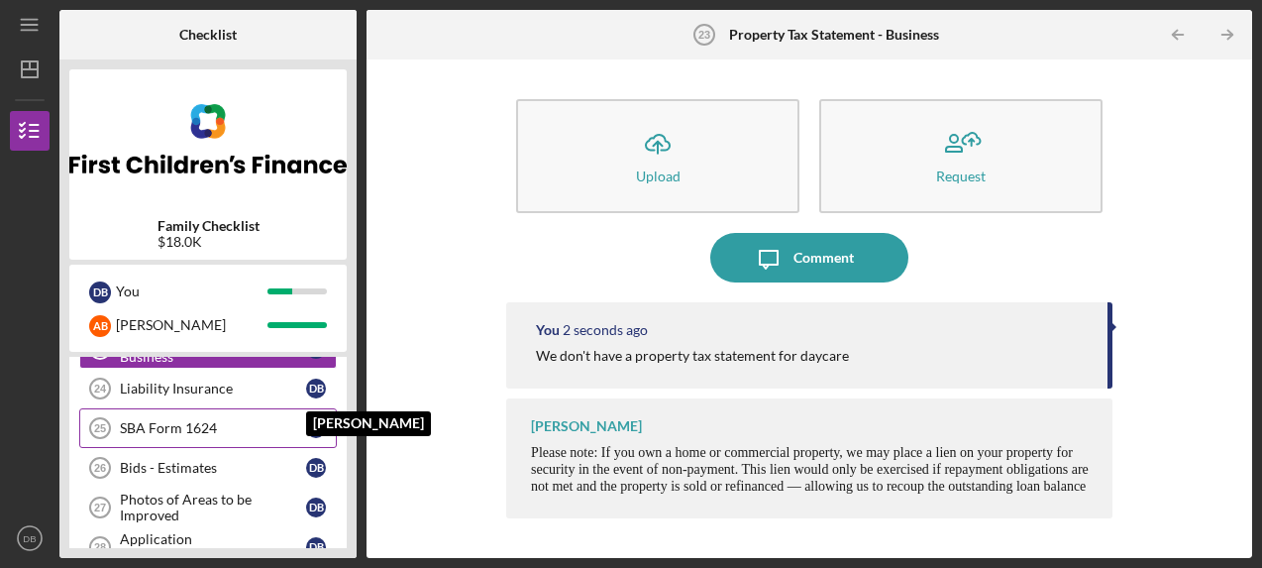
scroll to position [589, 0]
click at [221, 406] on link "Liability Insurance 24 Liability Insurance D B" at bounding box center [208, 388] width 258 height 40
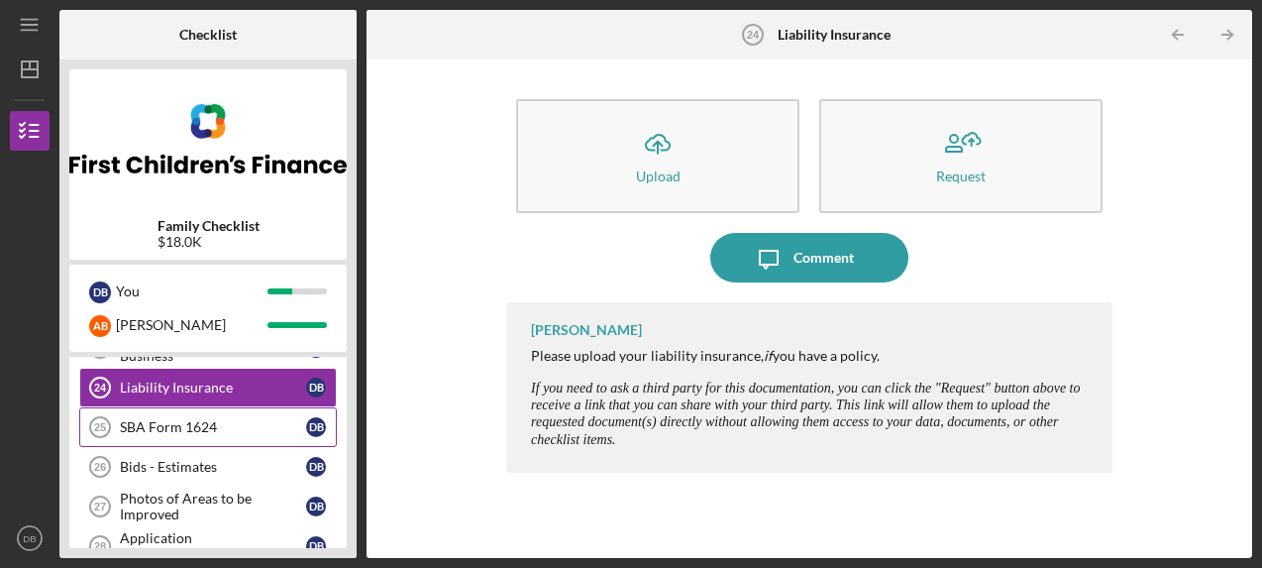
click at [227, 433] on div "SBA Form 1624" at bounding box center [213, 427] width 186 height 16
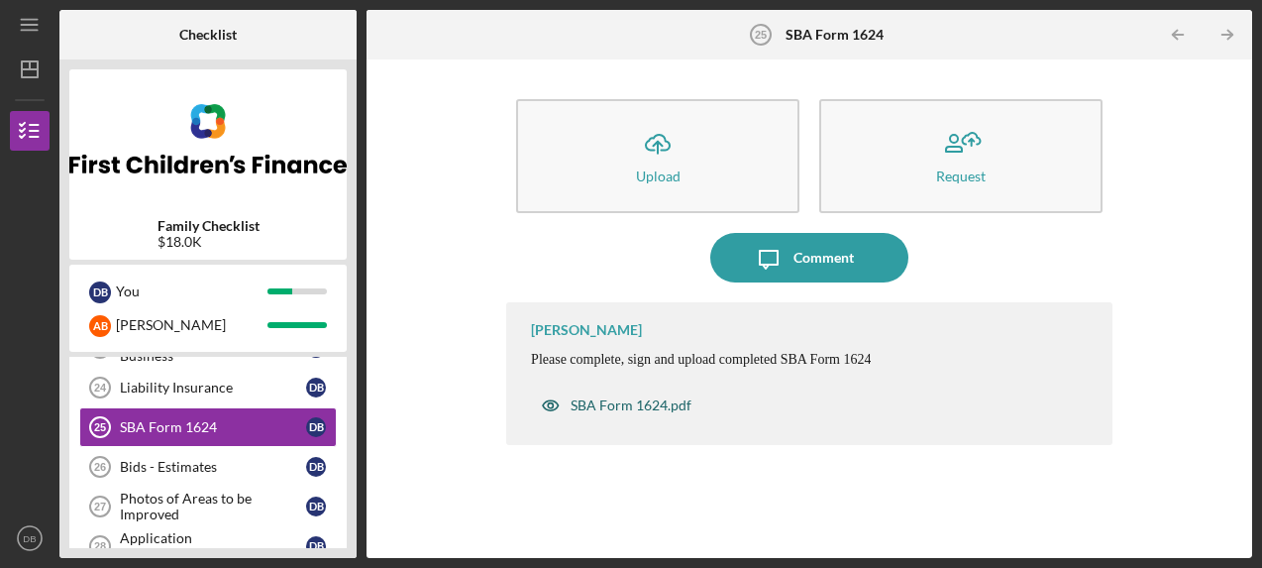
click at [580, 404] on div "SBA Form 1624.pdf" at bounding box center [631, 405] width 121 height 16
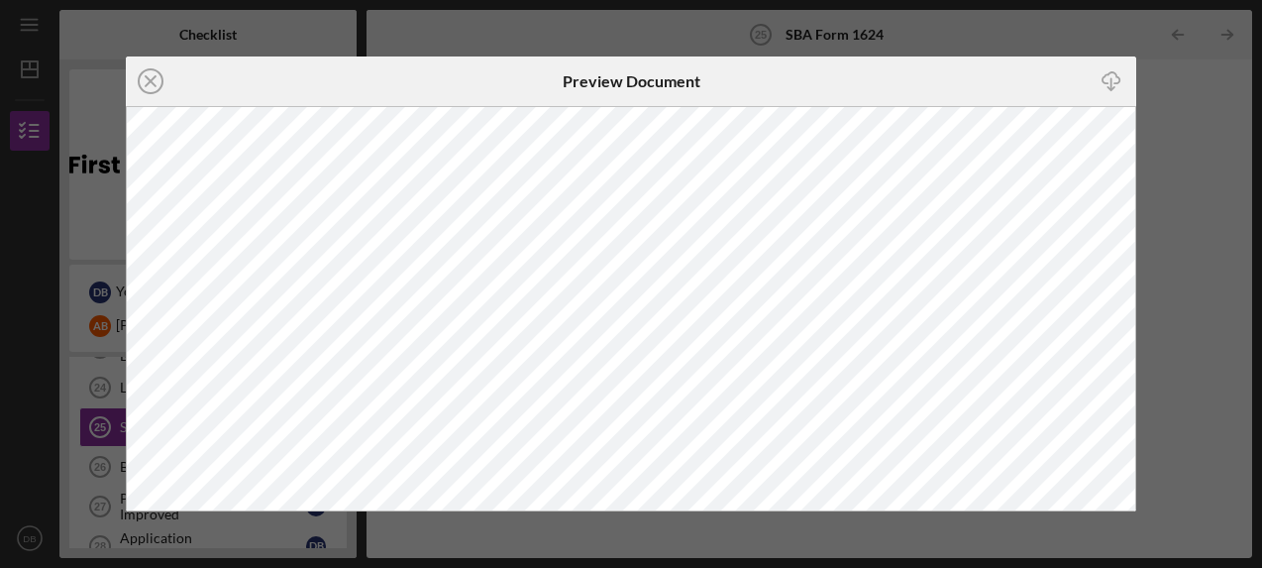
click at [1110, 79] on line "button" at bounding box center [1110, 84] width 0 height 11
click at [146, 79] on icon "Icon/Close" at bounding box center [151, 81] width 50 height 50
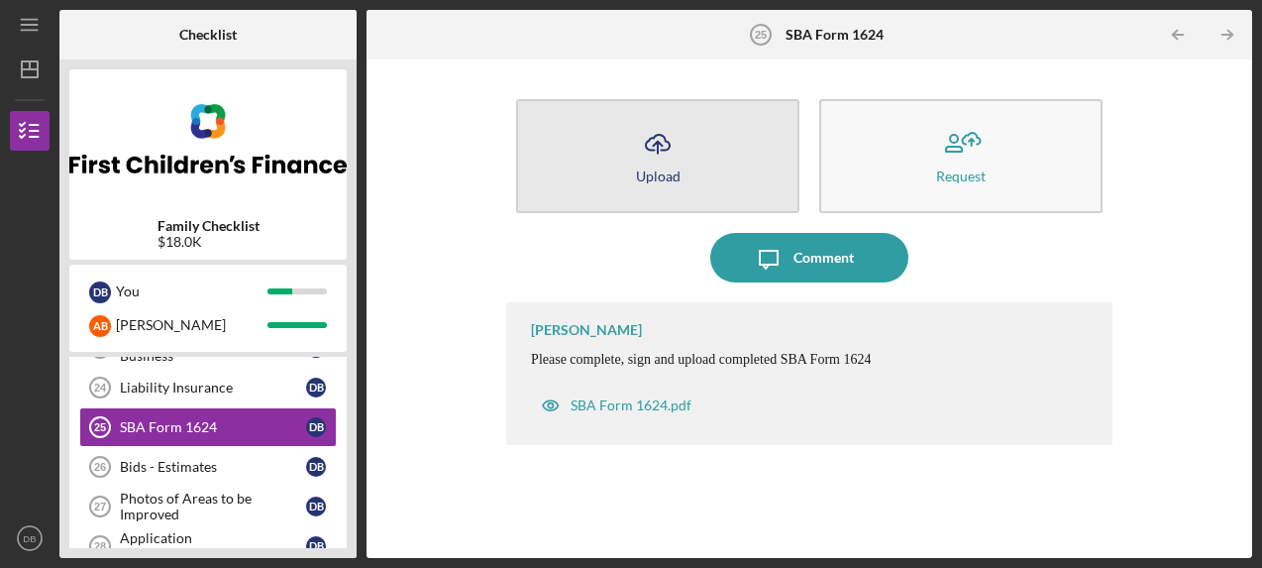
click at [685, 159] on button "Icon/Upload Upload" at bounding box center [657, 156] width 283 height 114
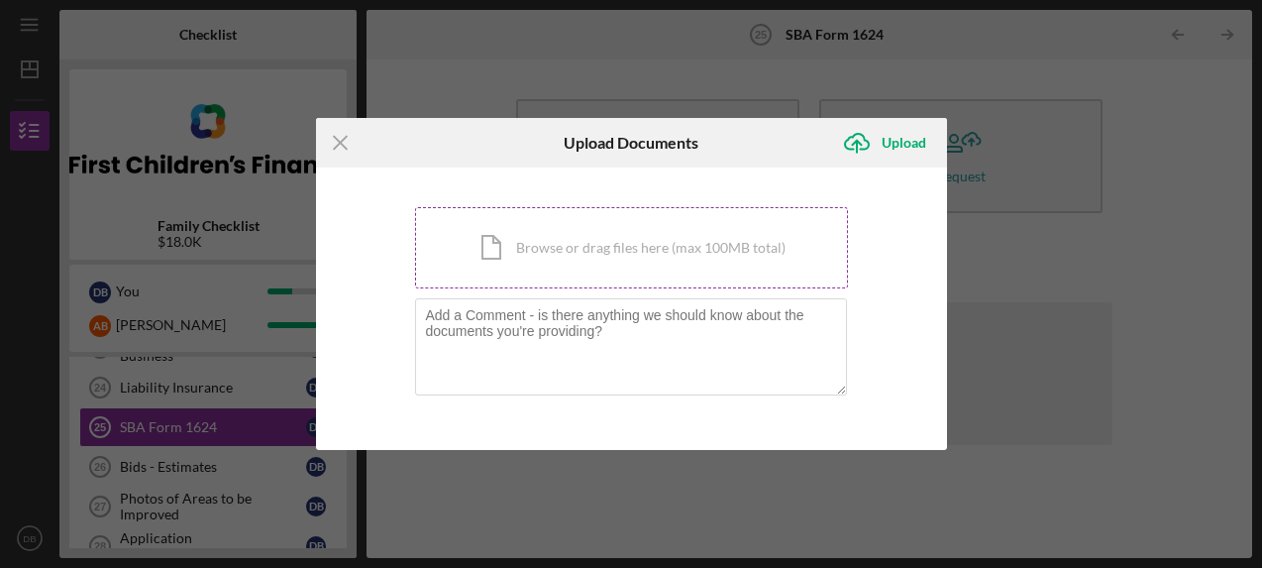
click at [604, 255] on div "Icon/Document Browse or drag files here (max 100MB total) Tap to choose files o…" at bounding box center [631, 247] width 433 height 81
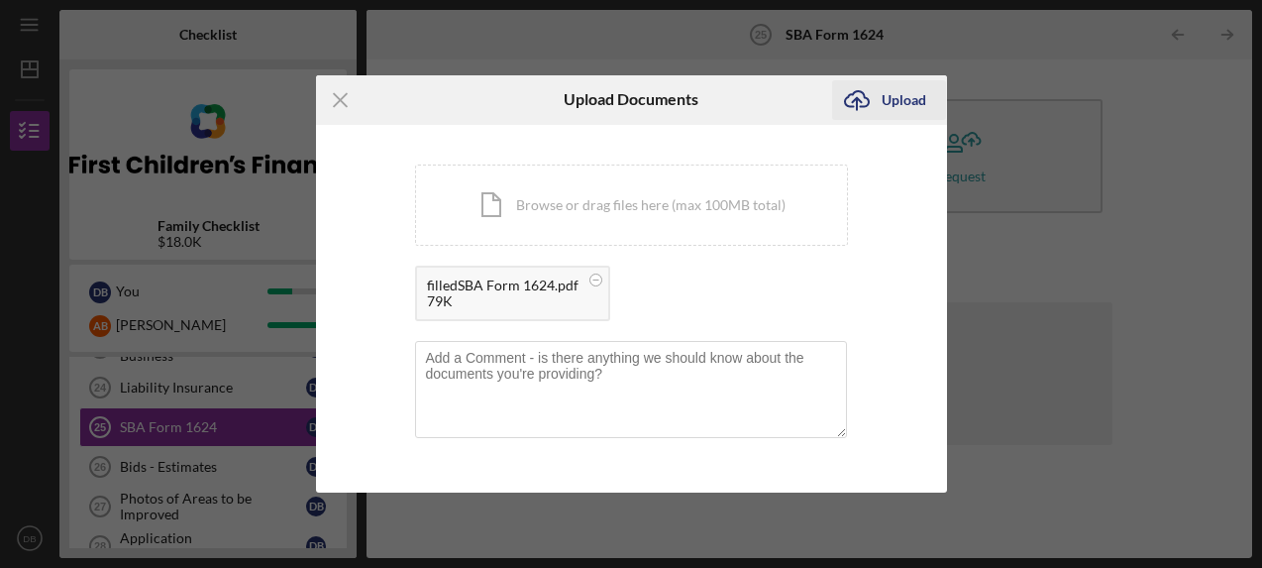
click at [896, 97] on div "Upload" at bounding box center [904, 100] width 45 height 40
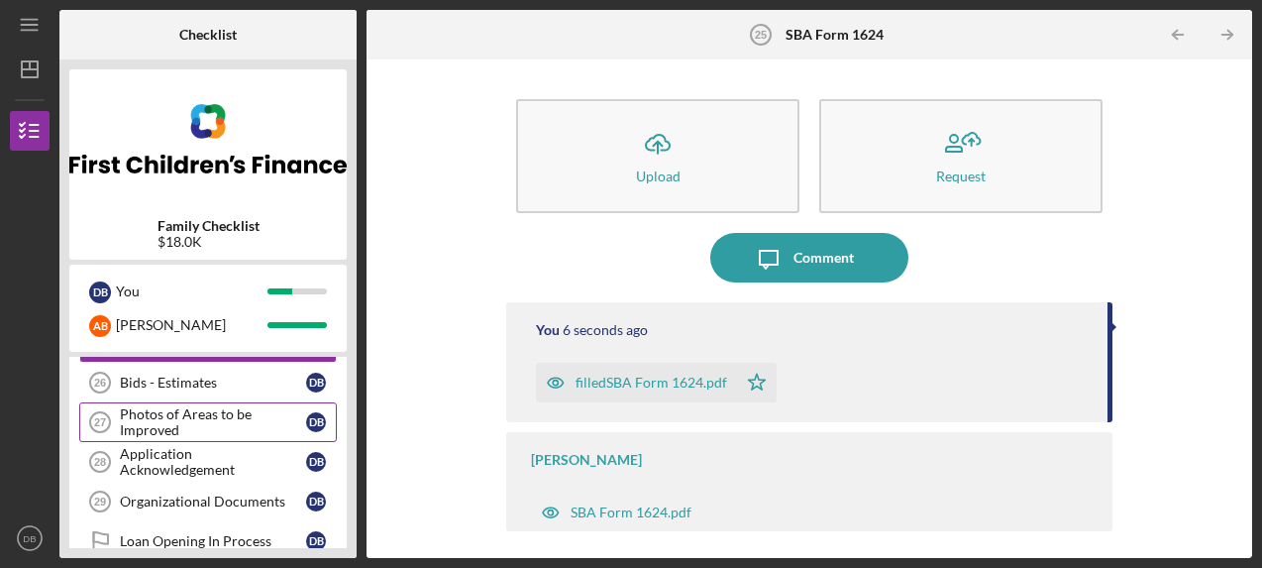
scroll to position [681, 0]
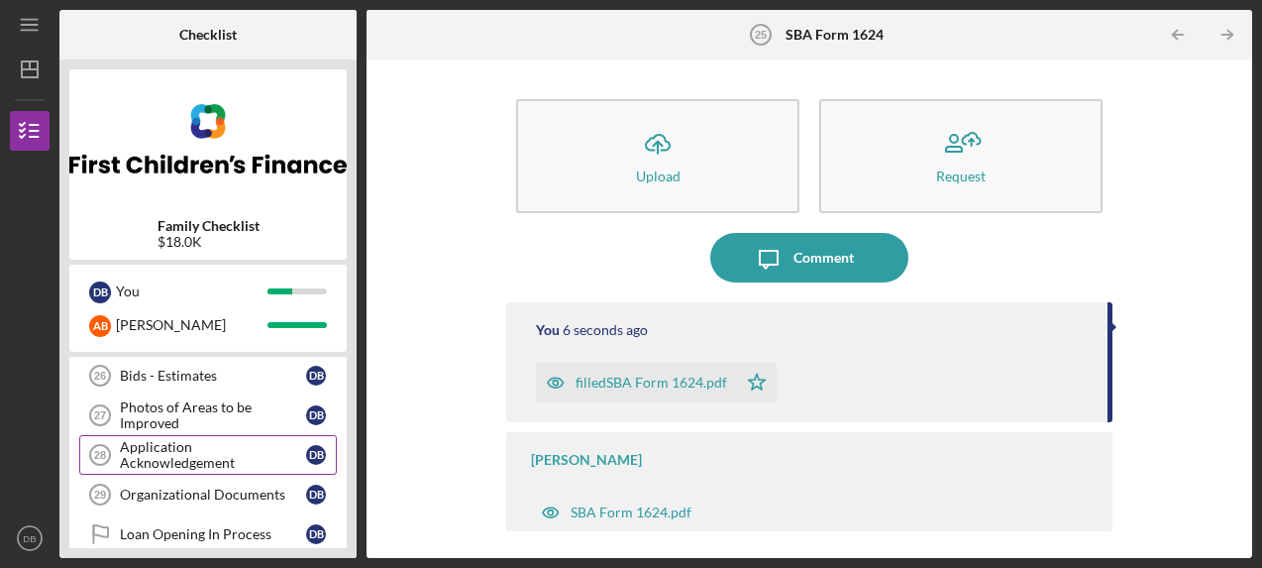
click at [227, 449] on div "Application Acknowledgement" at bounding box center [213, 455] width 186 height 32
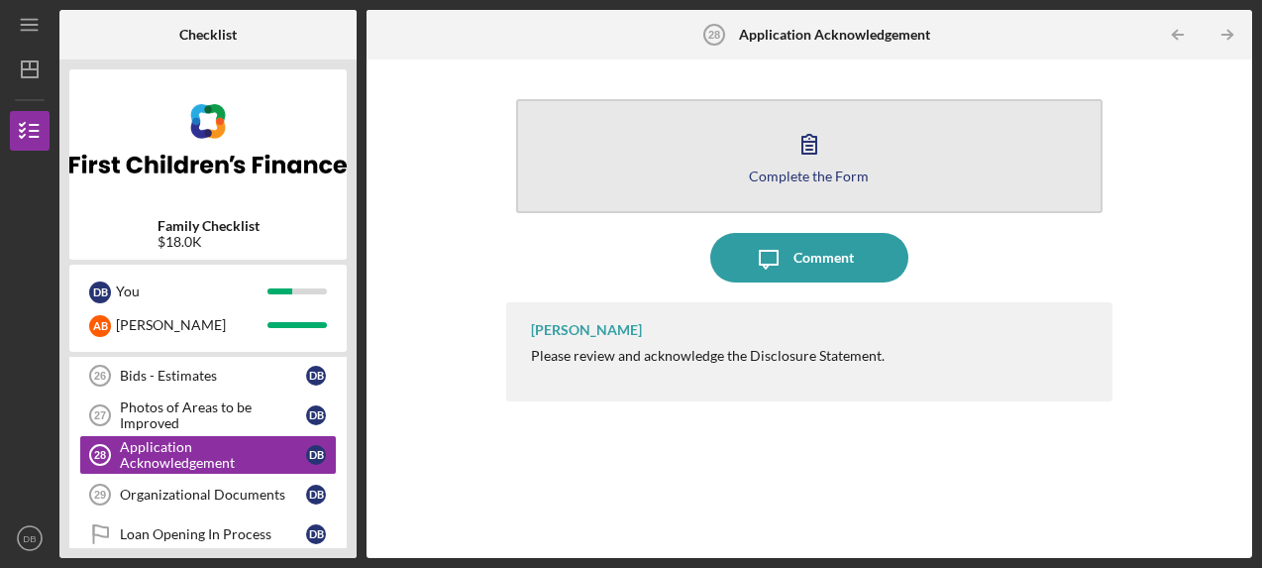
click at [773, 153] on button "Complete the Form Form" at bounding box center [809, 156] width 586 height 114
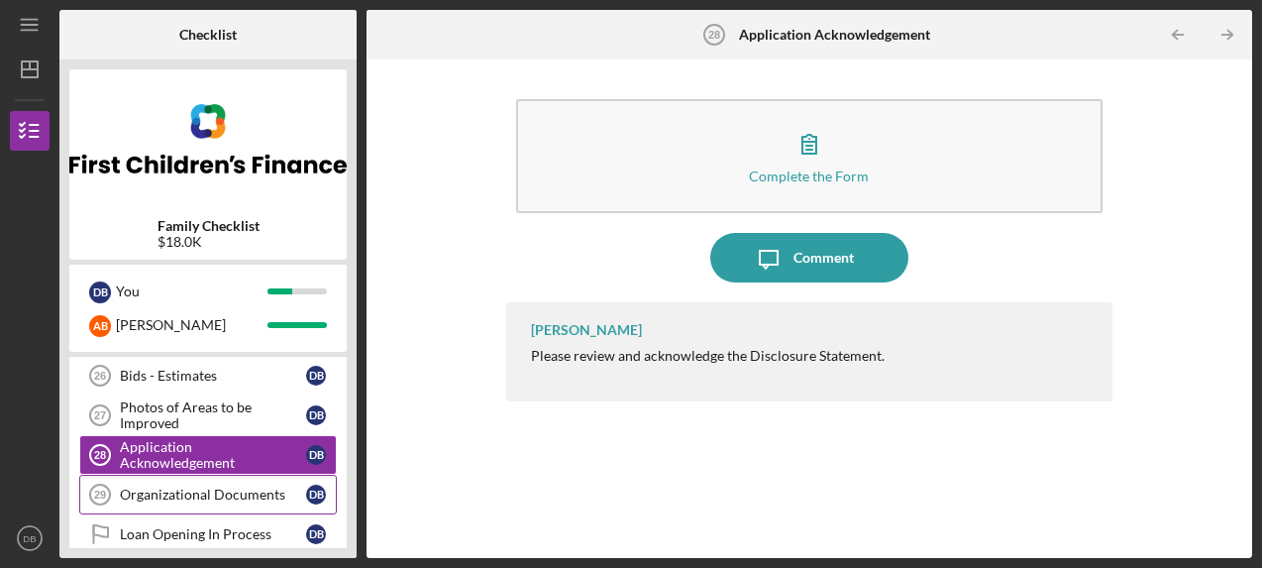
click at [207, 493] on div "Organizational Documents" at bounding box center [213, 494] width 186 height 16
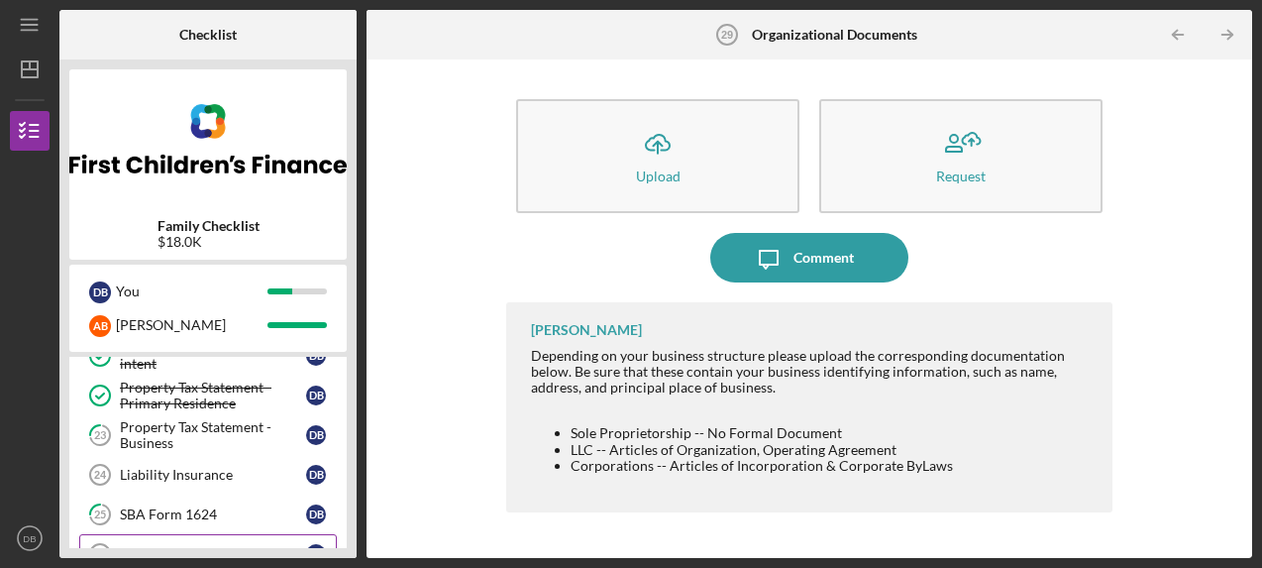
scroll to position [497, 0]
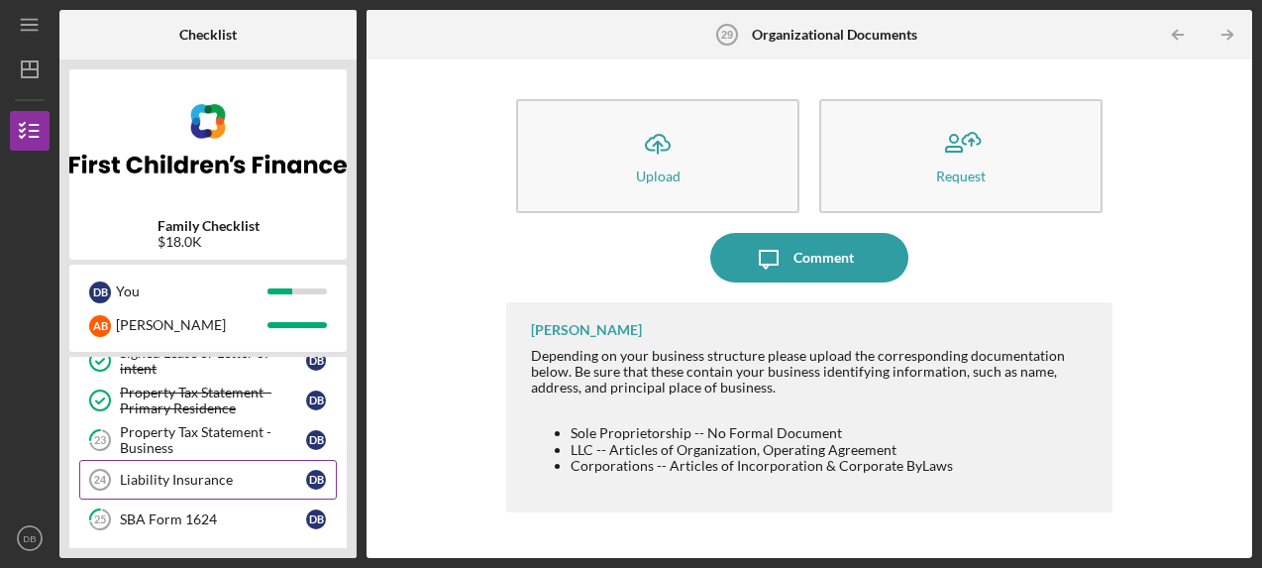
click at [209, 476] on div "Liability Insurance" at bounding box center [213, 480] width 186 height 16
